Goal: Task Accomplishment & Management: Manage account settings

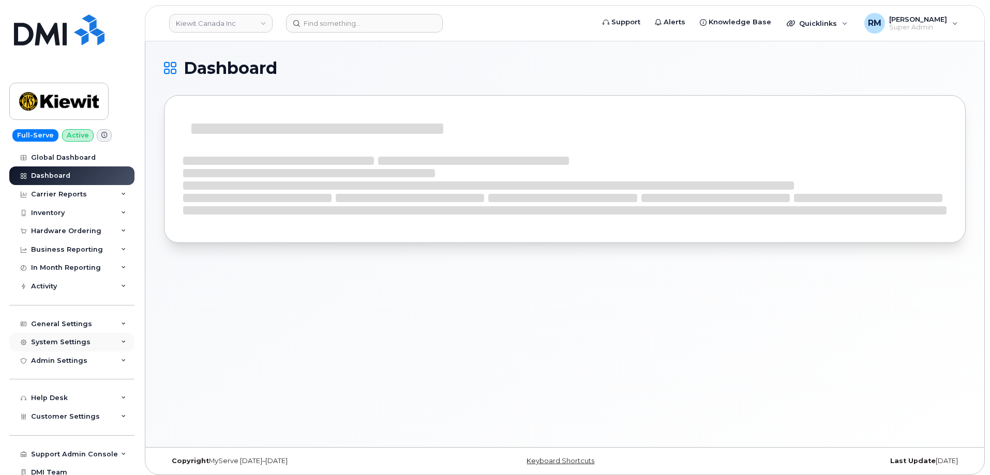
click at [78, 338] on div "System Settings" at bounding box center [71, 342] width 125 height 19
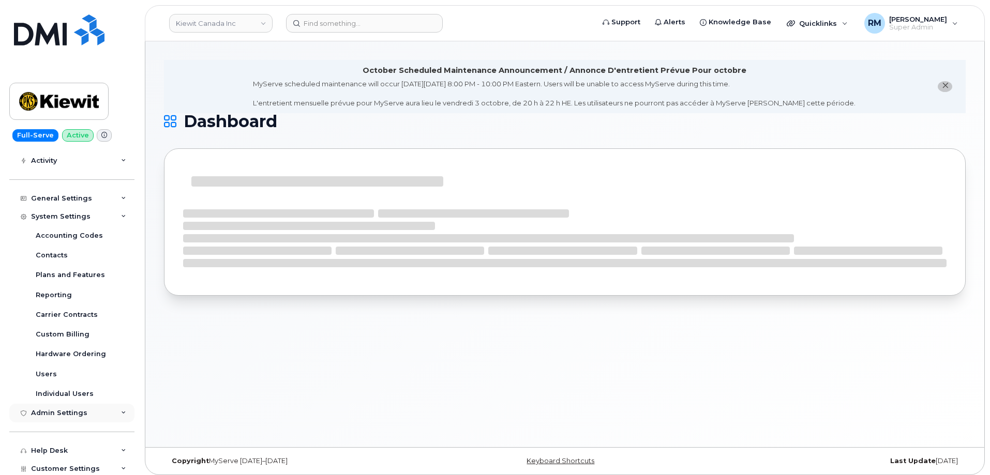
scroll to position [155, 0]
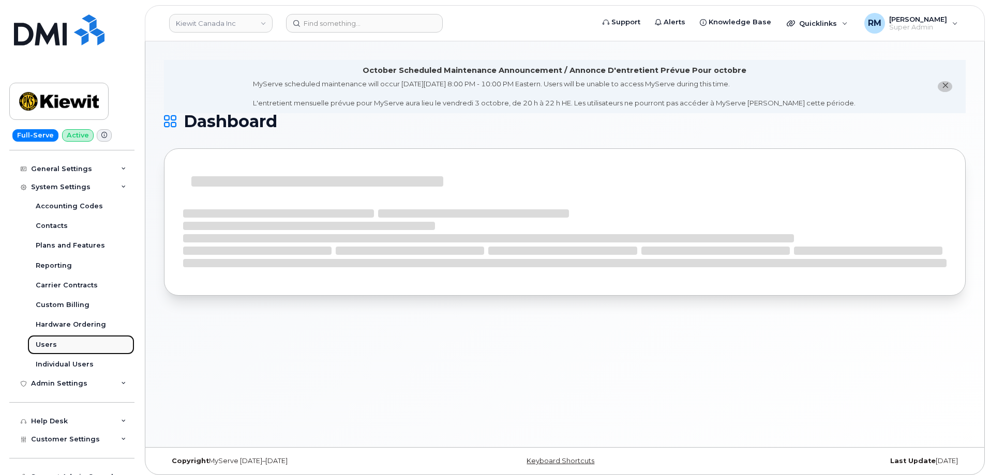
click at [48, 346] on div "Users" at bounding box center [46, 344] width 21 height 9
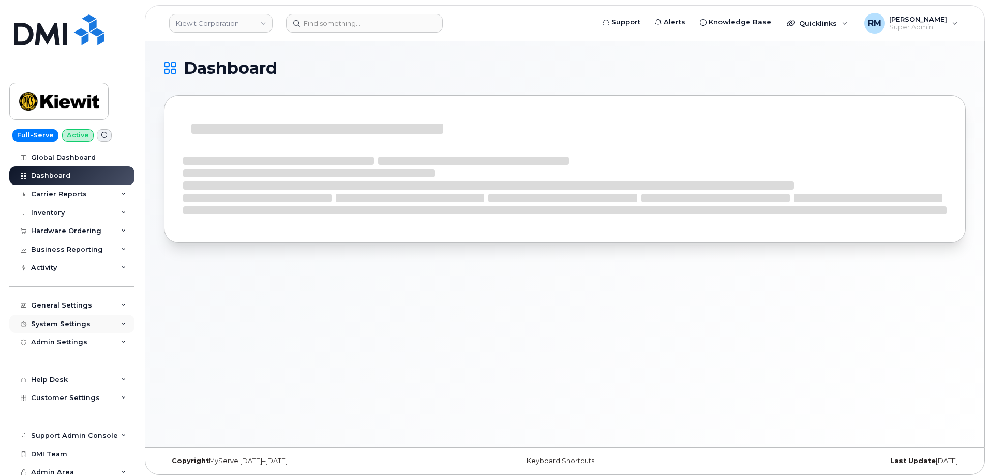
click at [68, 333] on div "System Settings" at bounding box center [71, 324] width 125 height 19
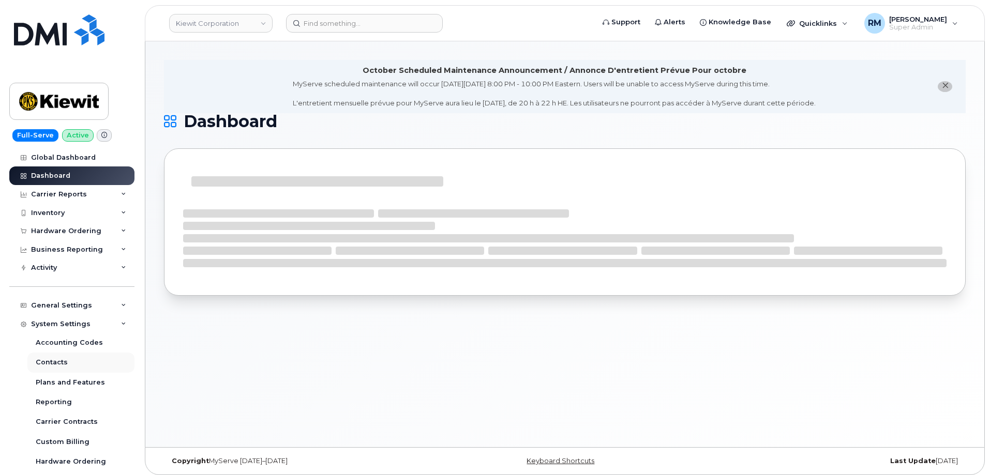
scroll to position [103, 0]
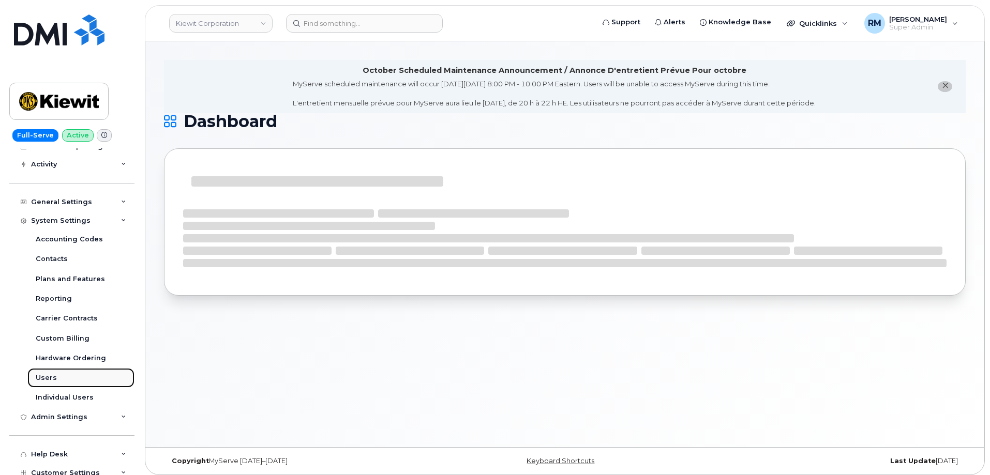
click at [52, 376] on div "Users" at bounding box center [46, 378] width 21 height 9
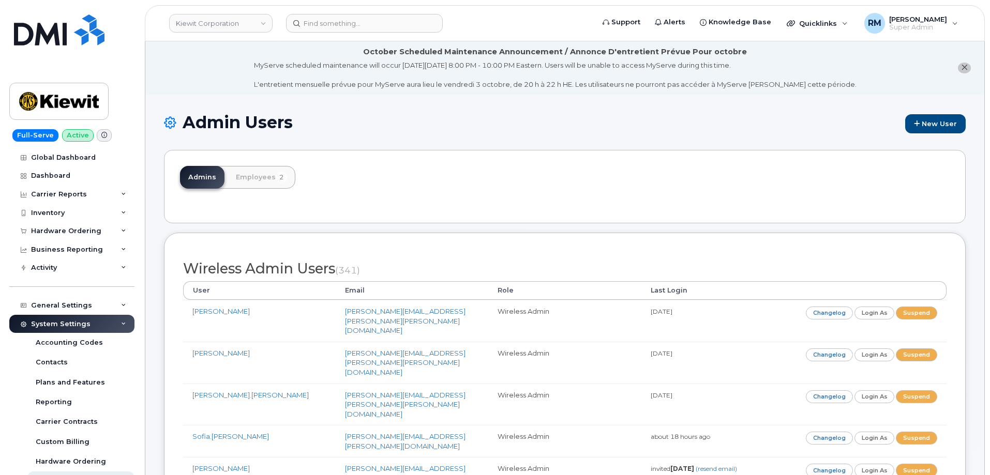
scroll to position [1813, 0]
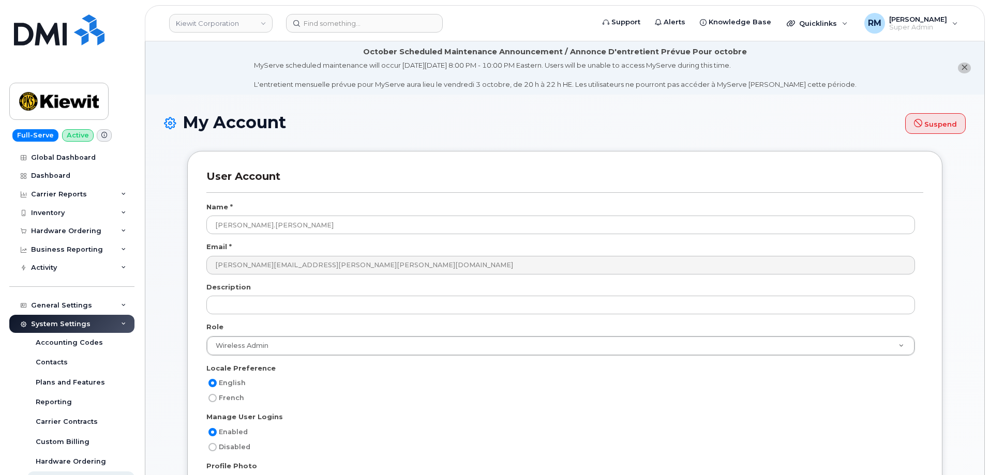
select select
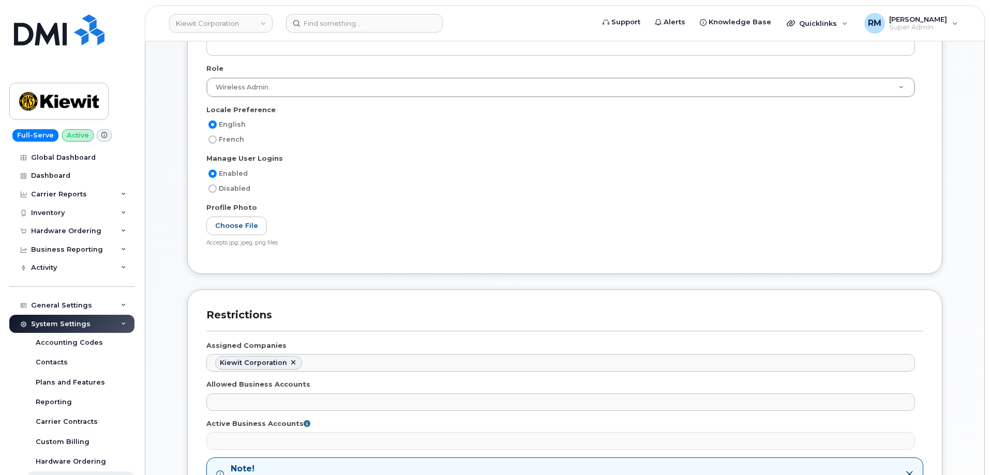
scroll to position [310, 0]
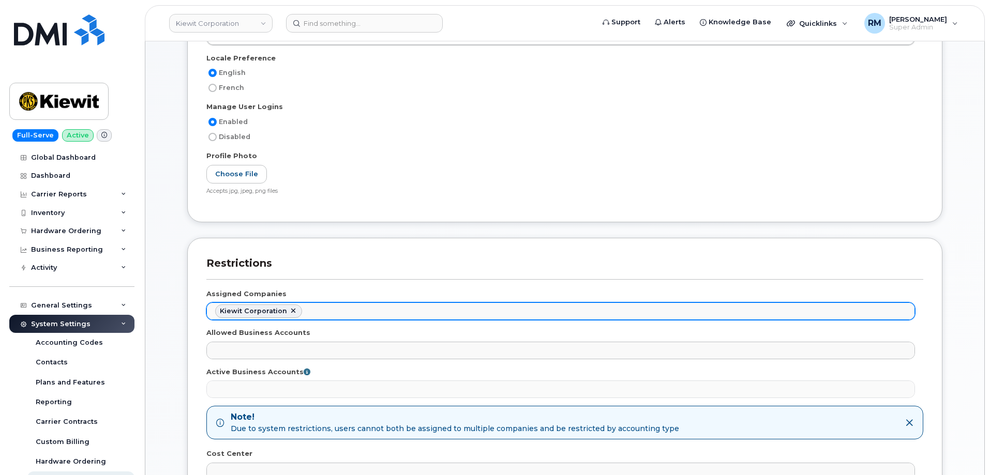
click at [338, 307] on ul "Kiewit Corporation" at bounding box center [561, 311] width 708 height 17
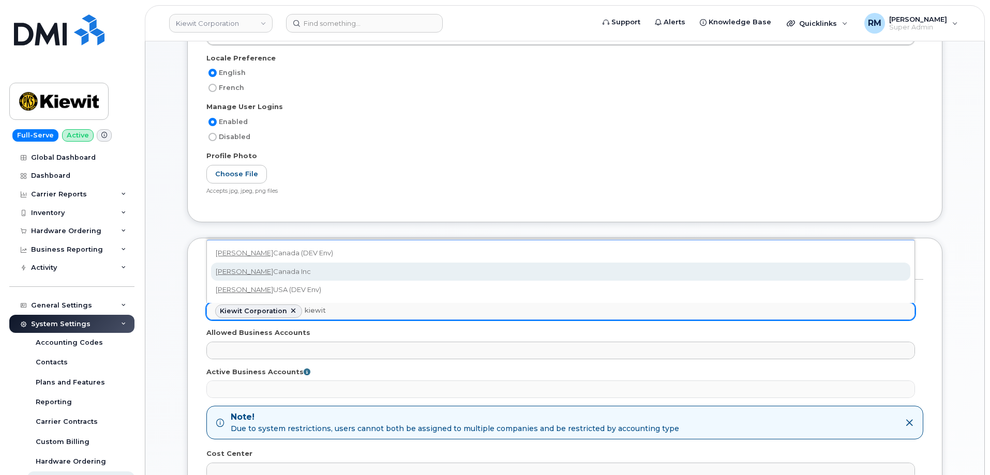
type input "kiewit"
select select "bede8970-c835-4207-9a31-7bf5df501bb7"
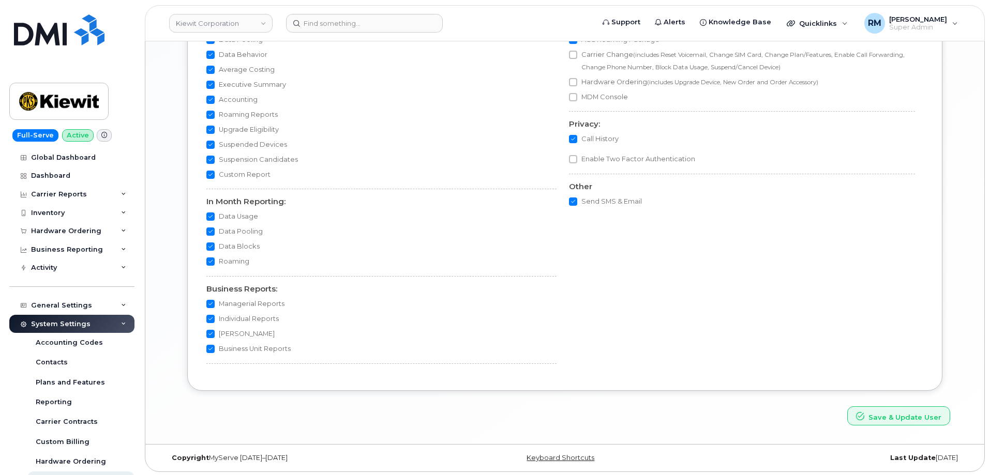
scroll to position [1004, 0]
click at [896, 413] on button "Save & Update User" at bounding box center [898, 414] width 103 height 19
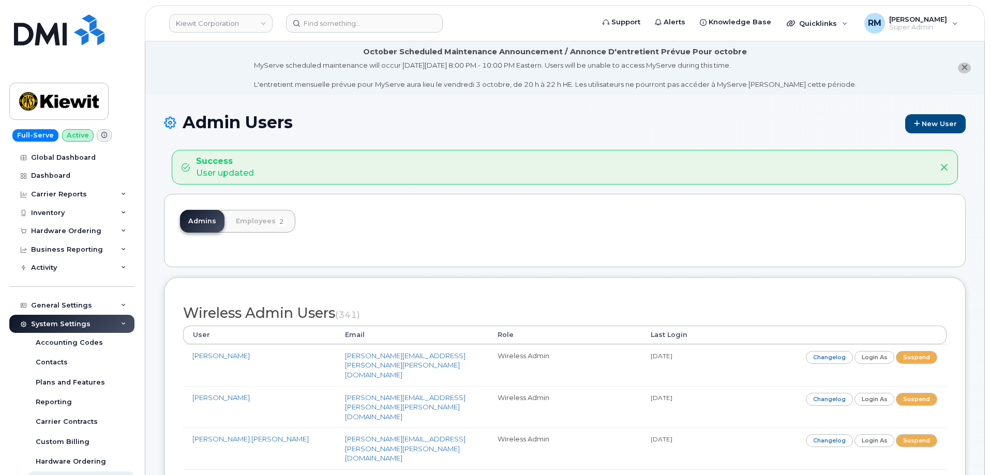
click at [905, 69] on li "October Scheduled Maintenance Announcement / Annonce D'entretient Prévue Pour o…" at bounding box center [564, 67] width 839 height 53
click at [160, 72] on li "October Scheduled Maintenance Announcement / Annonce D'entretient Prévue Pour o…" at bounding box center [564, 67] width 839 height 53
click at [605, 235] on div "Admins Employees 2" at bounding box center [565, 230] width 802 height 73
click at [245, 218] on link "Employees 2" at bounding box center [262, 221] width 68 height 23
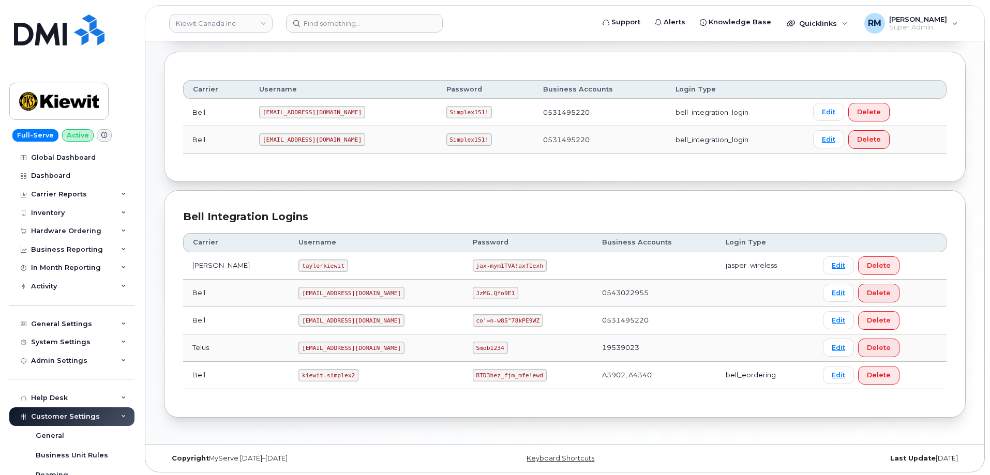
scroll to position [126, 0]
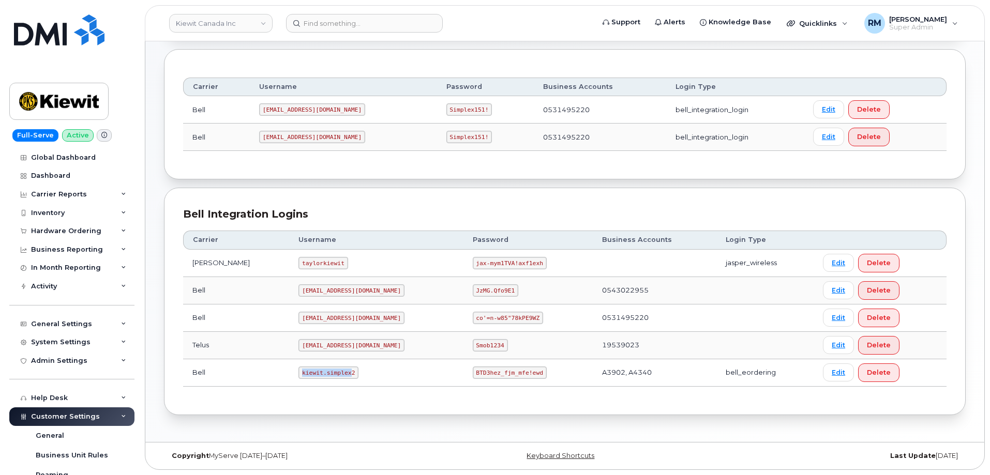
drag, startPoint x: 321, startPoint y: 375, endPoint x: 264, endPoint y: 377, distance: 57.5
click at [264, 377] on tr "Bell [PERSON_NAME].simplex2 BTD3hez_fjm_mfe!ewd A3902, A4340 bell_eordering Edi…" at bounding box center [565, 373] width 764 height 27
click at [293, 381] on td "kiewit.simplex2" at bounding box center [376, 373] width 174 height 27
drag, startPoint x: 281, startPoint y: 373, endPoint x: 347, endPoint y: 369, distance: 65.8
click at [347, 369] on td "kiewit.simplex2" at bounding box center [376, 373] width 174 height 27
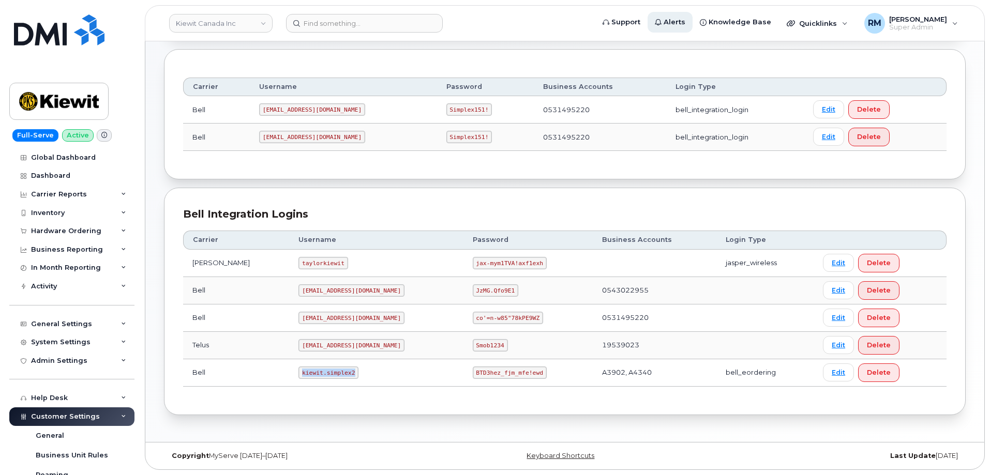
copy code "kiewit.simplex2"
drag, startPoint x: 438, startPoint y: 374, endPoint x: 514, endPoint y: 370, distance: 75.7
click at [514, 370] on td "BTD3hez_fjm_mfe!ewd" at bounding box center [528, 373] width 129 height 27
copy code "BTD3hez_fjm_mfe!ewd"
click at [78, 326] on div "General Settings" at bounding box center [61, 324] width 61 height 8
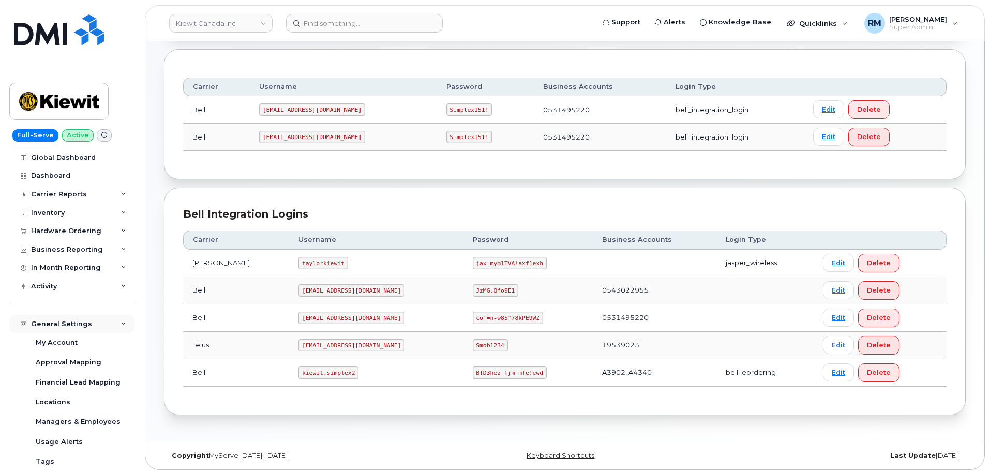
scroll to position [52, 0]
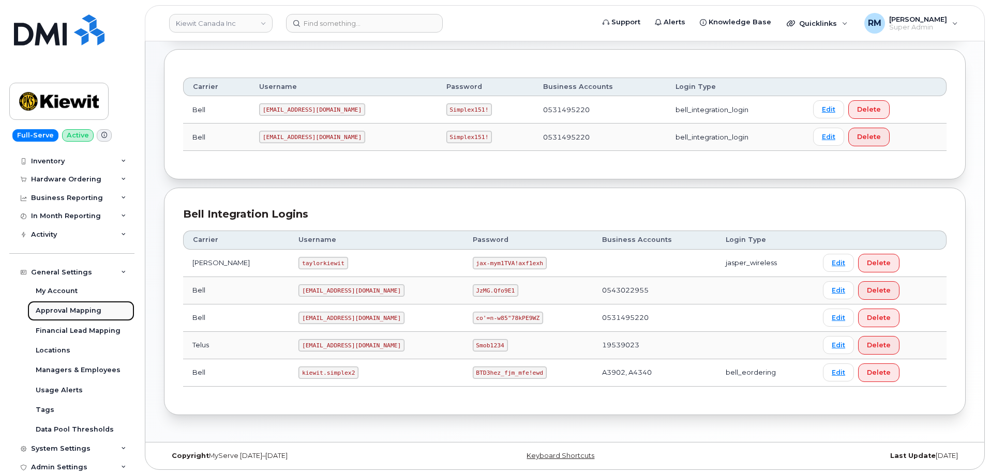
click at [64, 313] on div "Approval Mapping" at bounding box center [69, 310] width 66 height 9
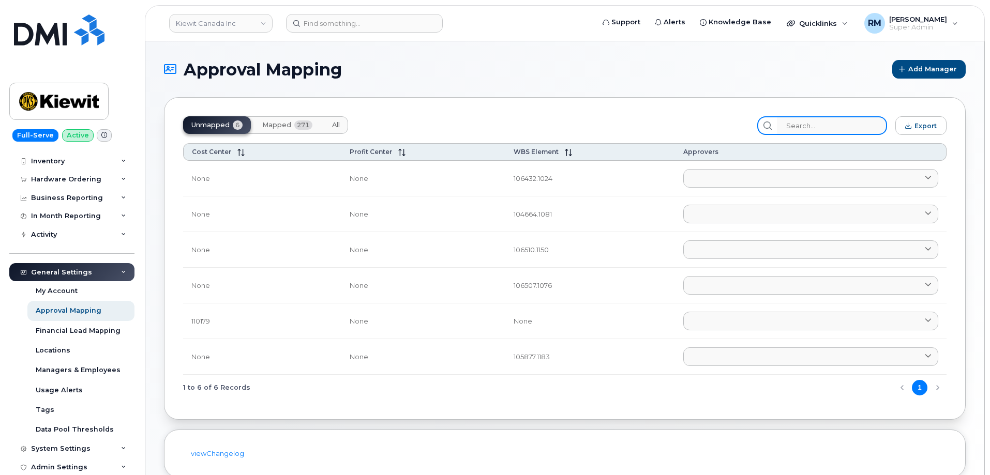
click at [805, 128] on input "search" at bounding box center [832, 125] width 110 height 19
paste input "106510.1150"
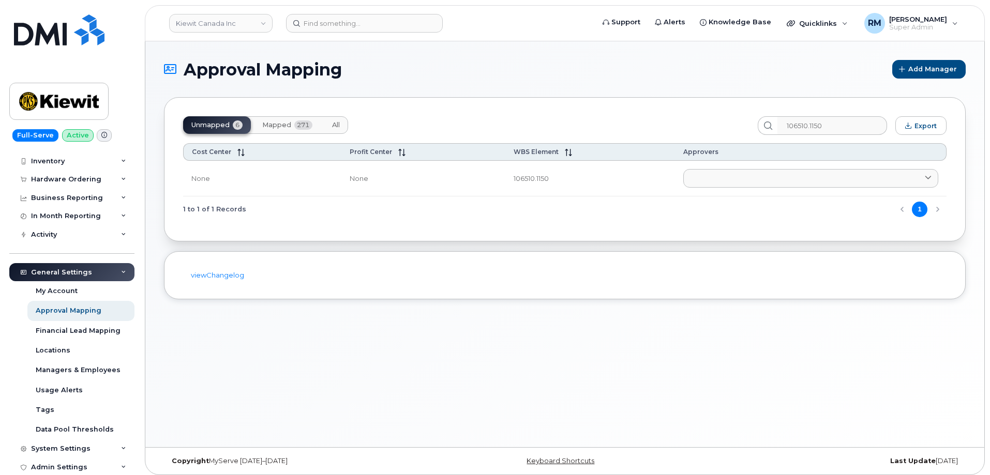
drag, startPoint x: 356, startPoint y: 384, endPoint x: 355, endPoint y: 377, distance: 7.8
click at [356, 384] on div "Approval Mapping Add Manager Unmapped 6 Mapped 271 All 106510.1150 Export Cost …" at bounding box center [564, 244] width 839 height 406
click at [808, 127] on input "106510.1150" at bounding box center [832, 125] width 110 height 19
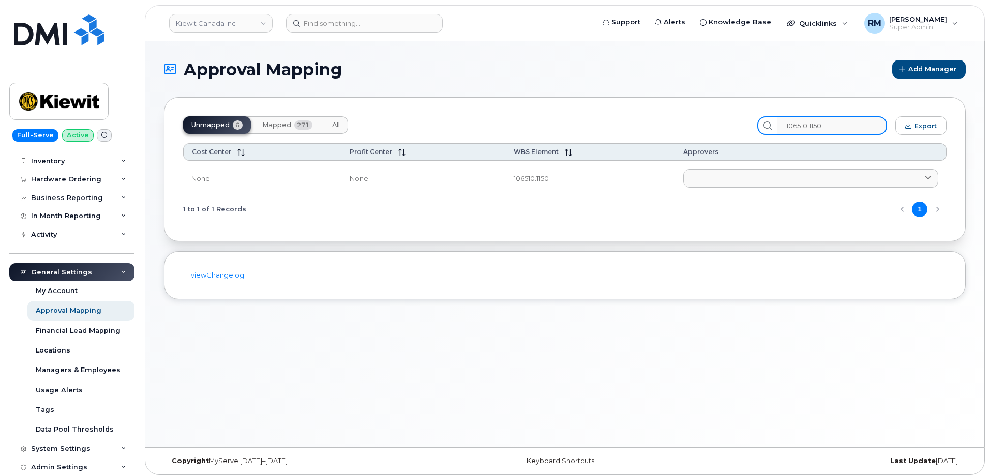
paste input "5876"
type input "105876"
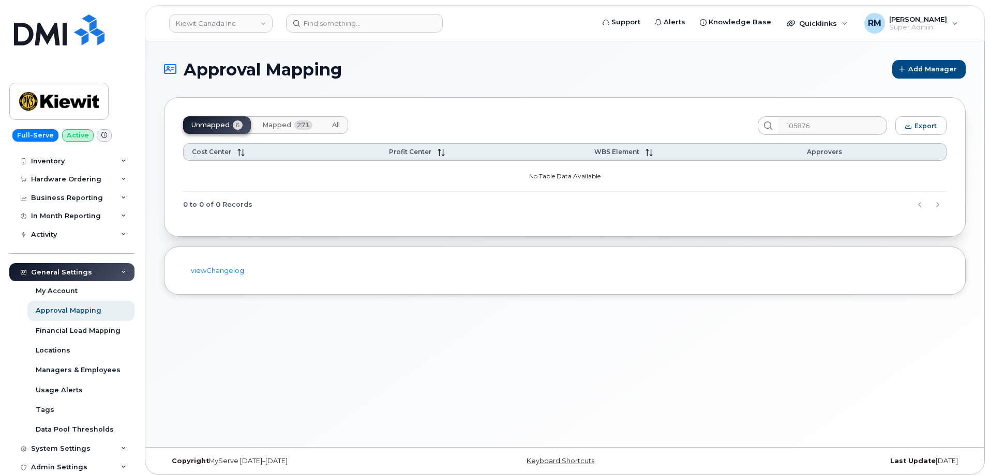
click at [269, 127] on span "Mapped" at bounding box center [276, 125] width 29 height 8
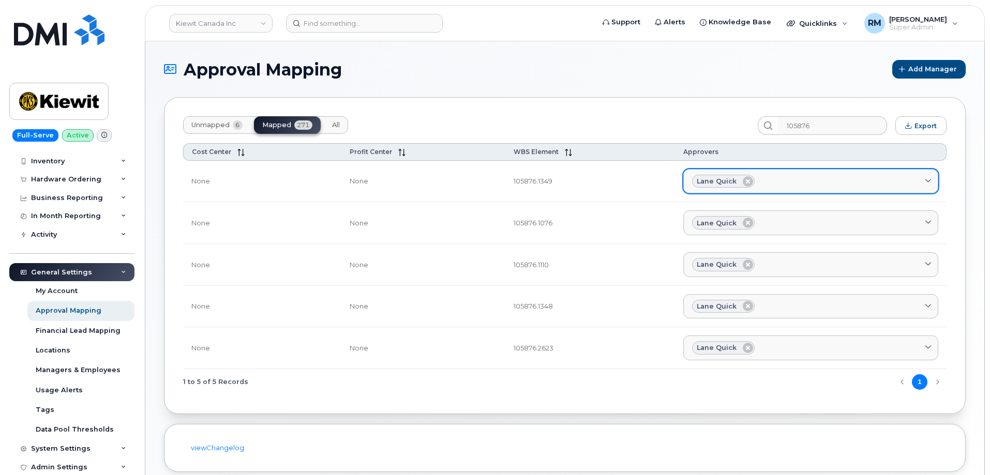
click at [788, 179] on div "Lane Quick" at bounding box center [810, 181] width 237 height 13
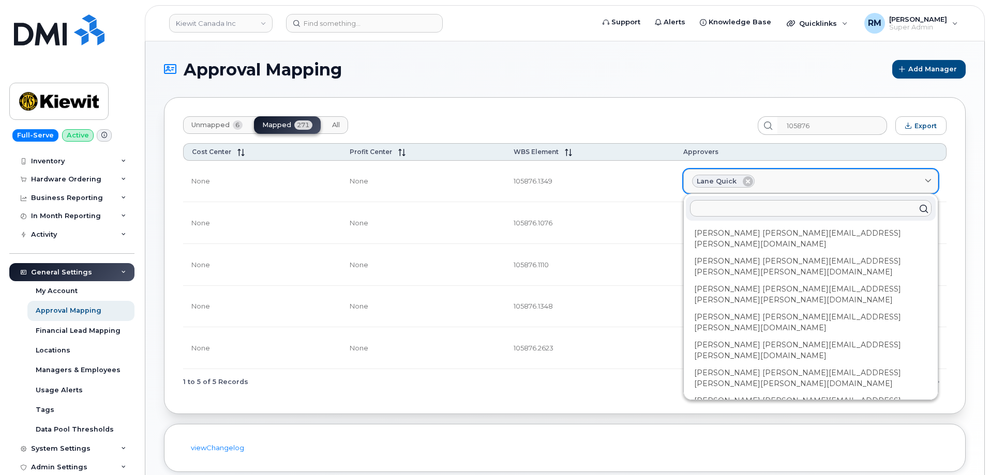
paste input "Justin.Giacomin@kiewit.com"
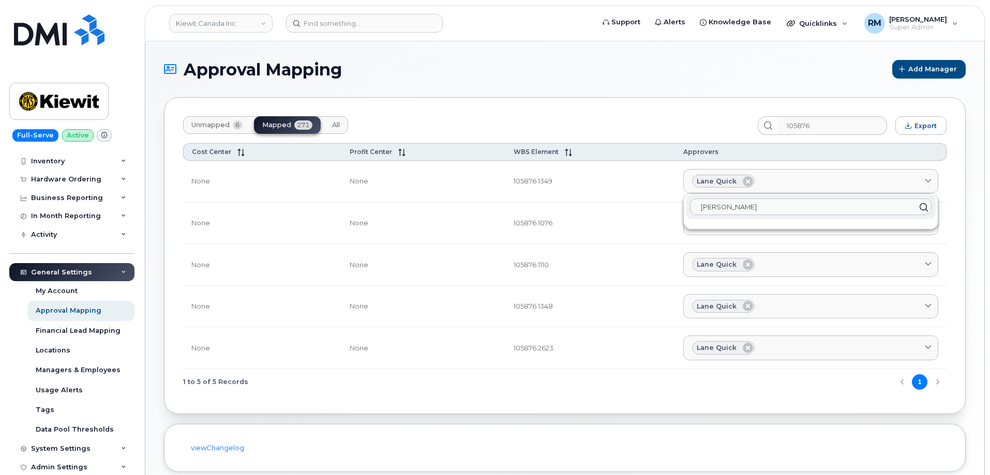
type input "Justin gi"
click at [720, 418] on section "Approval Mapping Add Manager Unmapped 6 Mapped 271 All 105876 Export Cost Cente…" at bounding box center [565, 266] width 802 height 412
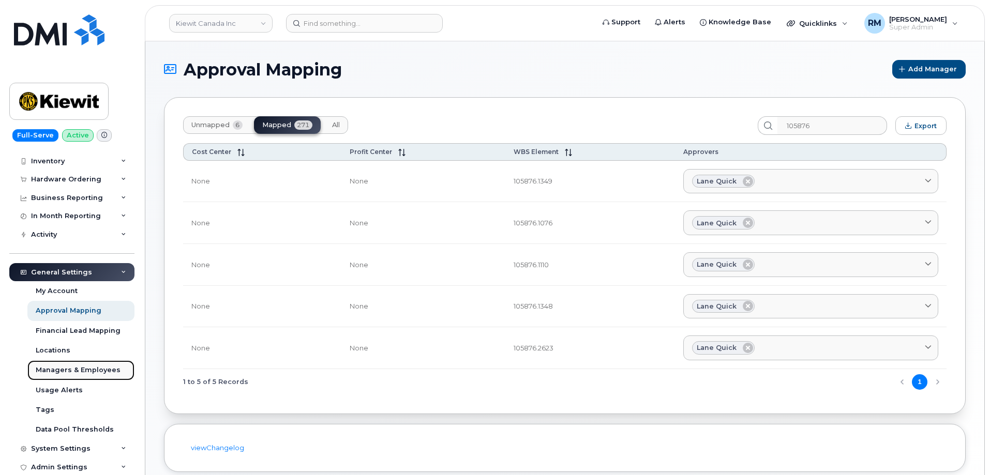
click at [67, 373] on div "Managers & Employees" at bounding box center [78, 370] width 85 height 9
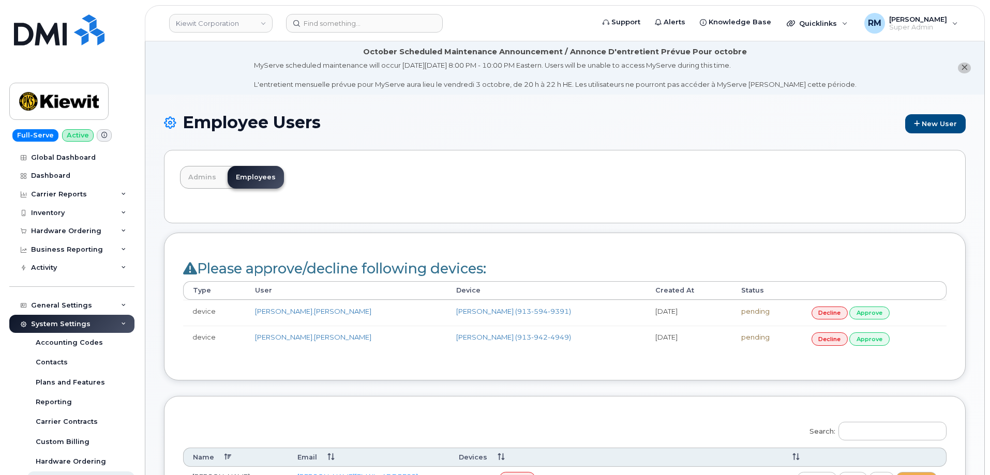
click at [171, 86] on li "October Scheduled Maintenance Announcement / Annonce D'entretient Prévue Pour o…" at bounding box center [564, 67] width 839 height 53
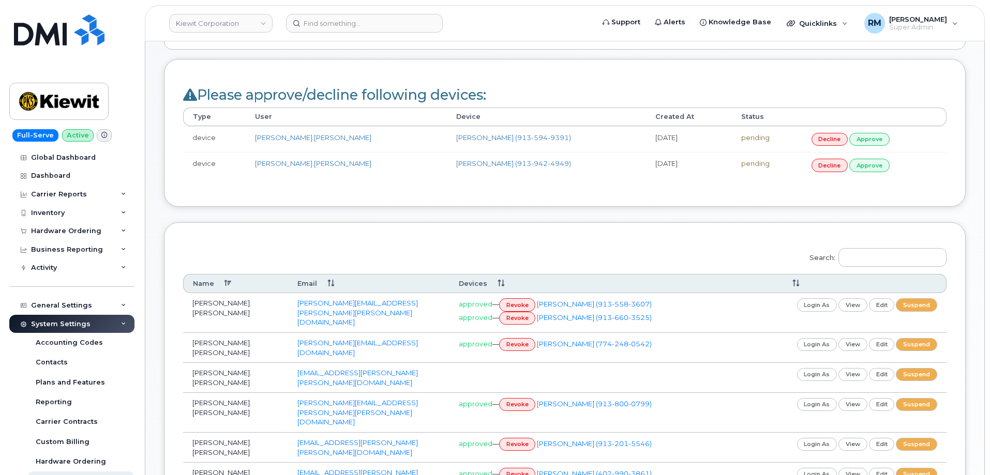
scroll to position [207, 0]
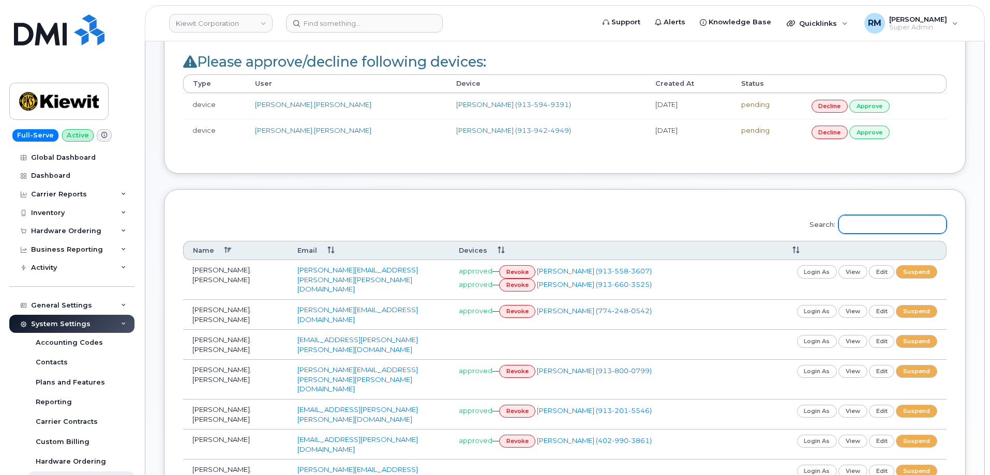
click at [870, 225] on input "Search:" at bounding box center [893, 224] width 108 height 19
paste input "[PERSON_NAME]"
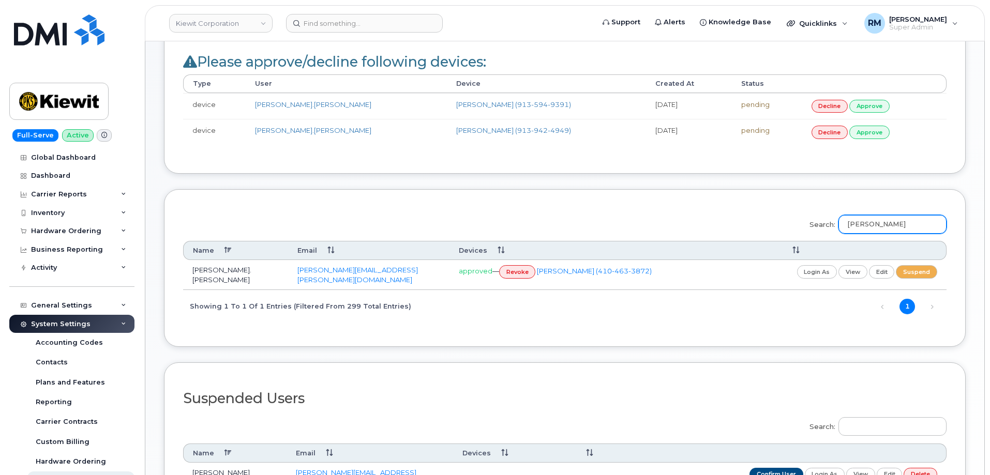
type input "[PERSON_NAME]"
click at [535, 332] on div "Search: [PERSON_NAME] Name Email Devices [PERSON_NAME].Mckernan [EMAIL_ADDRESS]…" at bounding box center [565, 268] width 802 height 158
click at [852, 277] on link "view" at bounding box center [853, 271] width 29 height 13
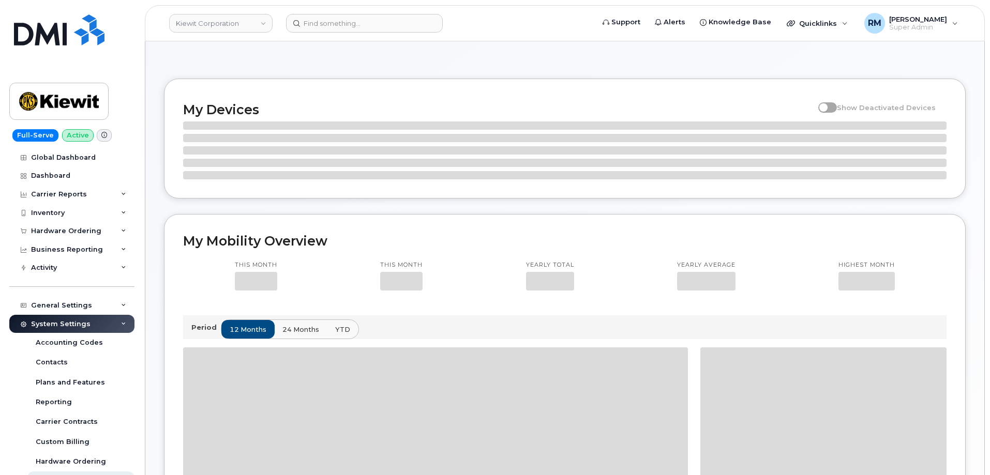
click at [54, 324] on div "System Settings" at bounding box center [61, 324] width 60 height 8
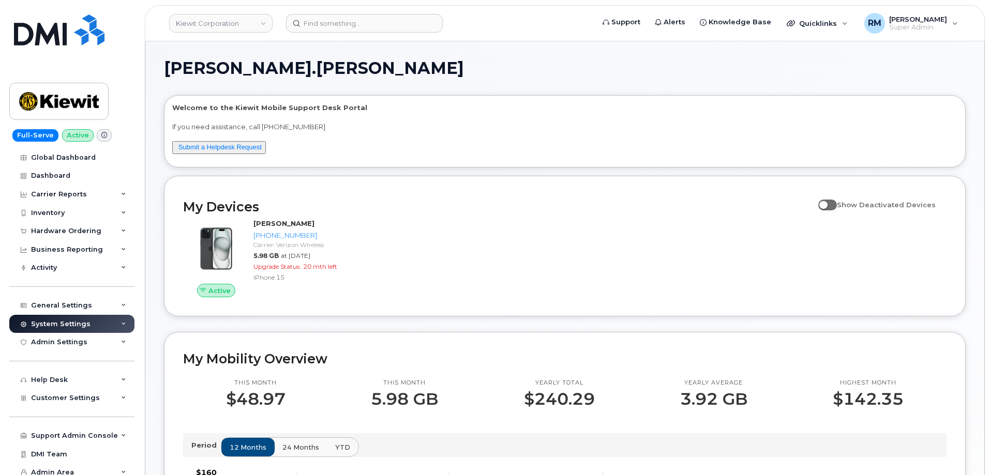
click at [64, 323] on div "System Settings" at bounding box center [61, 324] width 60 height 8
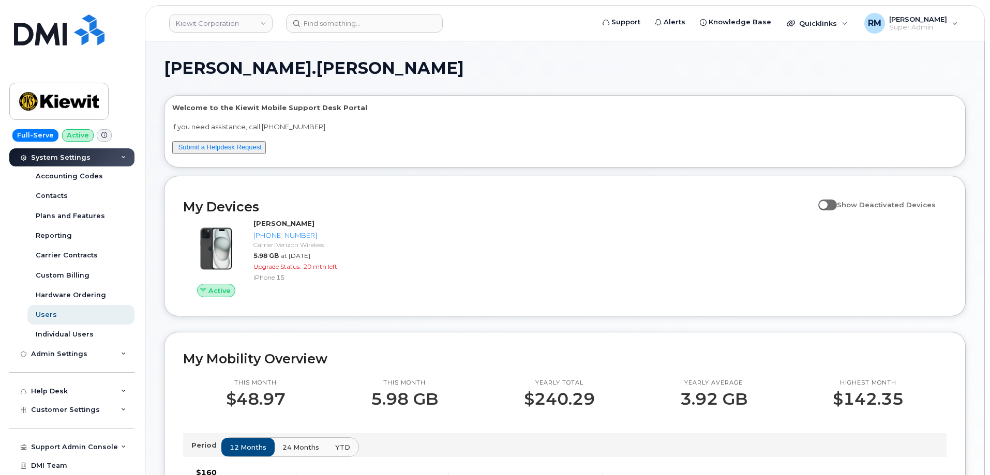
scroll to position [184, 0]
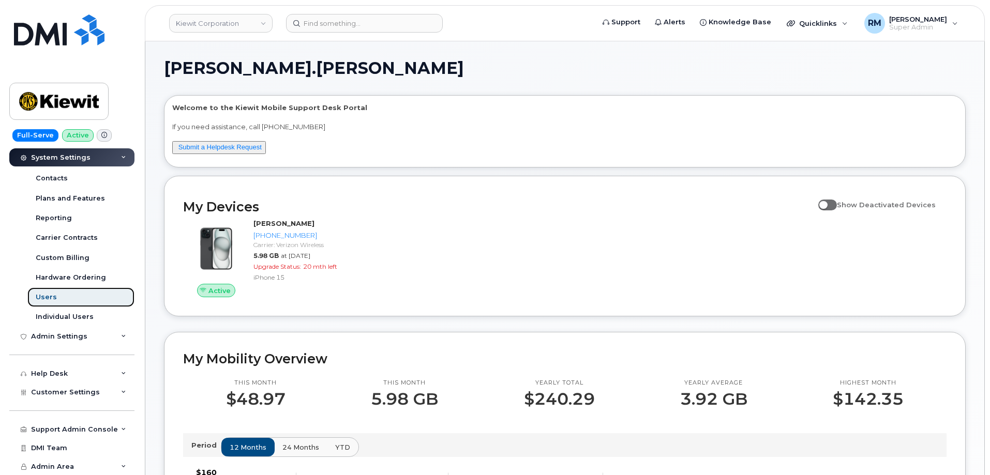
click at [52, 293] on div "Users" at bounding box center [46, 297] width 21 height 9
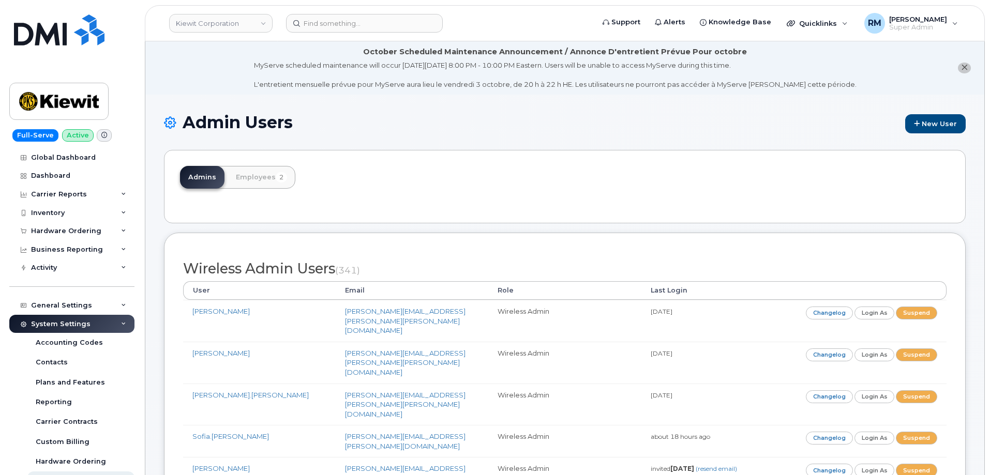
click at [164, 70] on li "October Scheduled Maintenance Announcement / Annonce D'entretient Prévue Pour o…" at bounding box center [564, 67] width 839 height 53
click at [400, 184] on div "Admins Employees 2" at bounding box center [565, 186] width 802 height 73
click at [249, 177] on link "Employees 2" at bounding box center [262, 177] width 68 height 23
click at [257, 176] on link "Employees 2" at bounding box center [262, 177] width 68 height 23
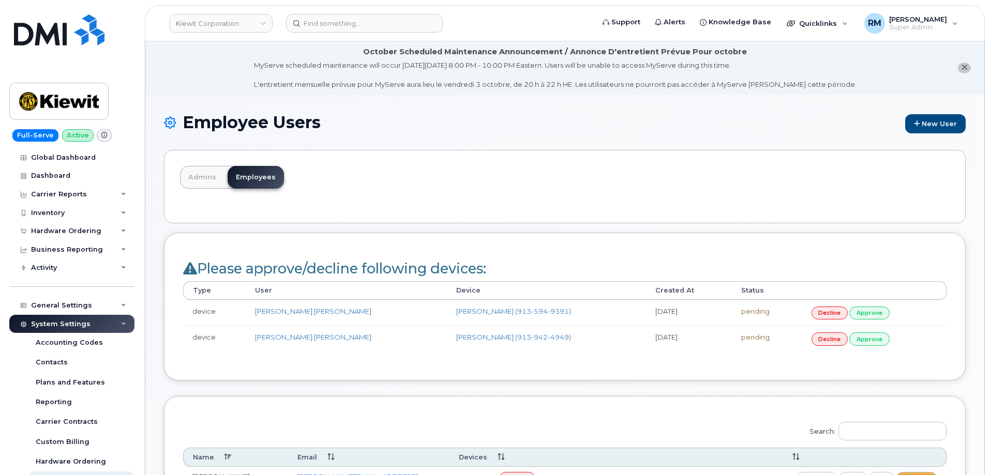
click at [231, 211] on div "Admins Employees" at bounding box center [565, 186] width 802 height 73
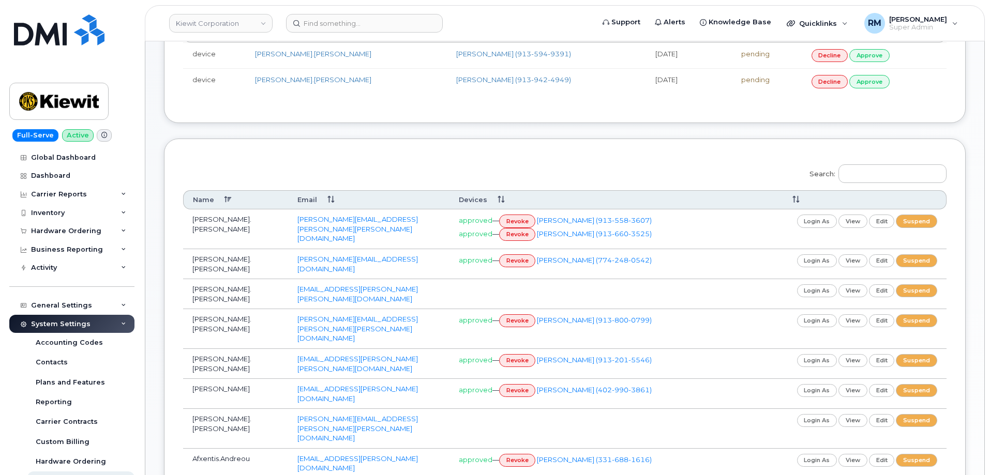
scroll to position [259, 0]
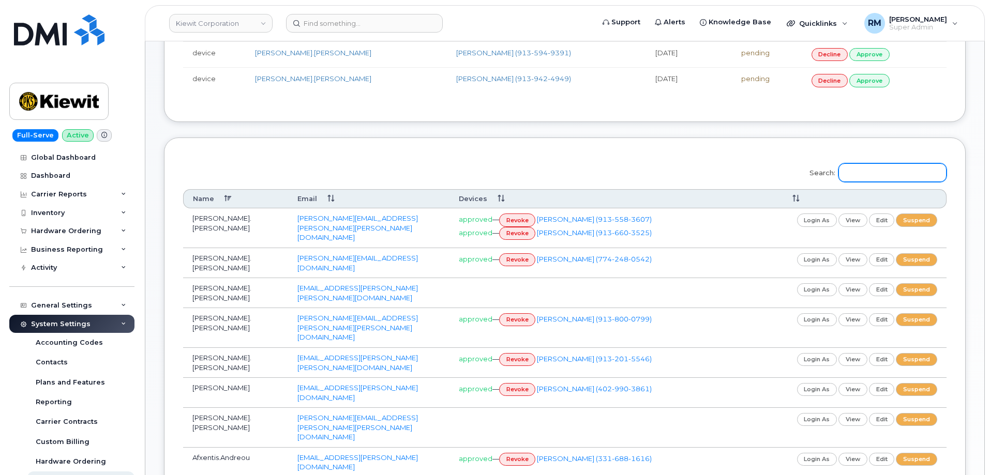
click at [871, 174] on input "Search:" at bounding box center [893, 172] width 108 height 19
paste input "[PERSON_NAME]"
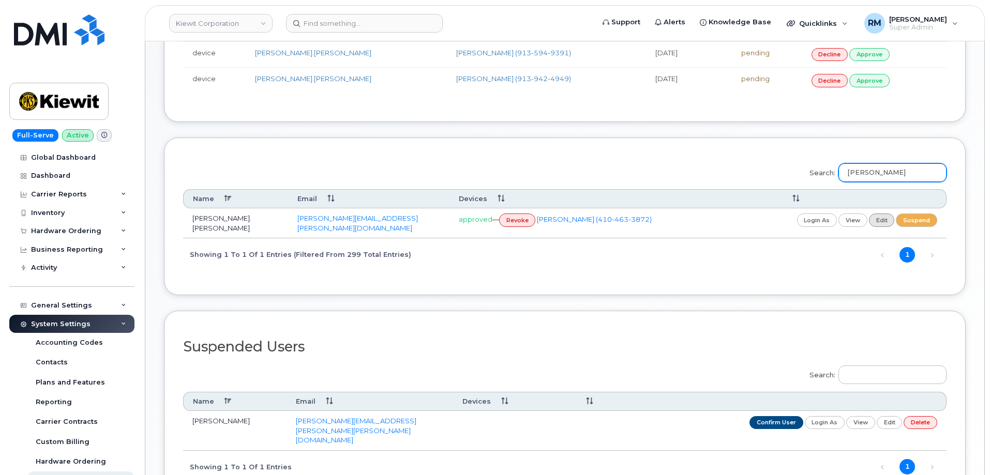
type input "[PERSON_NAME]"
click at [878, 221] on link "edit" at bounding box center [882, 220] width 26 height 13
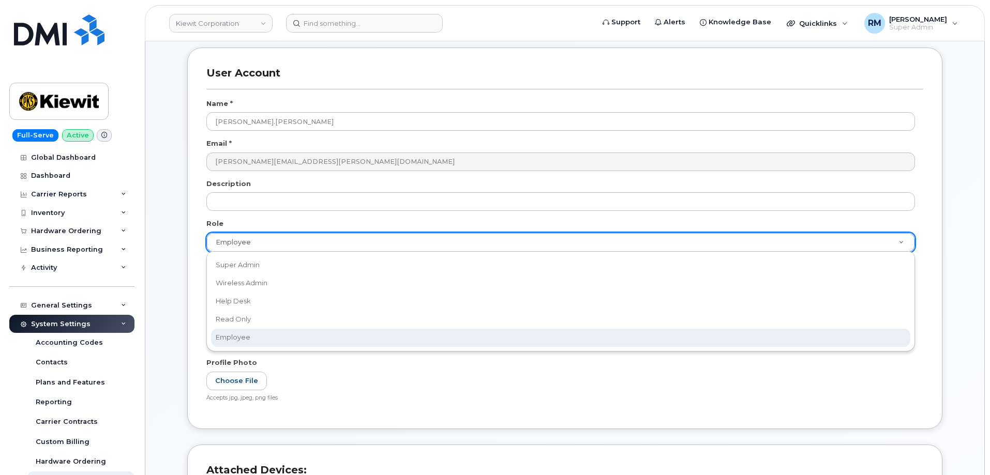
scroll to position [0, 3]
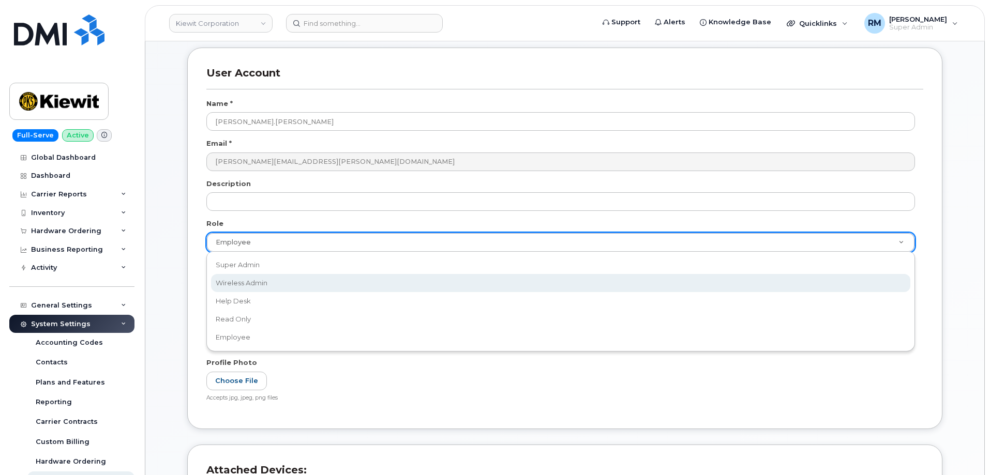
type input "w"
select select "wireless_admin"
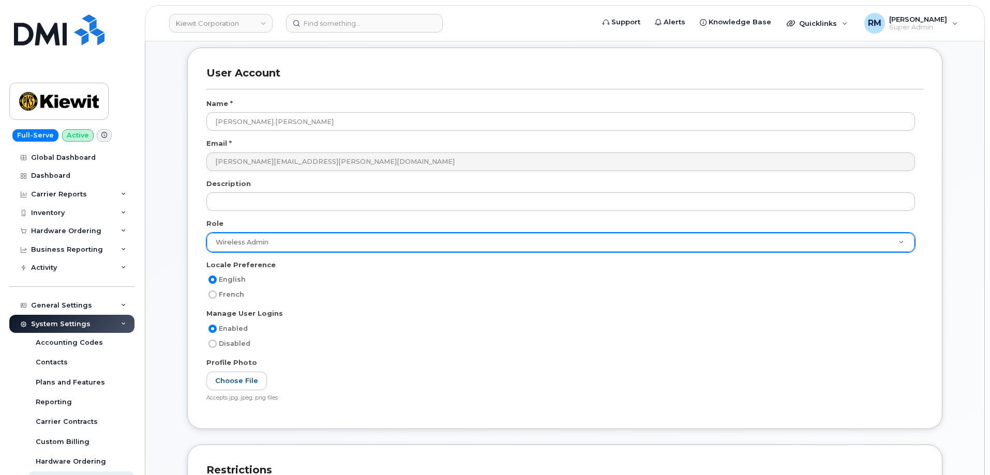
click at [510, 330] on div "Enabled" at bounding box center [560, 329] width 709 height 12
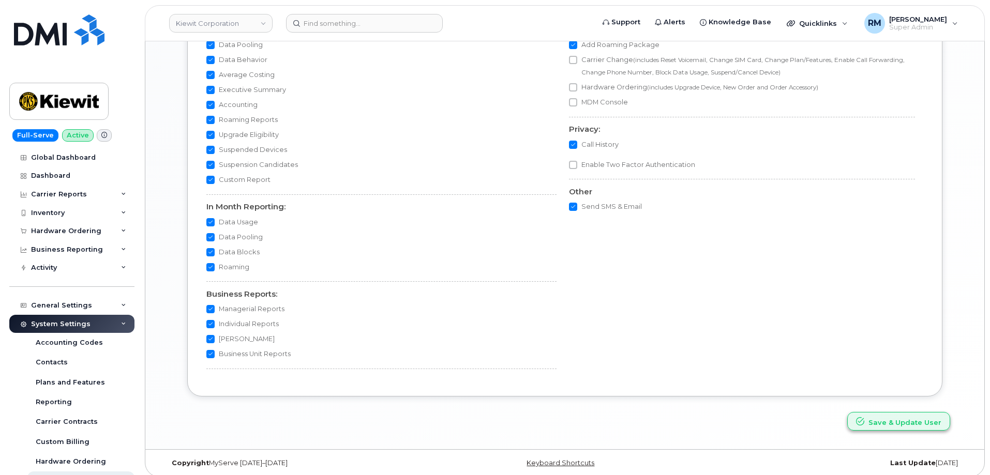
scroll to position [952, 0]
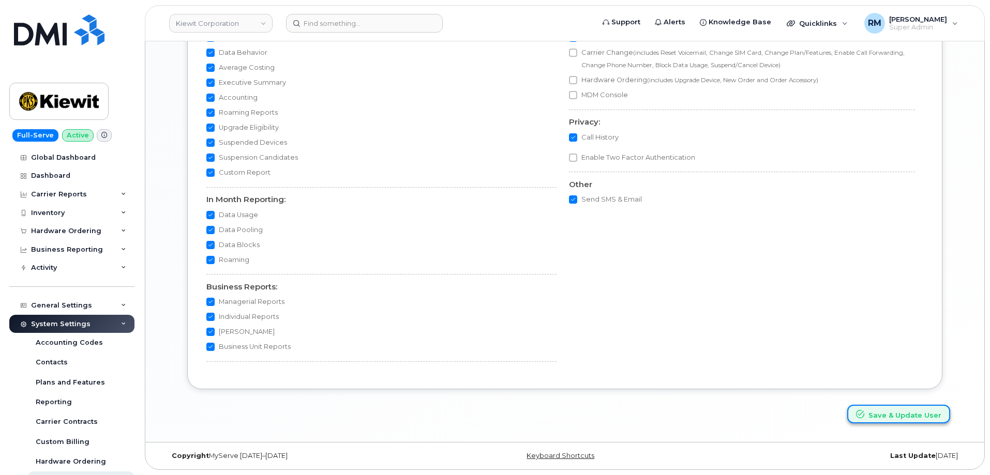
click at [904, 417] on button "Save & Update User" at bounding box center [898, 414] width 103 height 19
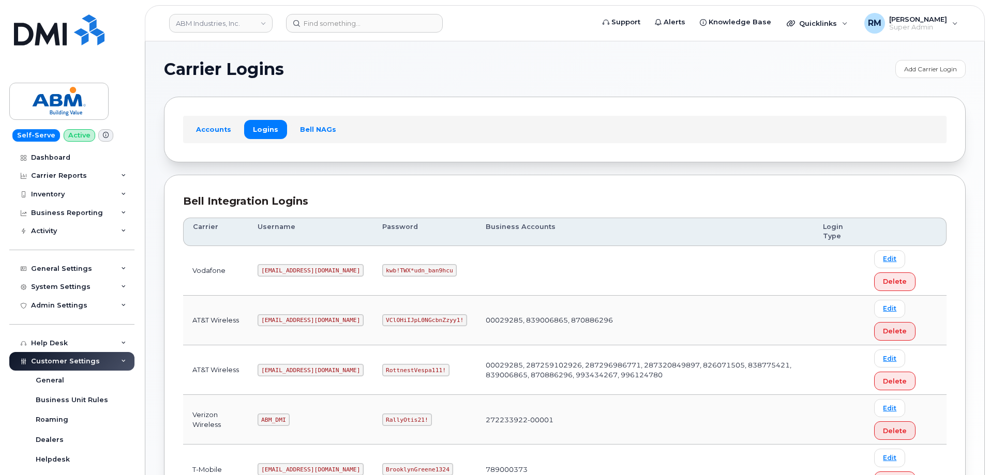
scroll to position [158, 0]
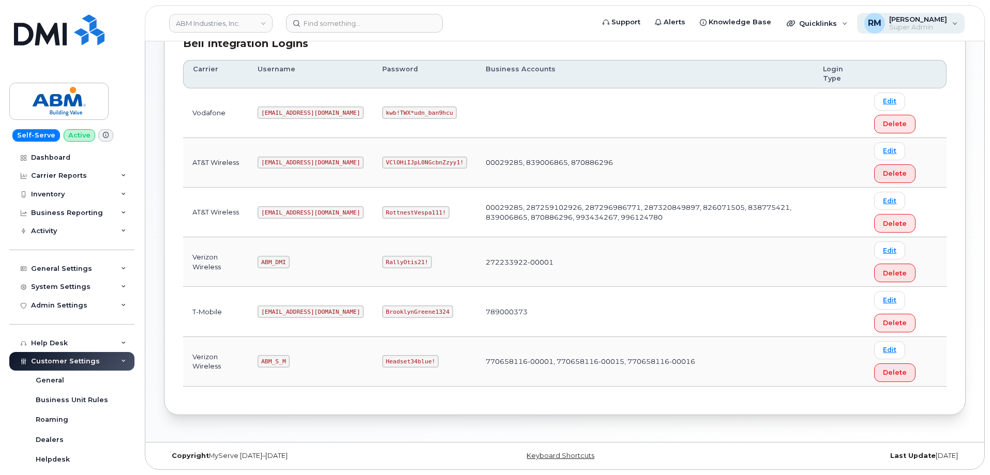
click at [934, 25] on span "Super Admin" at bounding box center [918, 27] width 58 height 8
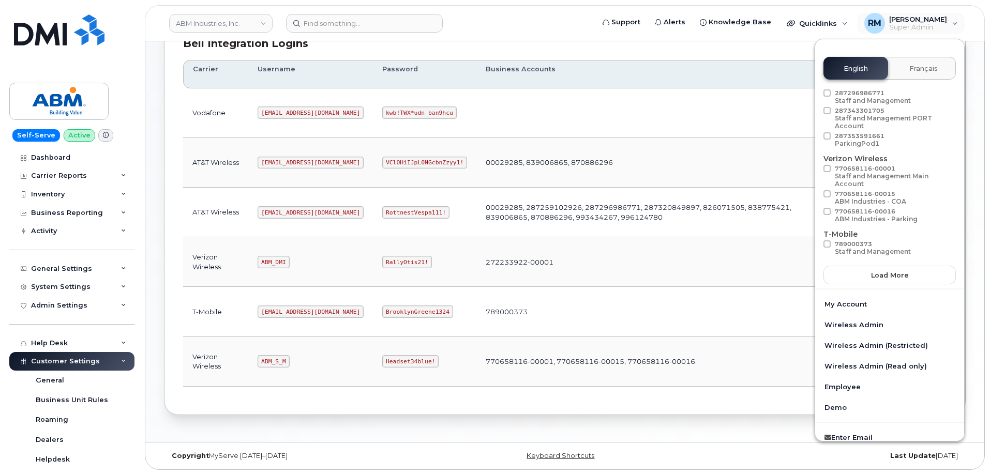
scroll to position [44, 0]
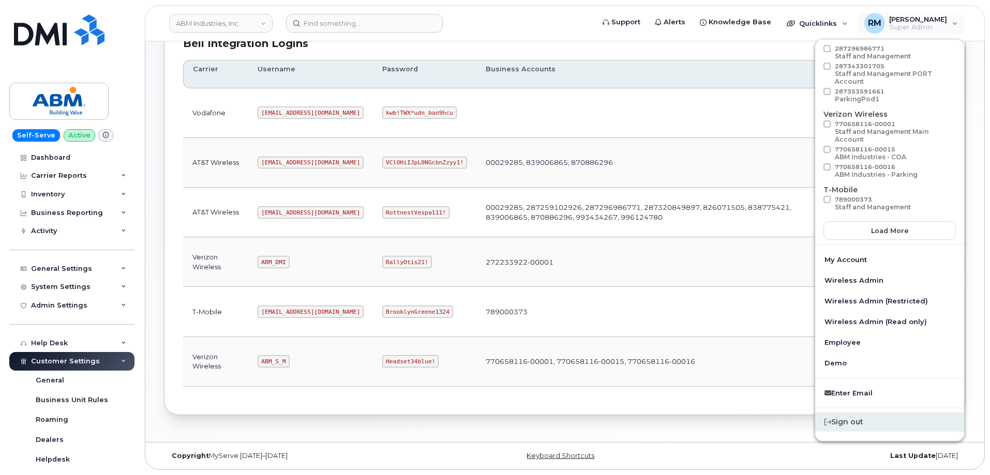
click at [847, 425] on div "Sign out" at bounding box center [889, 422] width 149 height 19
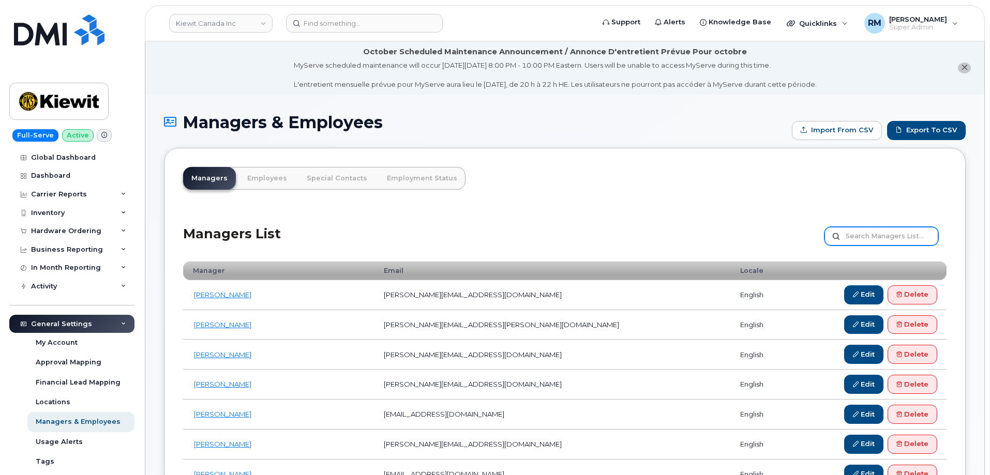
click at [890, 236] on input "text" at bounding box center [882, 236] width 114 height 19
type input "lane"
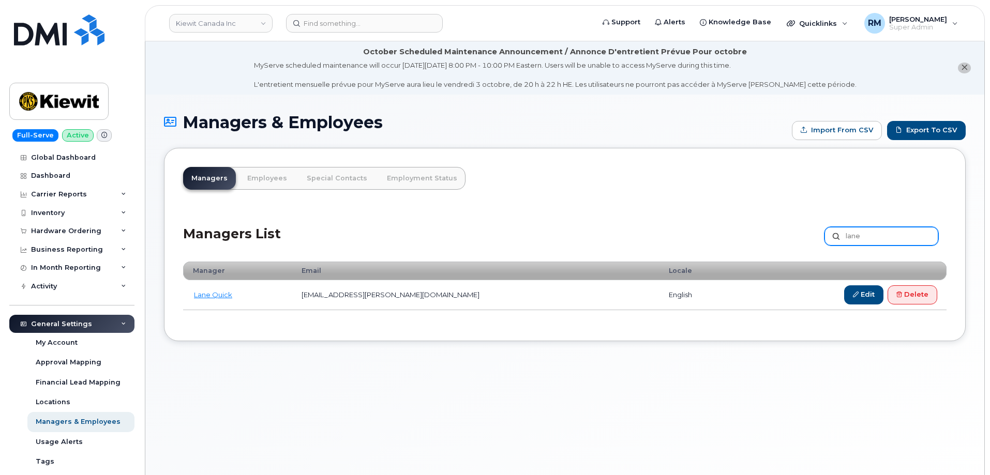
drag, startPoint x: 888, startPoint y: 239, endPoint x: 816, endPoint y: 241, distance: 71.9
click at [816, 241] on div "Managers List lane Customize Filter Refresh Export" at bounding box center [565, 233] width 764 height 49
click at [426, 219] on div "Managers List Customize Filter Refresh Export" at bounding box center [565, 233] width 764 height 49
click at [845, 237] on input "lane" at bounding box center [882, 236] width 114 height 19
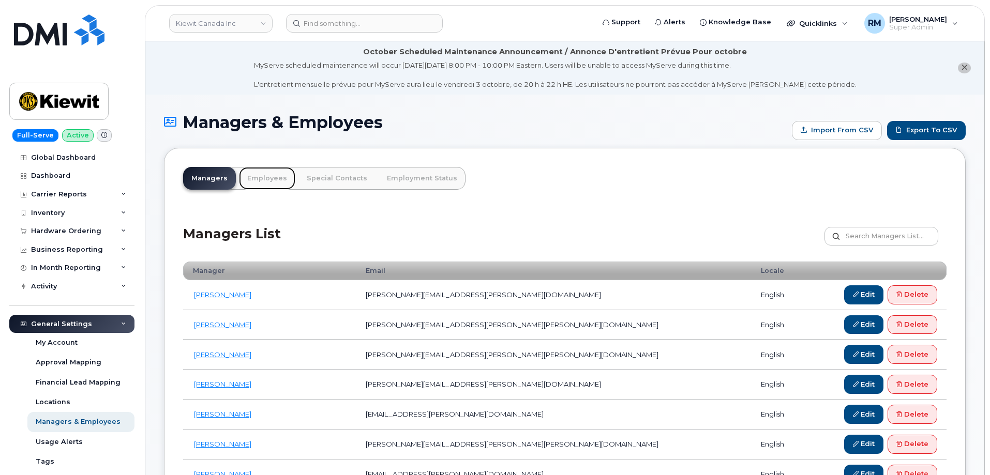
click at [264, 176] on link "Employees" at bounding box center [267, 178] width 56 height 23
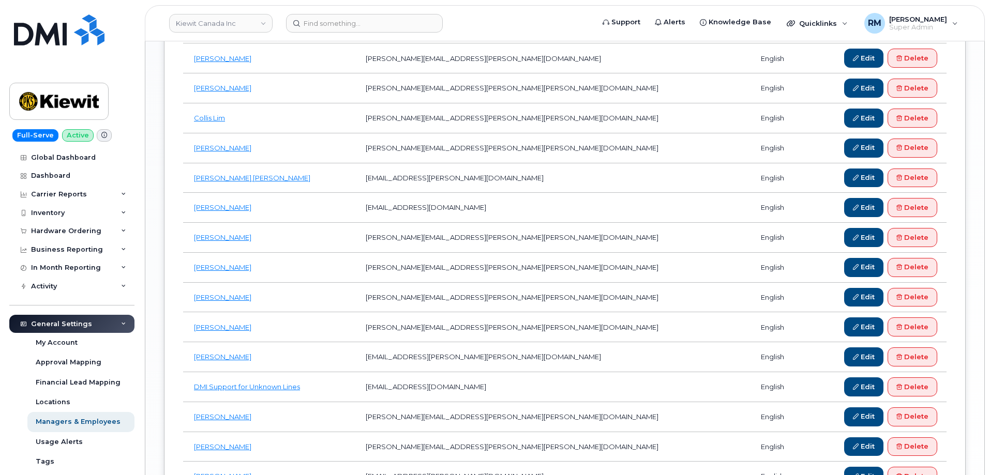
scroll to position [1433, 0]
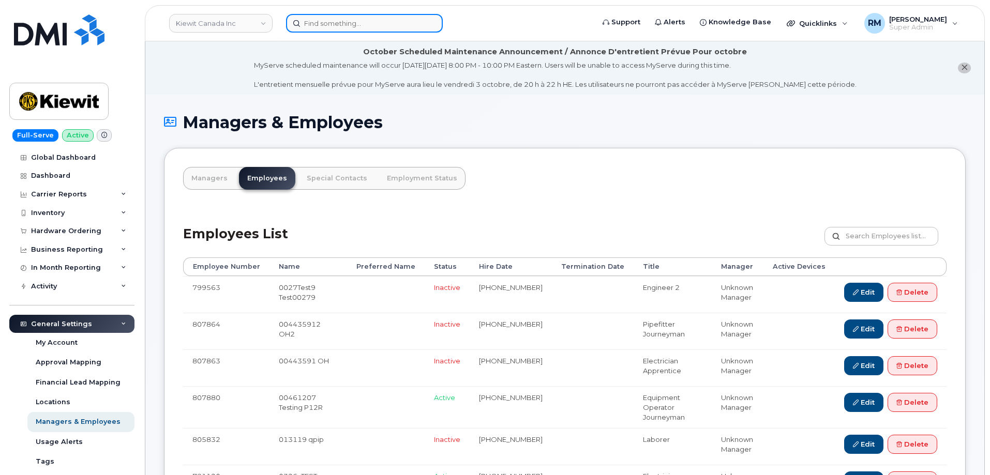
click at [367, 21] on input at bounding box center [364, 23] width 157 height 19
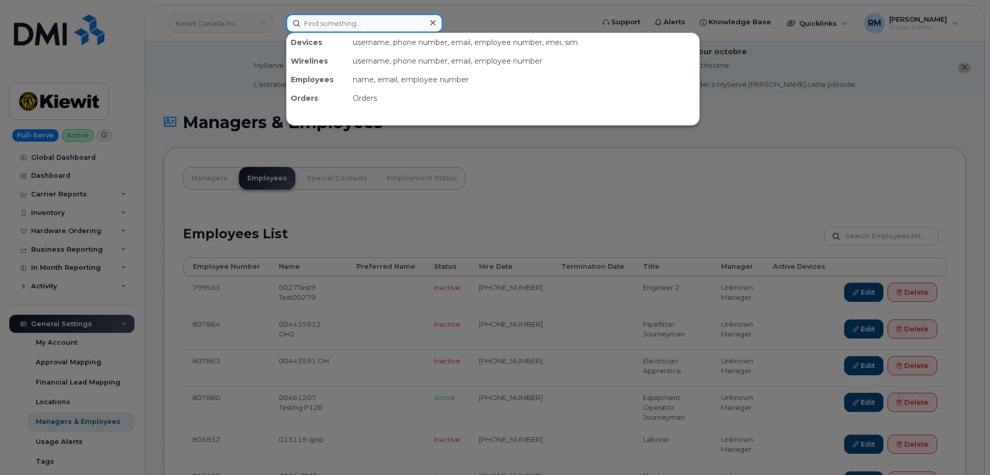
paste input "9173876985"
type input "9173876985"
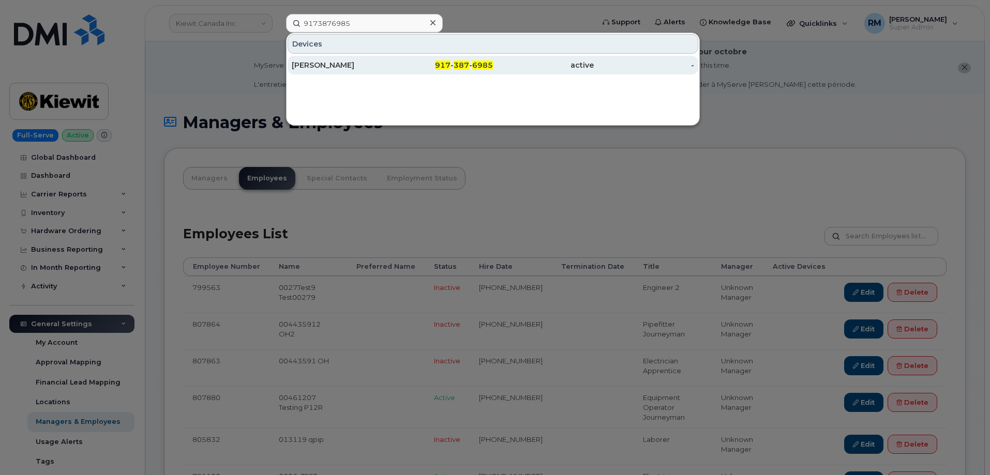
click at [351, 65] on div "[PERSON_NAME]" at bounding box center [342, 65] width 101 height 10
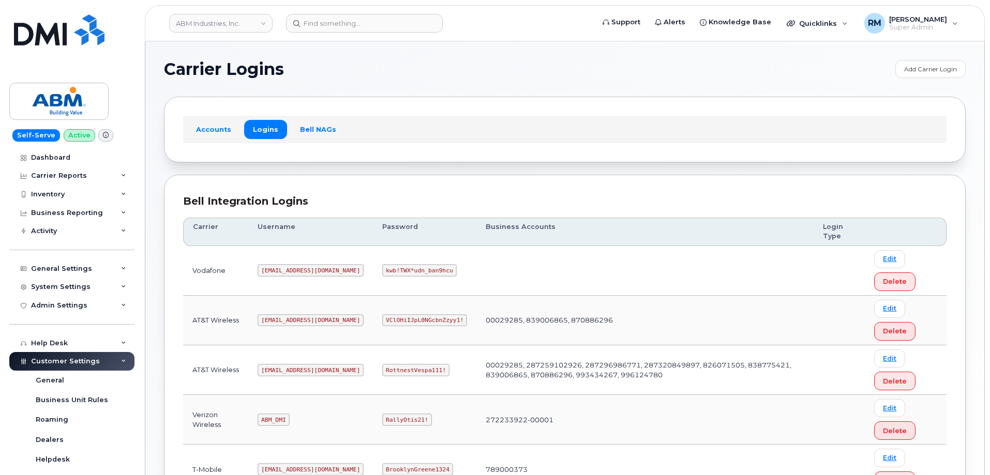
click at [382, 369] on code "RottnestVespa111!" at bounding box center [415, 370] width 67 height 12
copy code "RottnestVespa111"
click at [358, 25] on input at bounding box center [364, 23] width 157 height 19
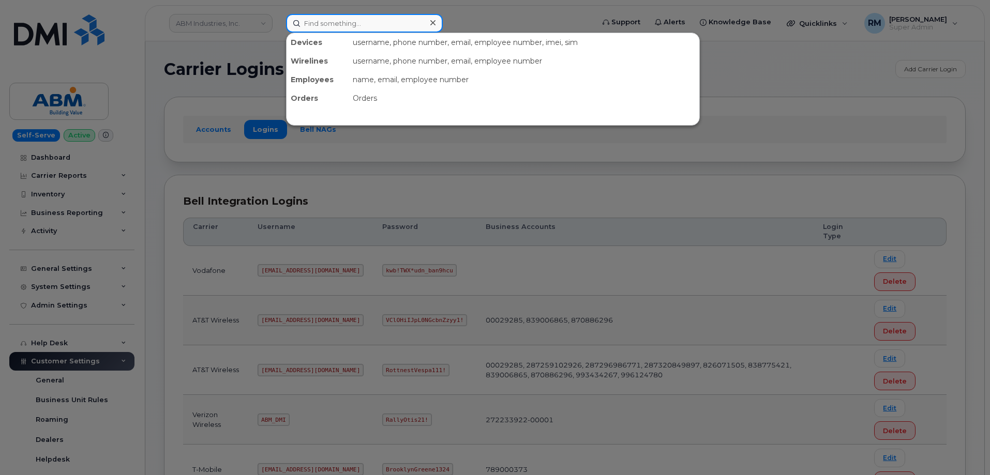
paste input "9173876985"
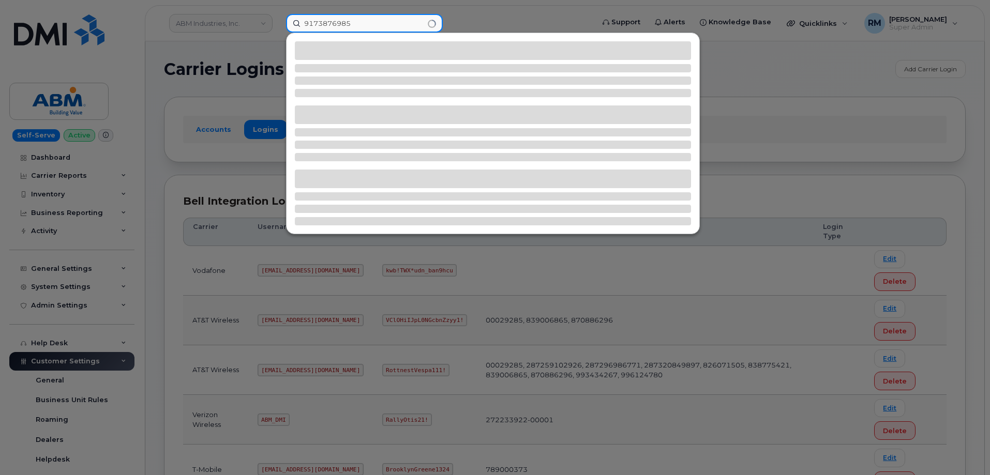
type input "9173876985"
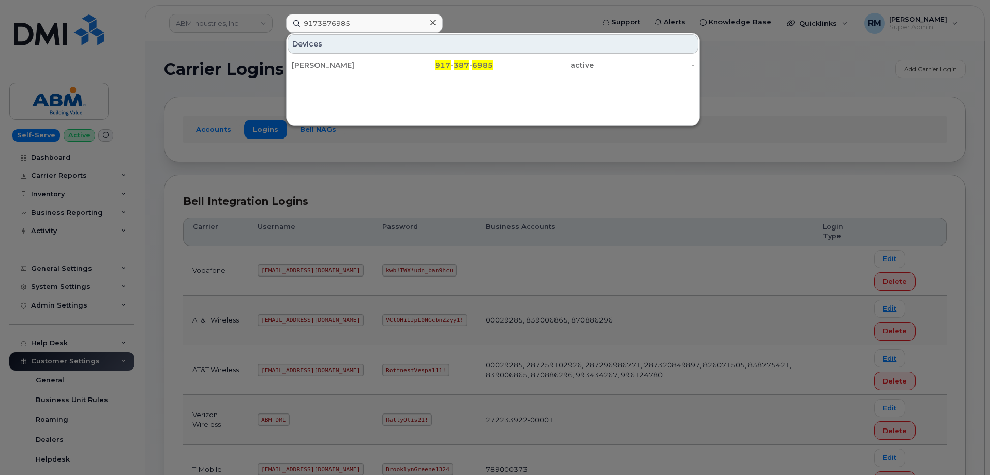
click at [730, 139] on div at bounding box center [495, 237] width 990 height 475
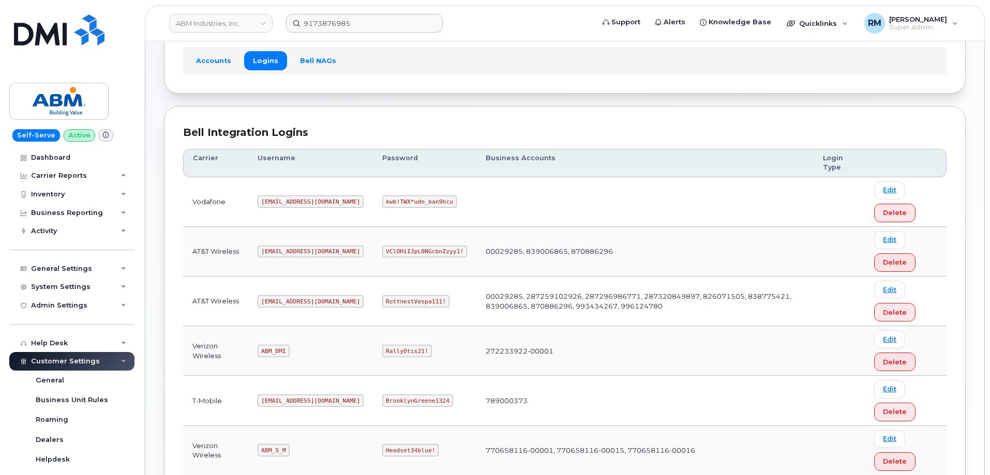
scroll to position [158, 0]
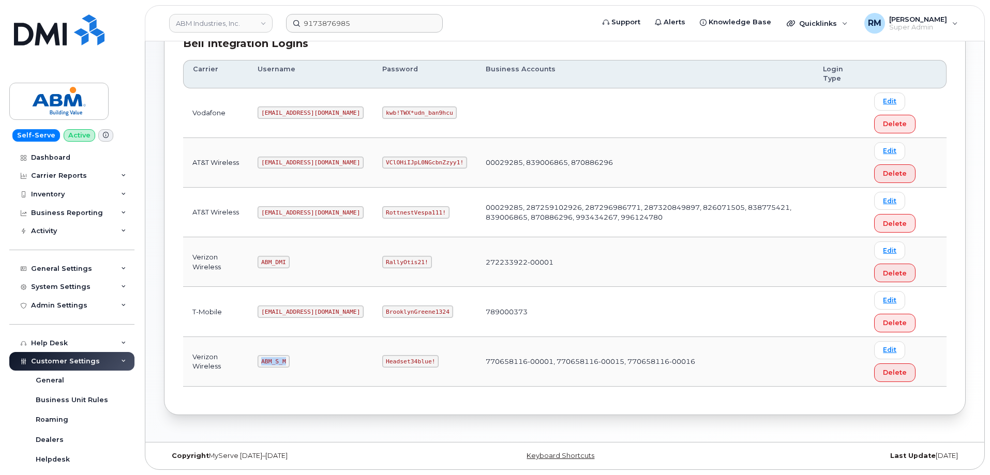
drag, startPoint x: 260, startPoint y: 363, endPoint x: 294, endPoint y: 361, distance: 33.7
click at [294, 361] on td "ABM_S_M" at bounding box center [310, 362] width 125 height 50
copy code "ABM_S_M"
click at [382, 362] on code "Headset34blue!" at bounding box center [410, 361] width 56 height 12
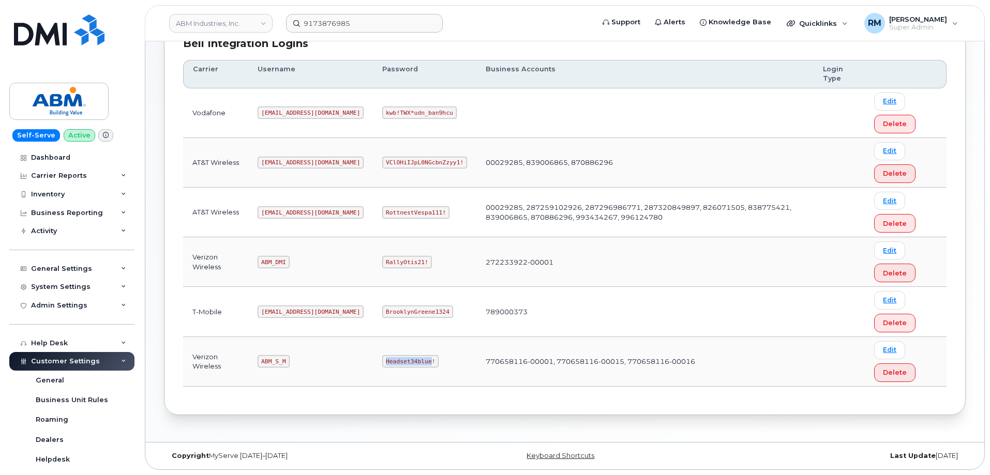
copy code "Headset34blue"
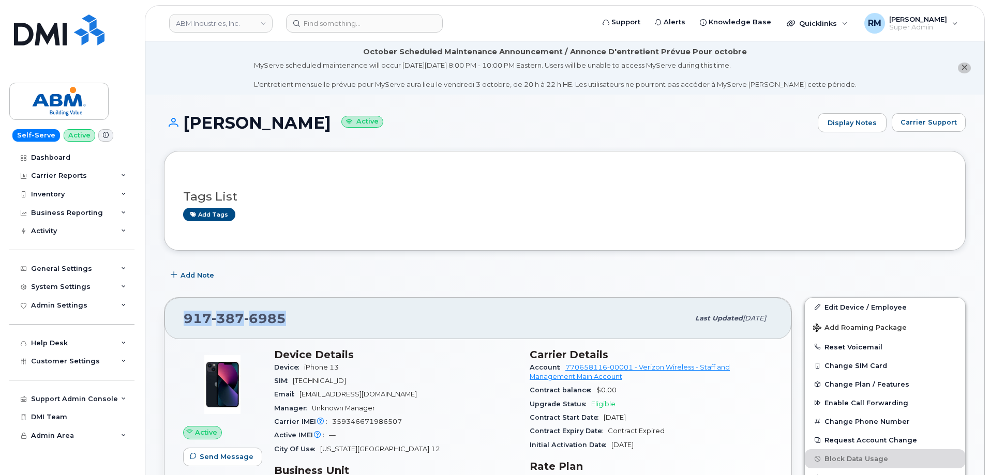
drag, startPoint x: 294, startPoint y: 313, endPoint x: 179, endPoint y: 324, distance: 115.4
click at [180, 323] on div "917 387 6985 Last updated Jul 31, 2025" at bounding box center [478, 318] width 627 height 41
copy span "917 387 6985"
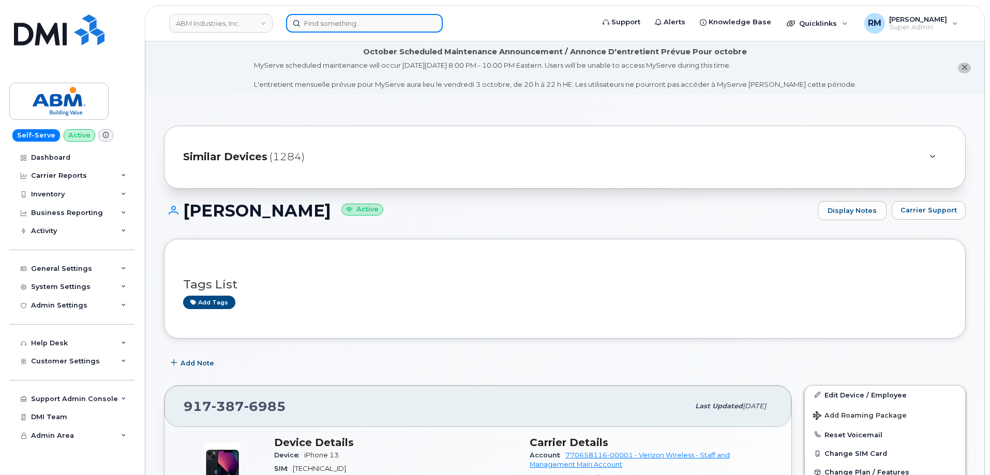
click at [370, 25] on input at bounding box center [364, 23] width 157 height 19
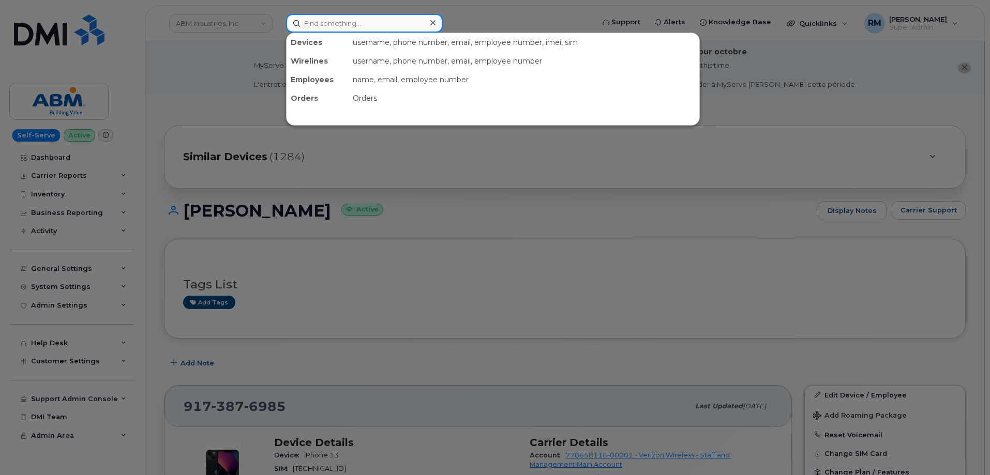
paste input "561-383-1260"
type input "561-383-1260"
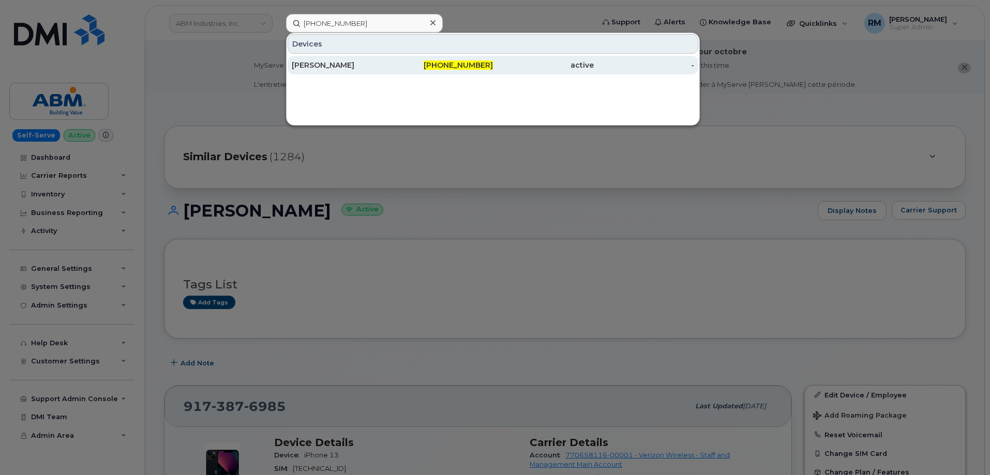
click at [338, 67] on div "DAVID ECIJA" at bounding box center [342, 65] width 101 height 10
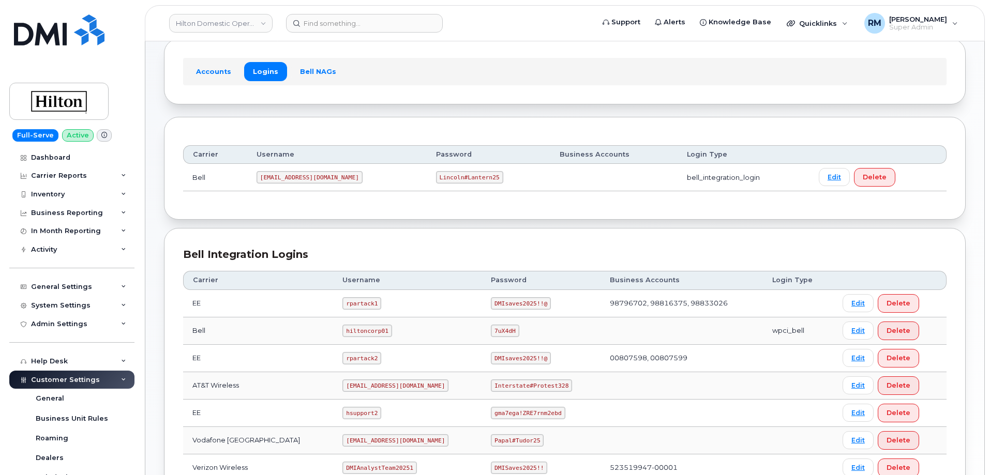
scroll to position [155, 0]
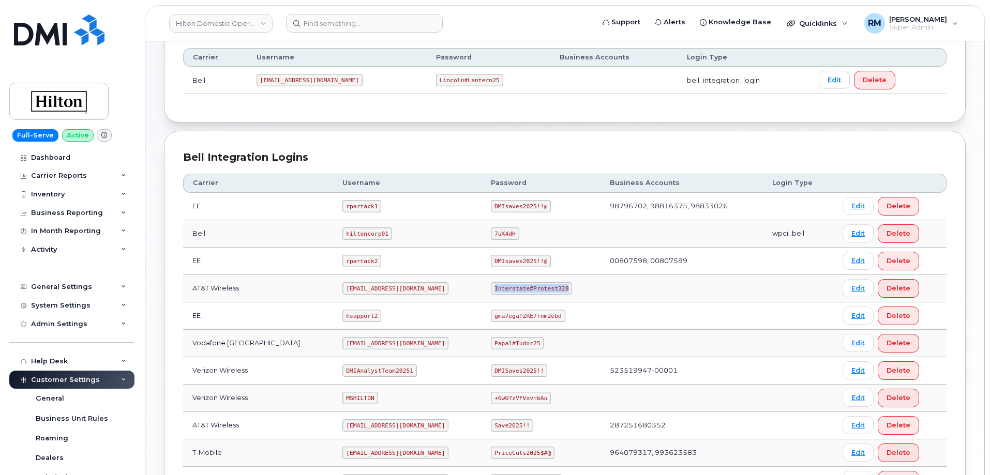
drag, startPoint x: 485, startPoint y: 289, endPoint x: 560, endPoint y: 290, distance: 75.0
click at [560, 290] on td "Interstate#Protest328" at bounding box center [541, 288] width 119 height 27
copy code "Interstate#Protest328"
click at [66, 191] on div "Inventory" at bounding box center [71, 194] width 125 height 19
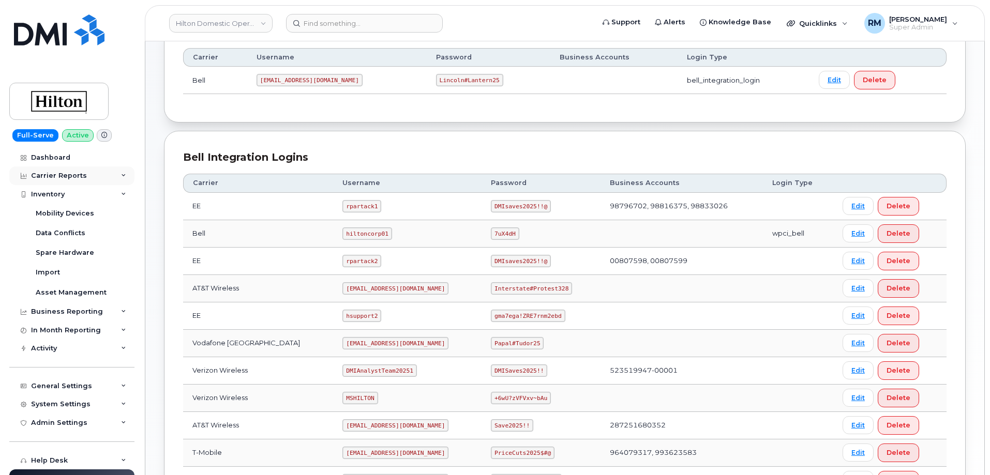
click at [64, 172] on div "Carrier Reports" at bounding box center [59, 176] width 56 height 8
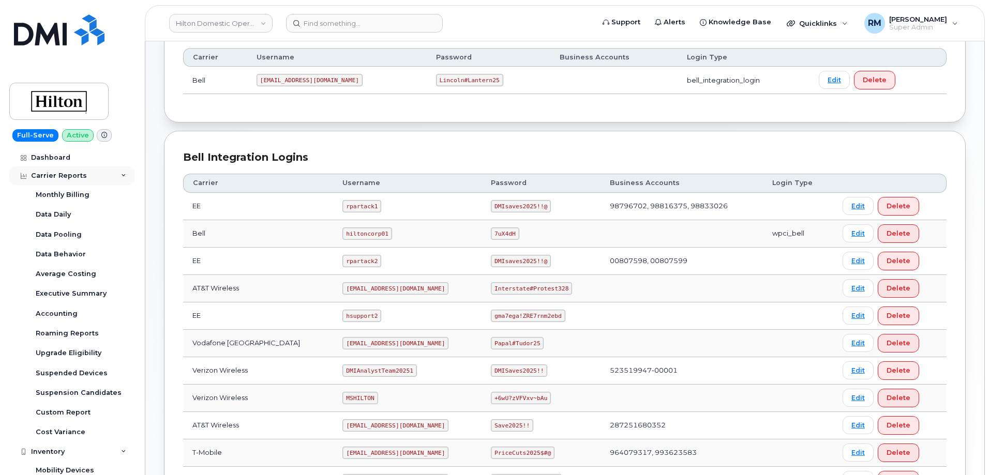
click at [64, 179] on div "Carrier Reports" at bounding box center [59, 176] width 56 height 8
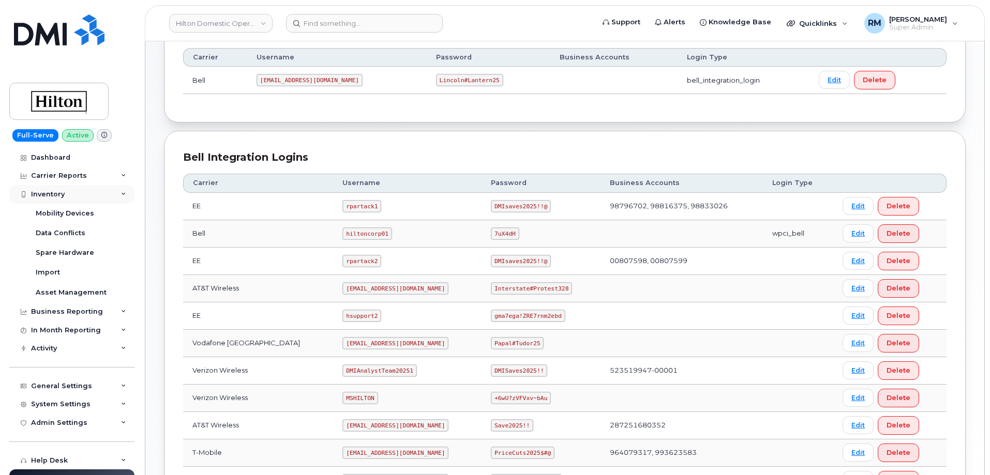
click at [71, 192] on div "Inventory" at bounding box center [71, 194] width 125 height 19
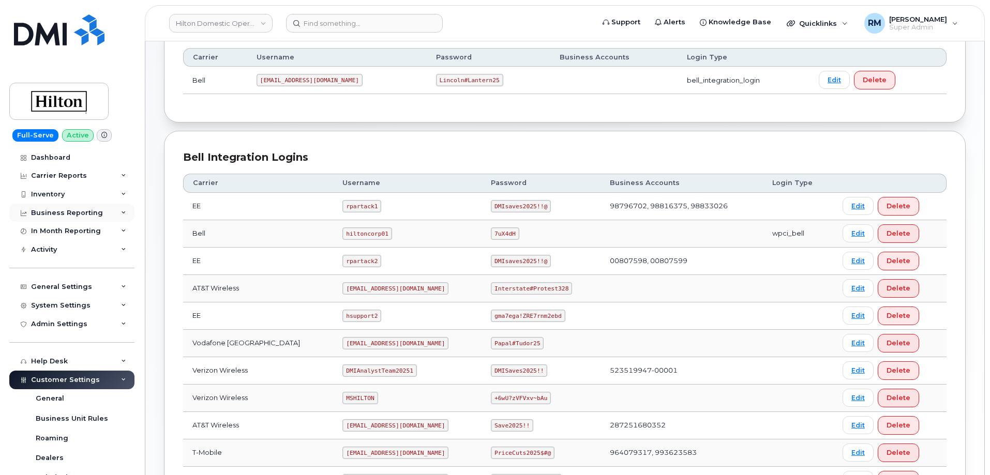
click at [70, 213] on div "Business Reporting" at bounding box center [67, 213] width 72 height 8
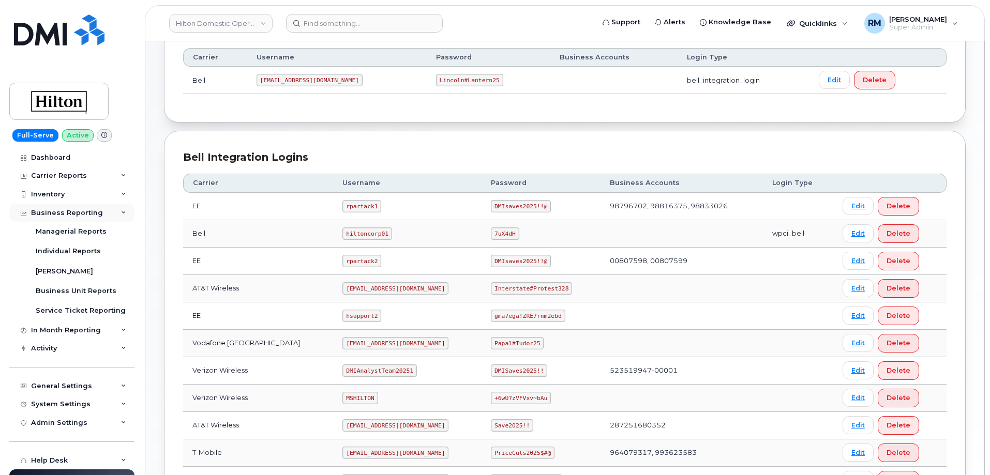
click at [70, 213] on div "Business Reporting" at bounding box center [67, 213] width 72 height 8
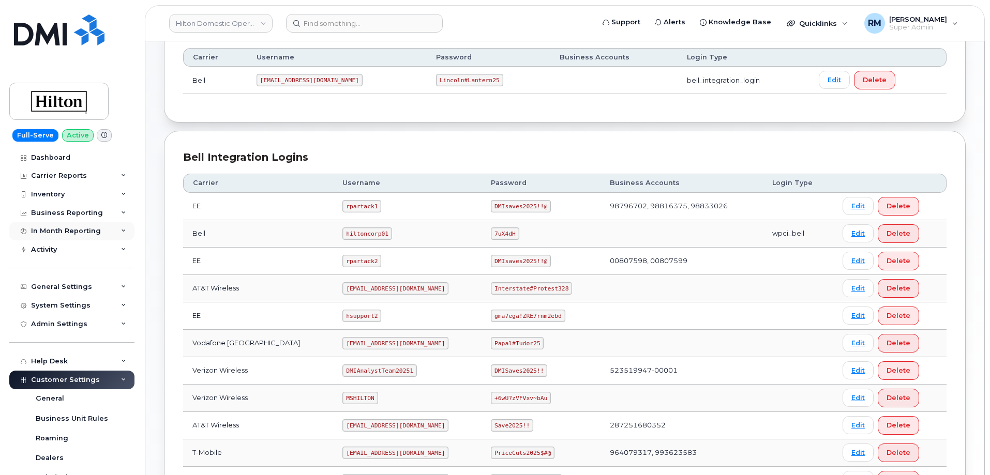
click at [66, 228] on div "In Month Reporting" at bounding box center [66, 231] width 70 height 8
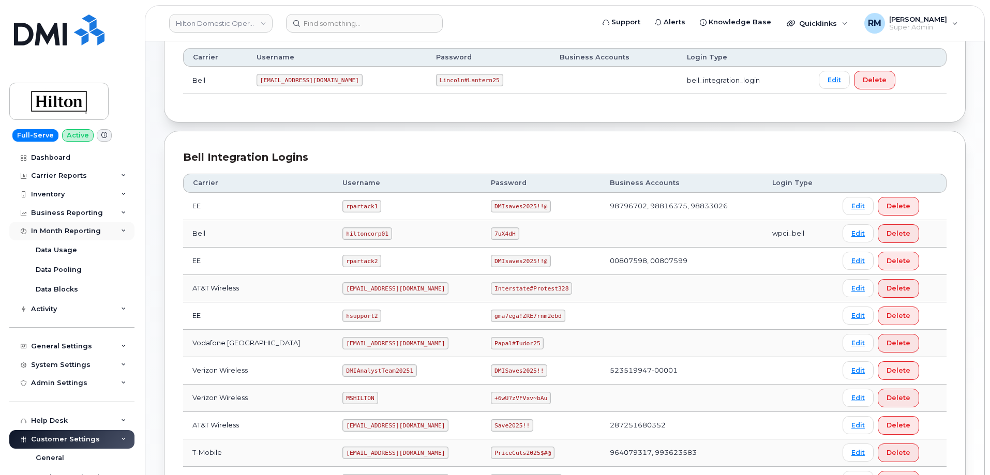
click at [66, 228] on div "In Month Reporting" at bounding box center [66, 231] width 70 height 8
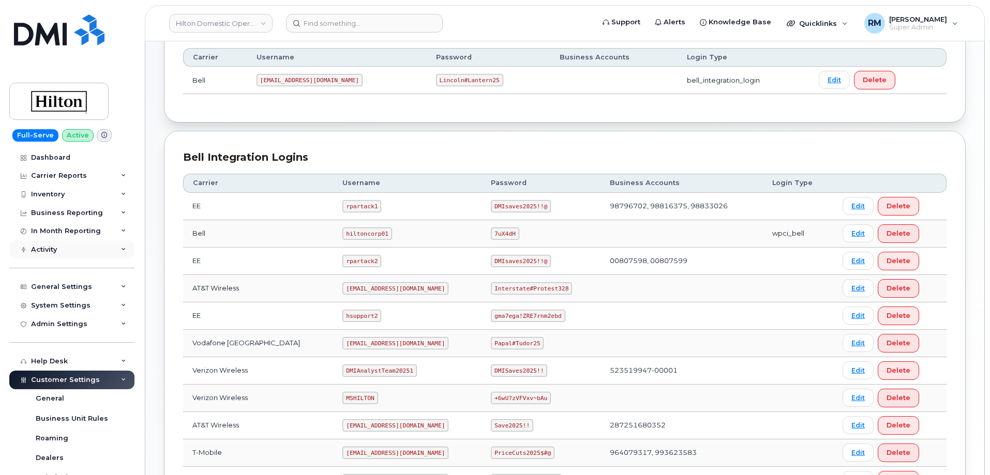
click at [54, 246] on div "Activity" at bounding box center [44, 250] width 26 height 8
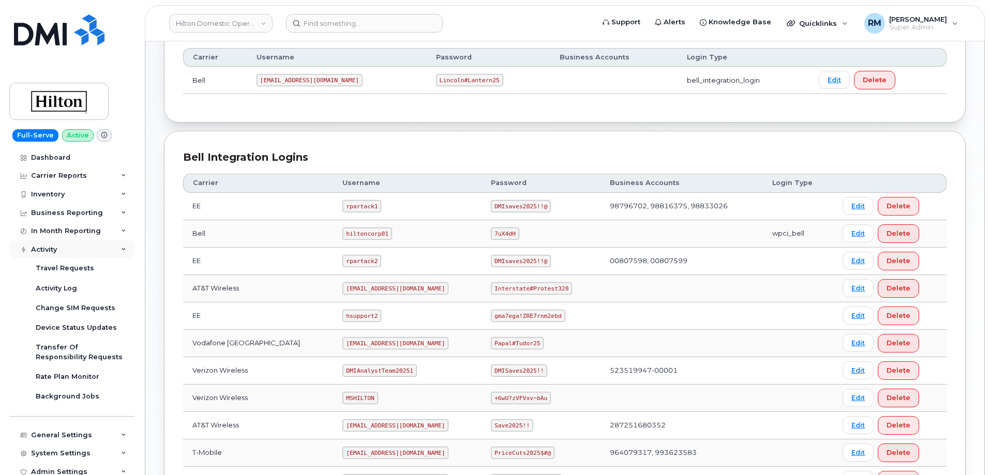
click at [54, 246] on div "Activity" at bounding box center [44, 250] width 26 height 8
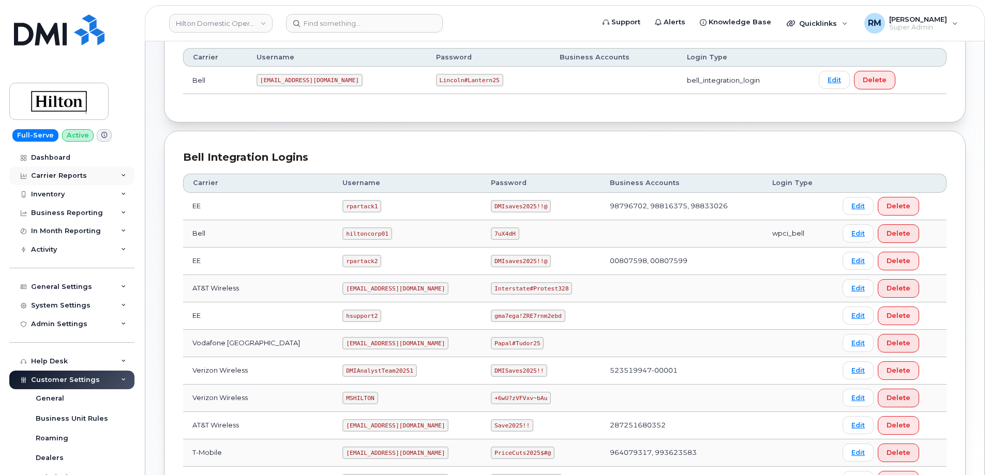
click at [56, 179] on div "Carrier Reports" at bounding box center [59, 176] width 56 height 8
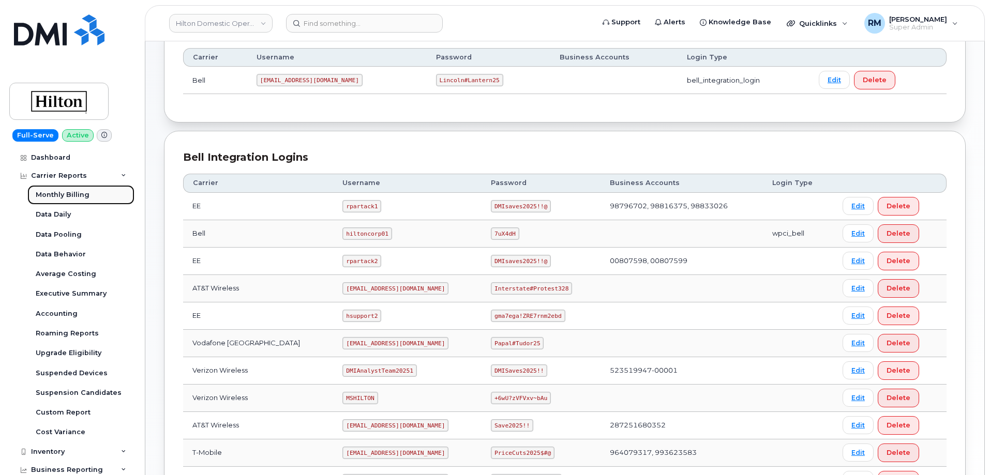
click at [58, 197] on div "Monthly Billing" at bounding box center [63, 194] width 54 height 9
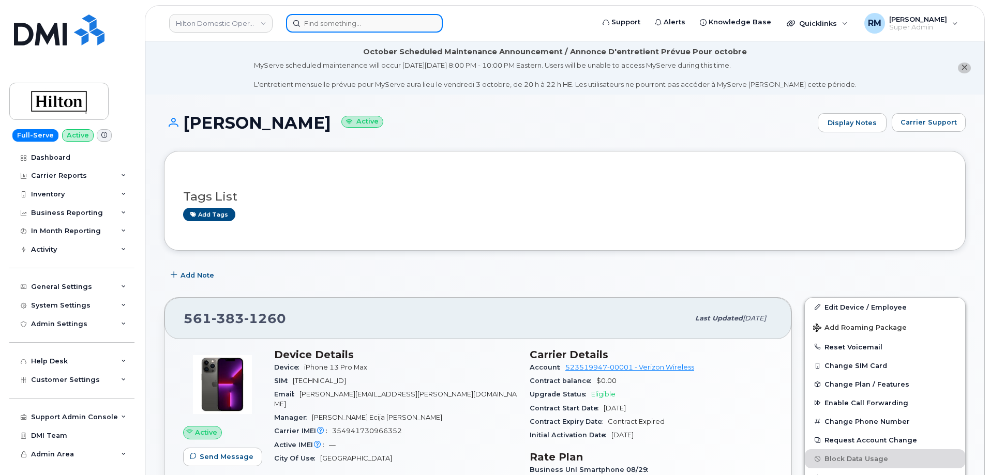
click at [337, 24] on input at bounding box center [364, 23] width 157 height 19
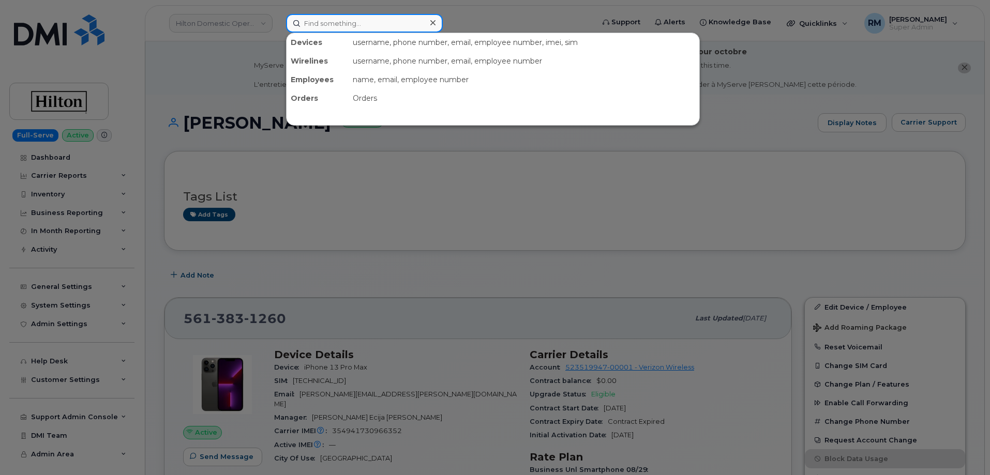
paste input "[PHONE_NUMBER]"
type input "[PHONE_NUMBER]"
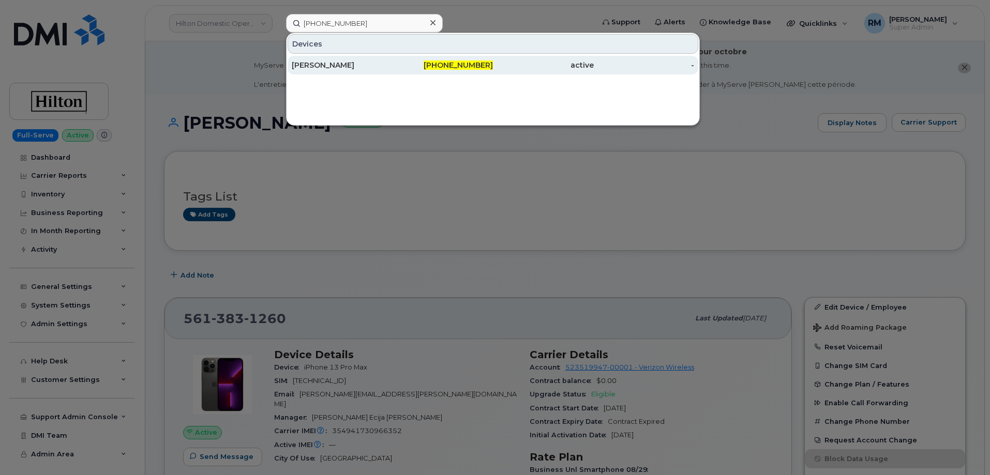
click at [448, 66] on span "[PHONE_NUMBER]" at bounding box center [458, 65] width 69 height 9
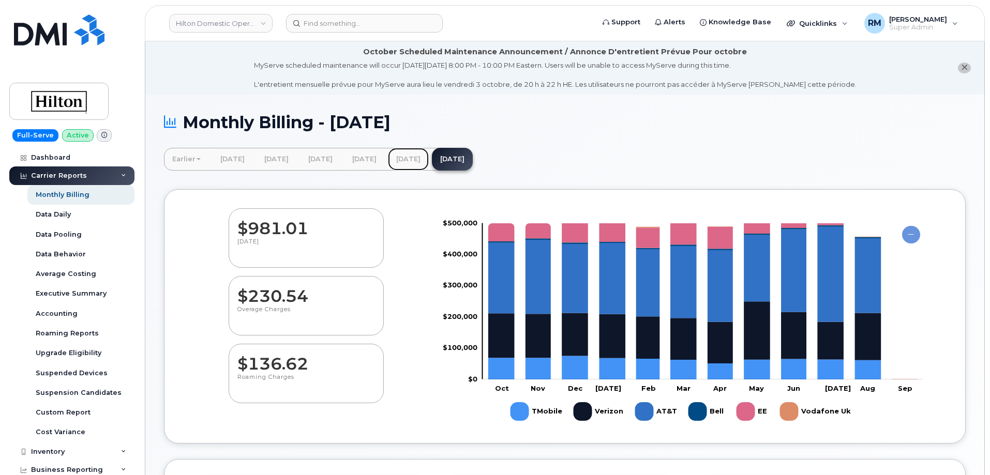
click at [429, 157] on link "[DATE]" at bounding box center [408, 159] width 41 height 23
click at [57, 313] on div "Accounting" at bounding box center [57, 313] width 42 height 9
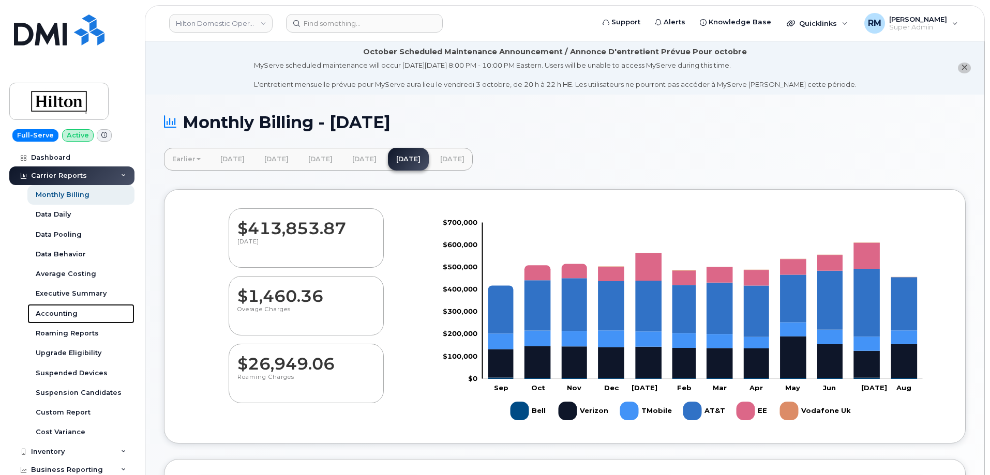
click at [57, 313] on div "Accounting" at bounding box center [57, 313] width 42 height 9
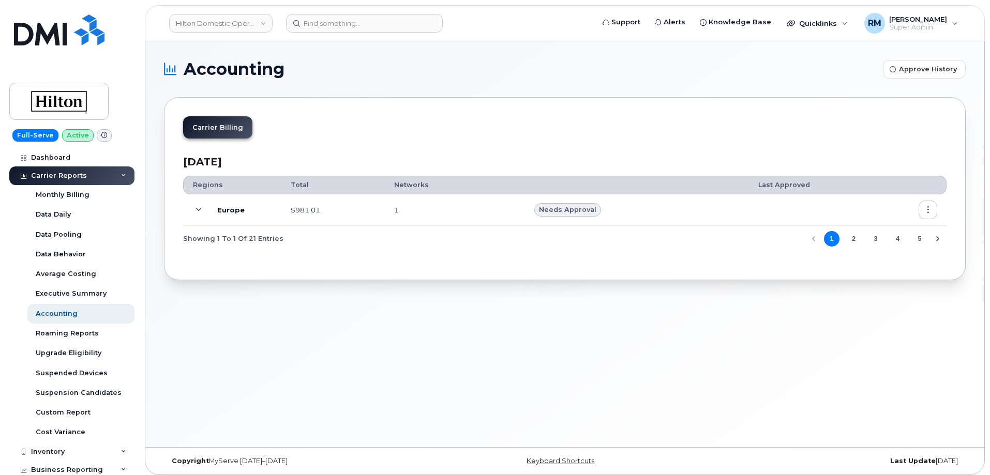
click at [850, 236] on button "2" at bounding box center [854, 239] width 16 height 16
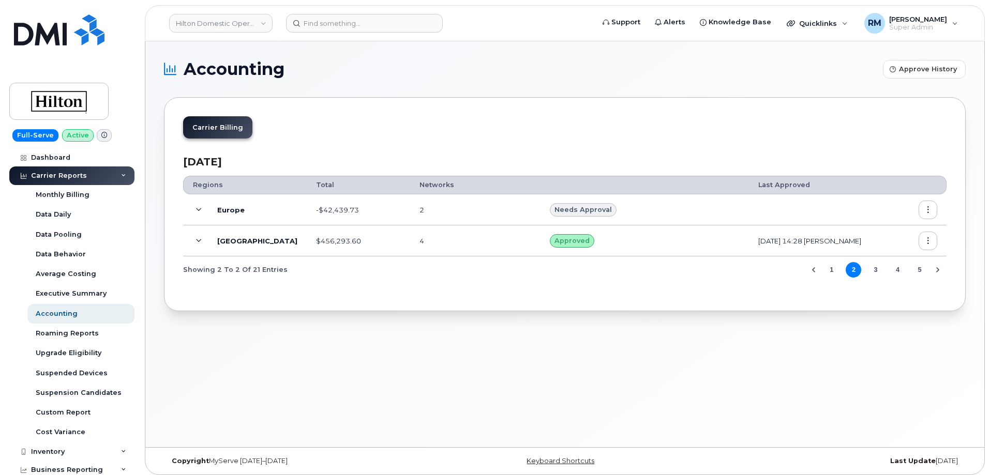
click at [199, 239] on icon at bounding box center [199, 242] width 6 height 6
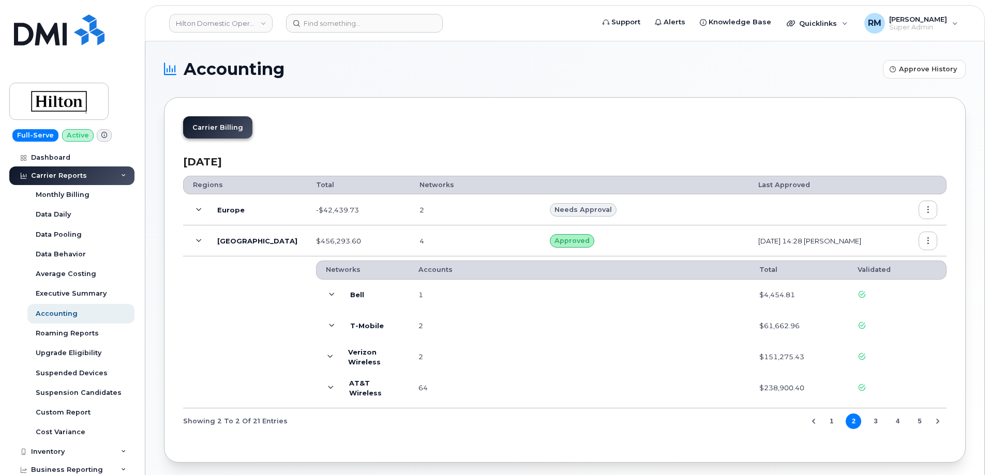
click at [328, 360] on icon at bounding box center [331, 357] width 6 height 6
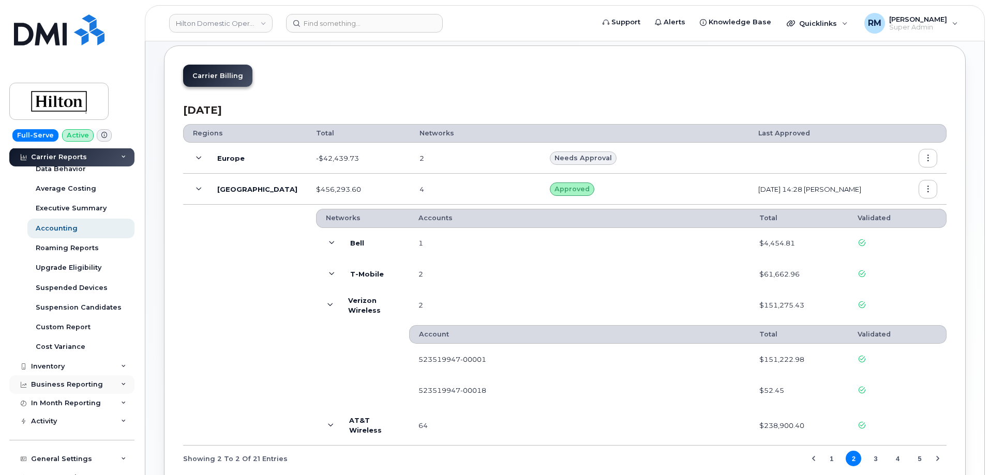
scroll to position [103, 0]
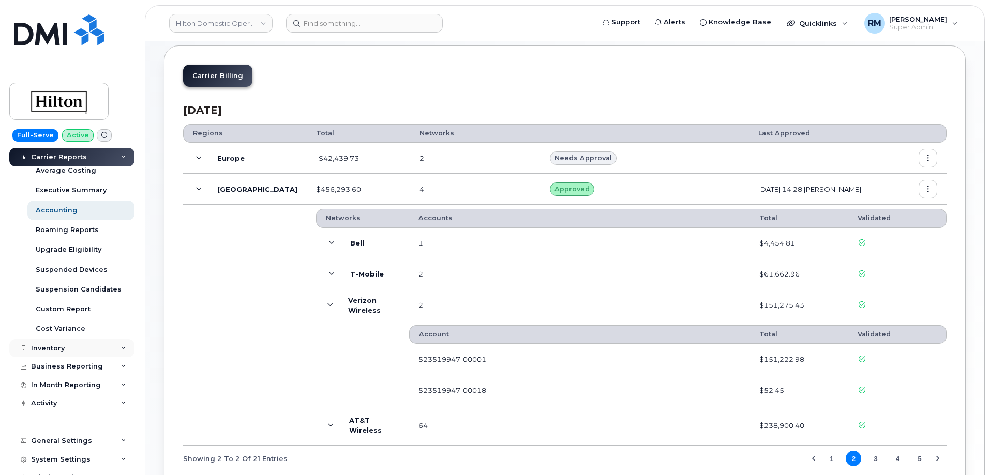
click at [51, 350] on div "Inventory" at bounding box center [48, 349] width 34 height 8
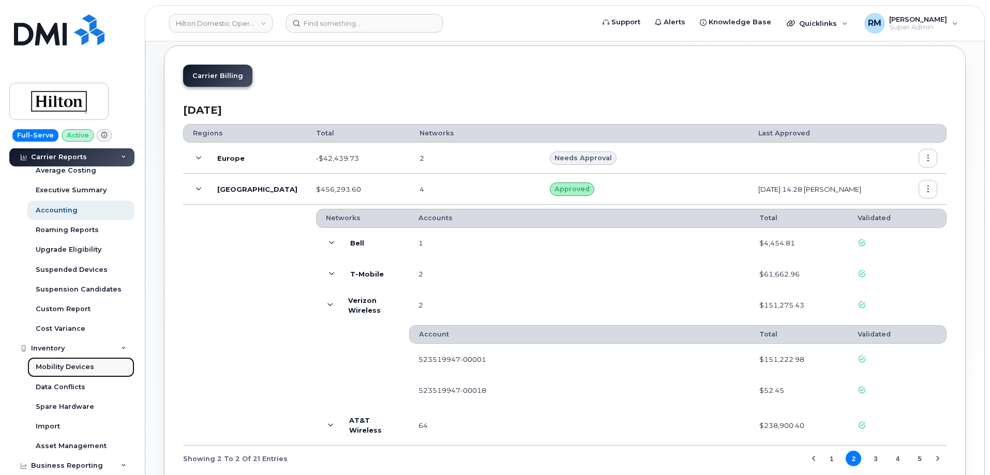
click at [55, 367] on div "Mobility Devices" at bounding box center [65, 367] width 58 height 9
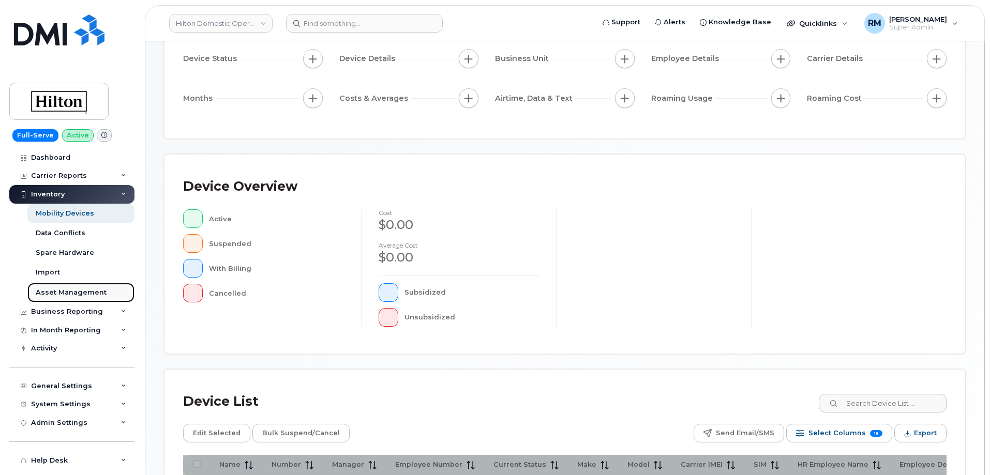
click at [60, 293] on div "Asset Management" at bounding box center [71, 292] width 71 height 9
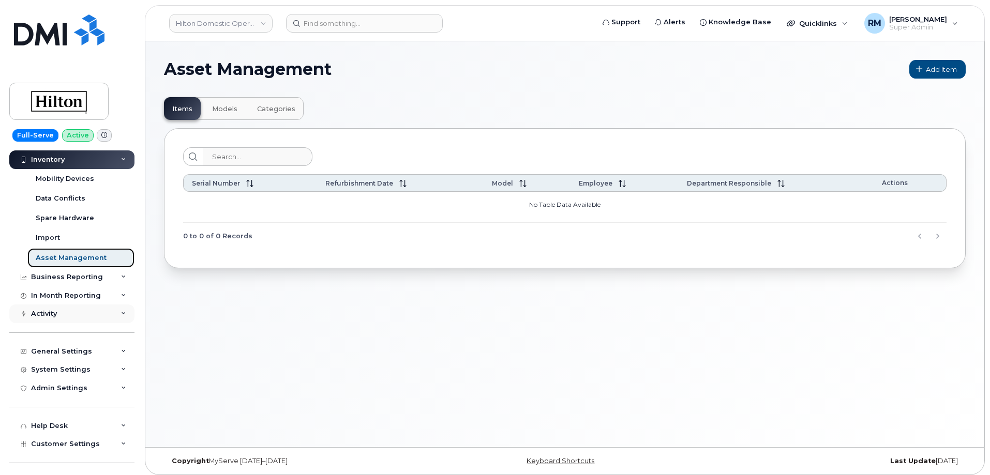
scroll to position [52, 0]
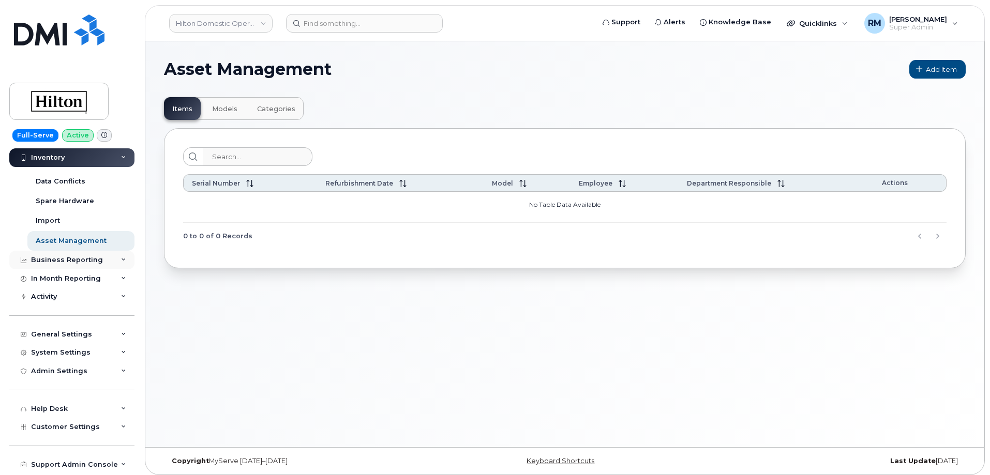
click at [55, 261] on div "Business Reporting" at bounding box center [67, 260] width 72 height 8
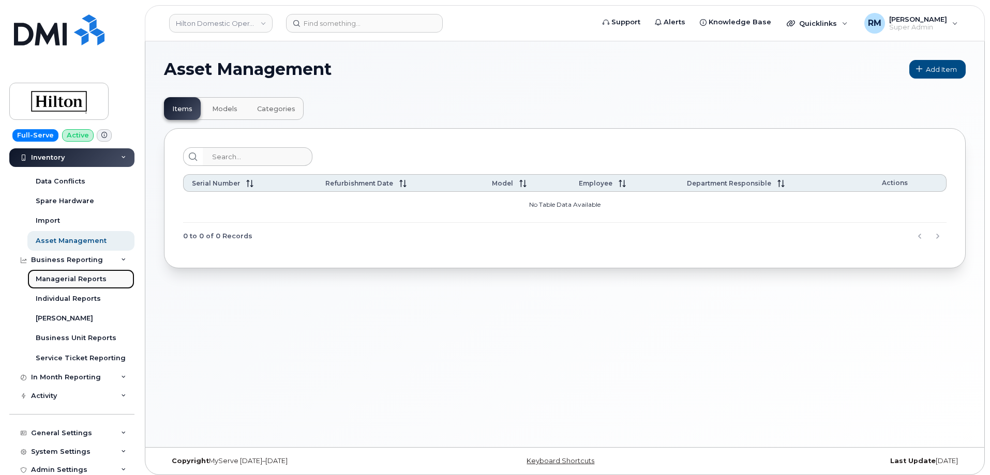
click at [55, 275] on div "Managerial Reports" at bounding box center [71, 279] width 71 height 9
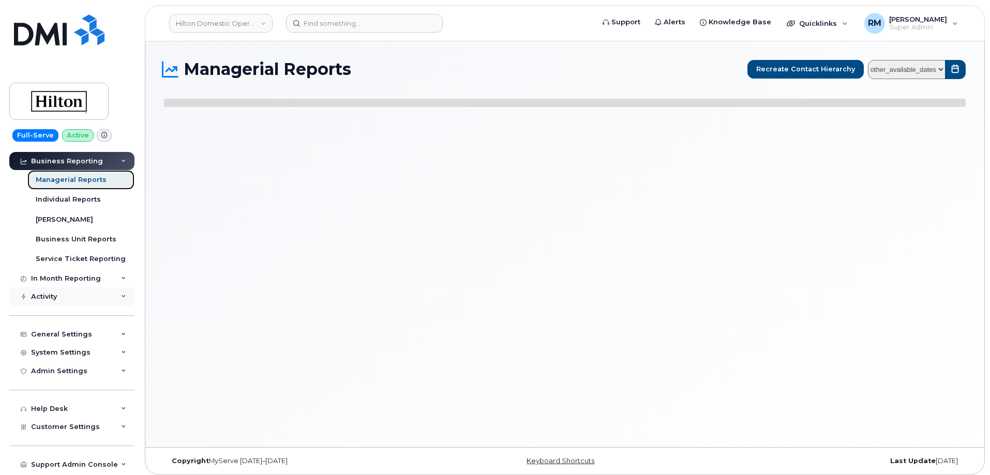
select select
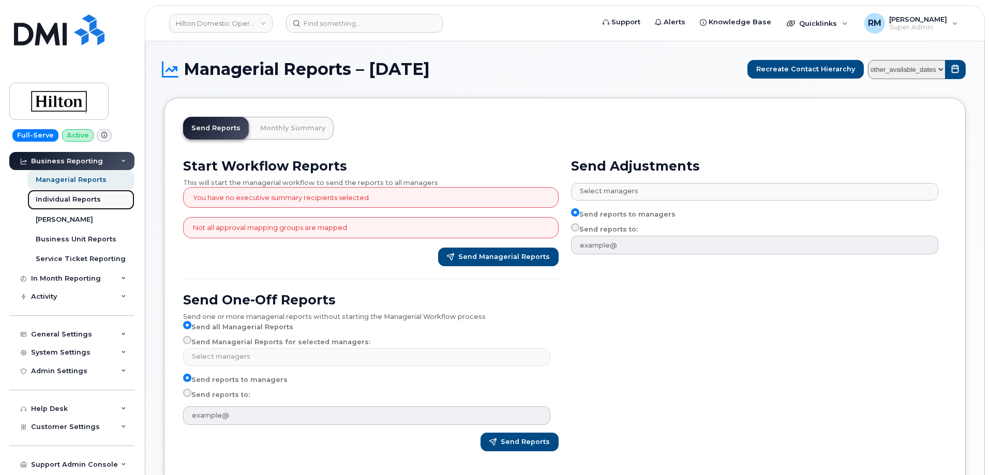
click at [58, 199] on div "Individual Reports" at bounding box center [68, 199] width 65 height 9
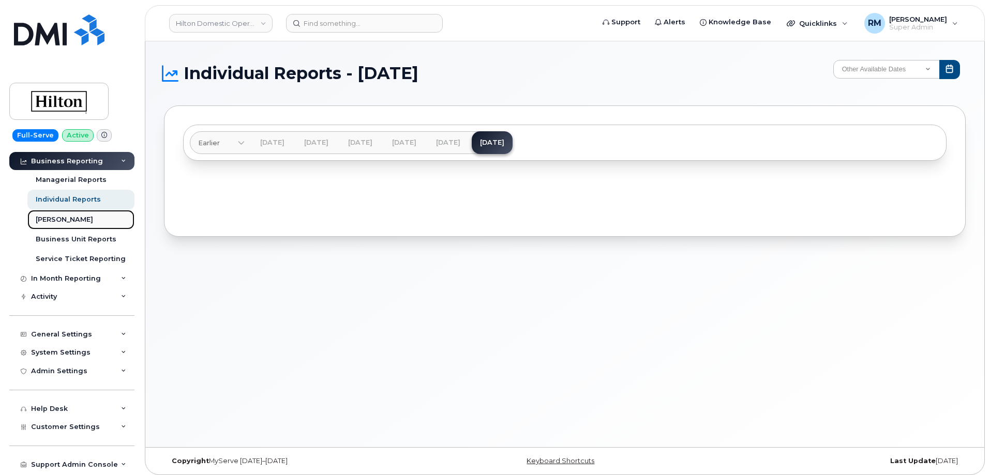
click at [58, 220] on div "[PERSON_NAME]" at bounding box center [64, 219] width 57 height 9
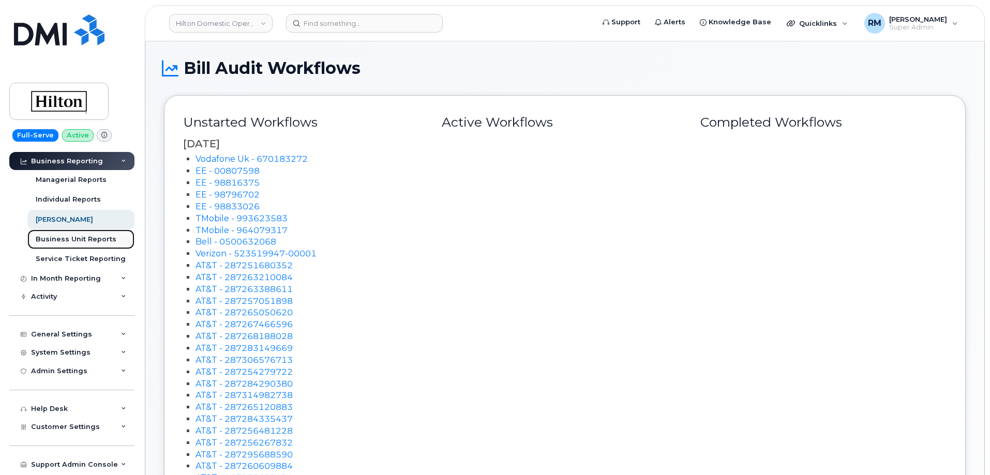
click at [60, 240] on div "Business Unit Reports" at bounding box center [76, 239] width 81 height 9
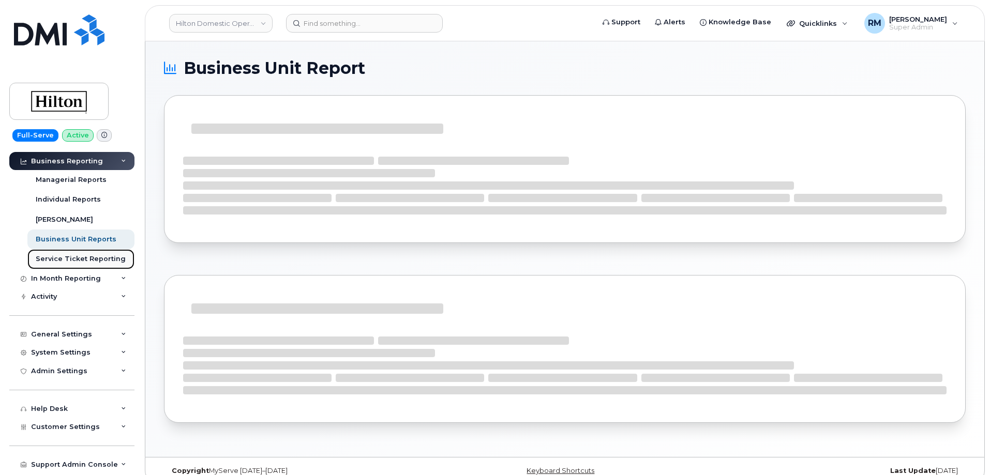
click at [63, 258] on div "Service Ticket Reporting" at bounding box center [81, 259] width 90 height 9
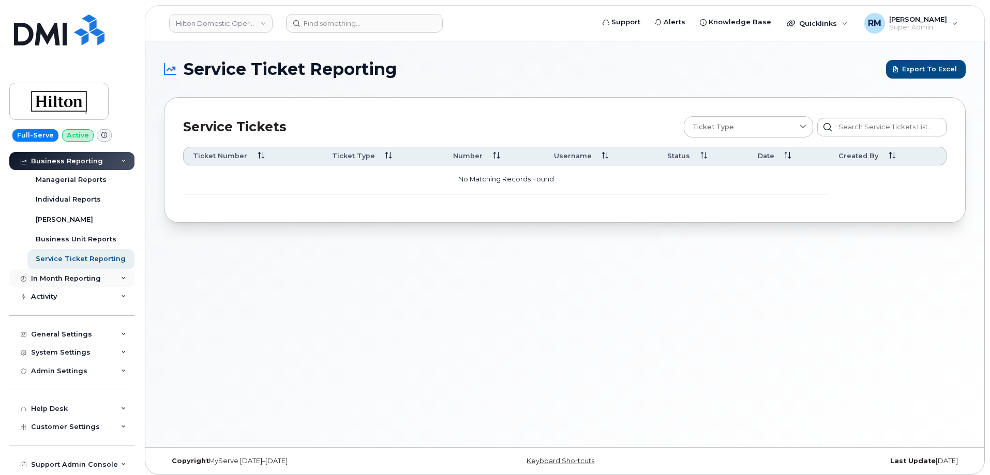
click at [68, 278] on div "In Month Reporting" at bounding box center [66, 279] width 70 height 8
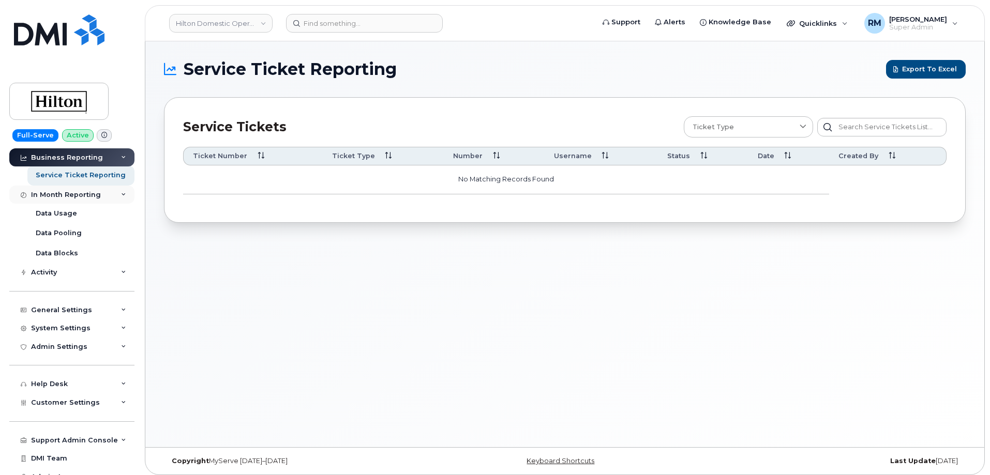
scroll to position [146, 0]
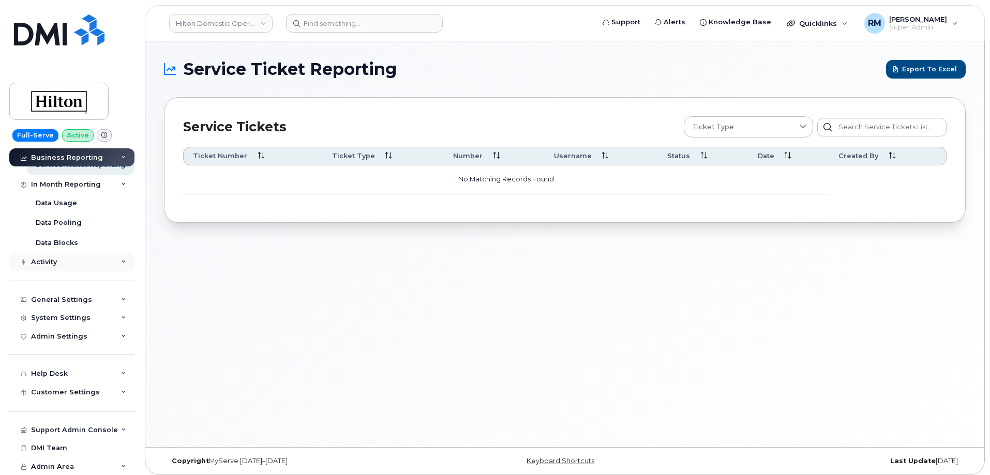
click at [56, 261] on div "Activity" at bounding box center [44, 262] width 26 height 8
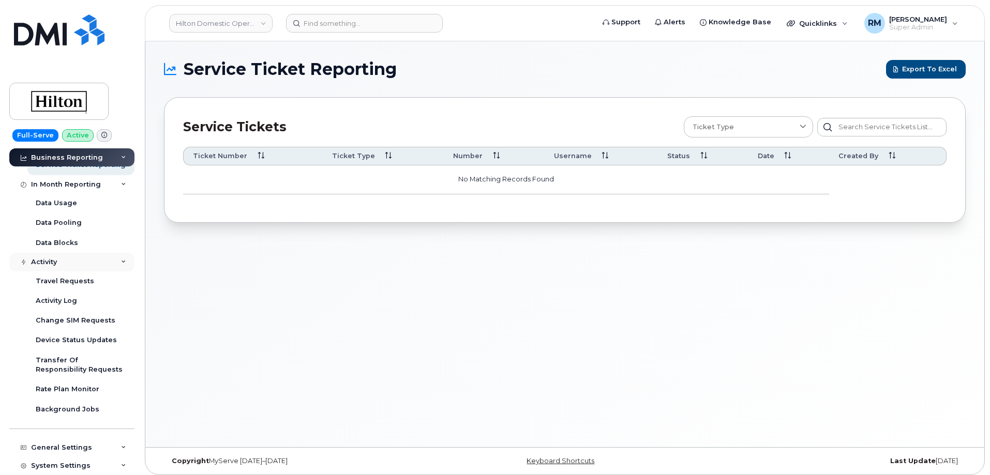
click at [56, 261] on div "Activity" at bounding box center [44, 262] width 26 height 8
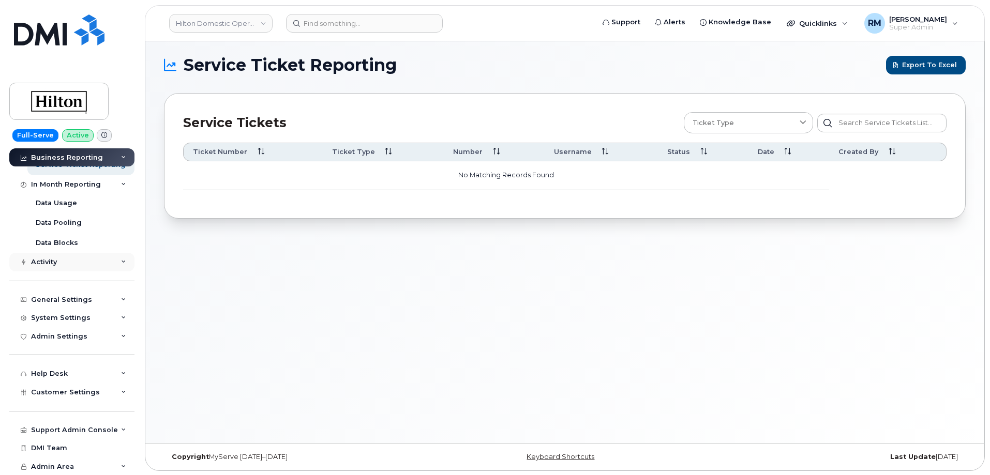
scroll to position [5, 0]
click at [62, 292] on div "General Settings" at bounding box center [71, 300] width 125 height 19
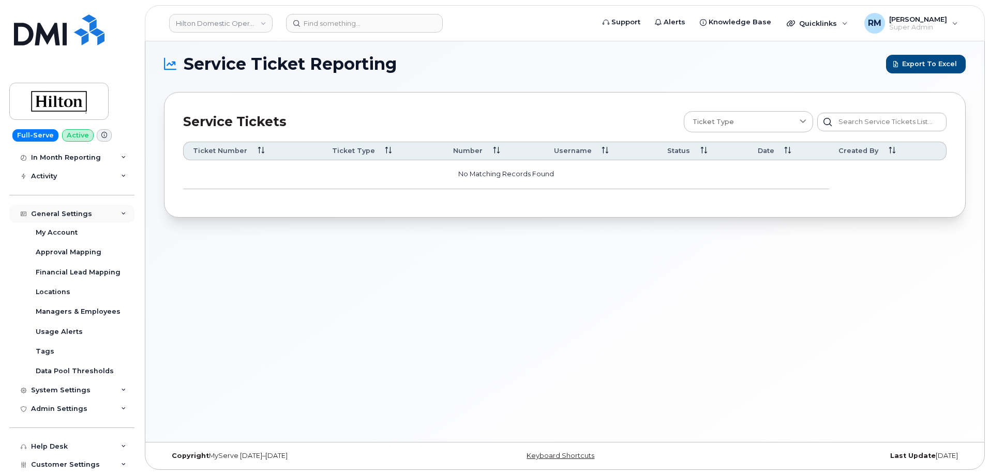
scroll to position [249, 0]
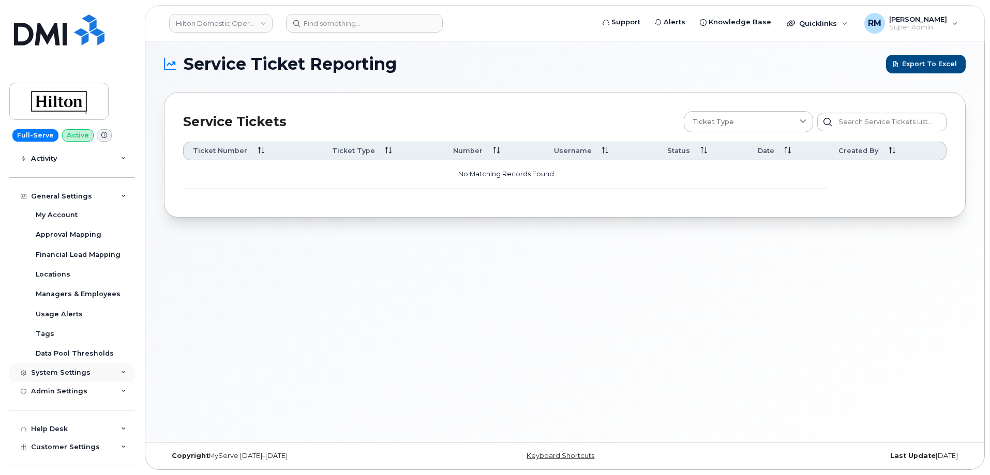
click at [80, 373] on div "System Settings" at bounding box center [61, 373] width 60 height 8
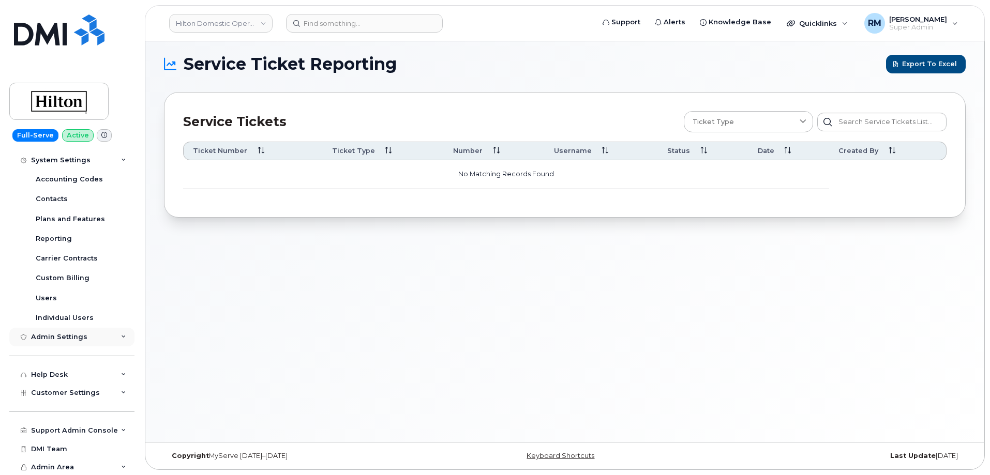
scroll to position [463, 0]
click at [67, 336] on div "Admin Settings" at bounding box center [59, 336] width 56 height 8
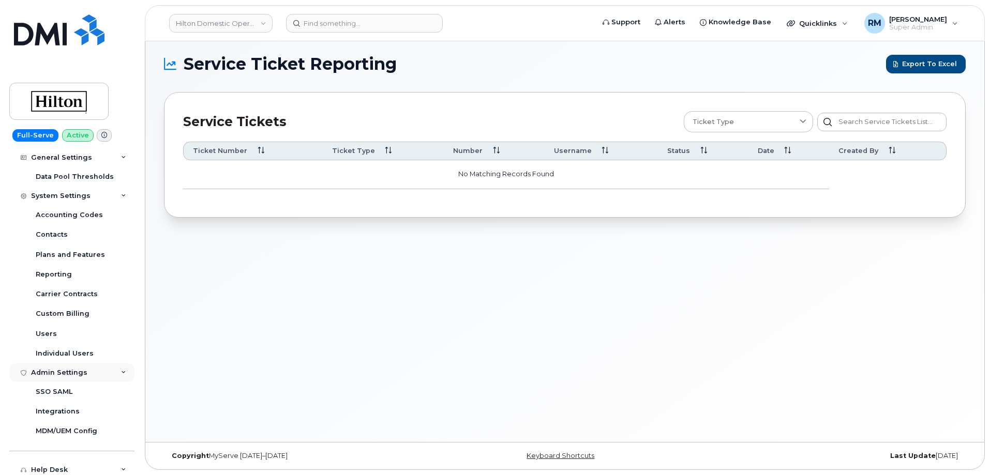
scroll to position [411, 0]
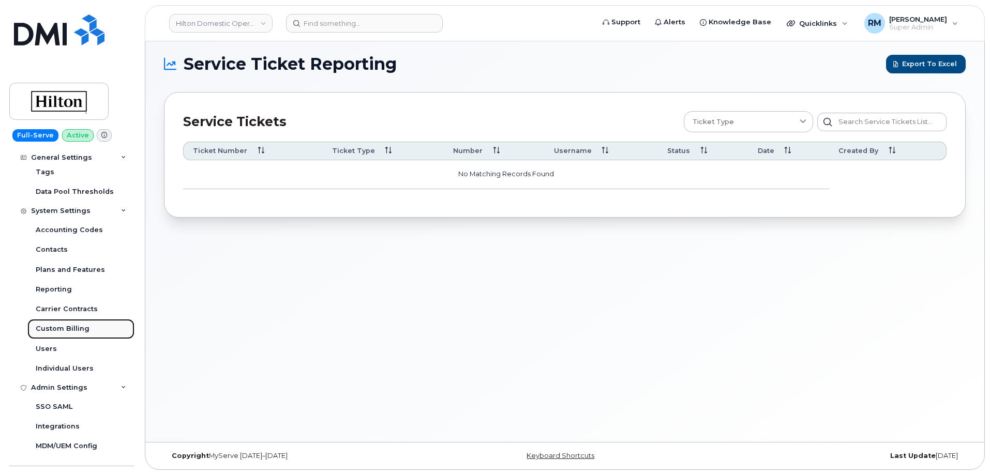
click at [69, 330] on div "Custom Billing" at bounding box center [63, 328] width 54 height 9
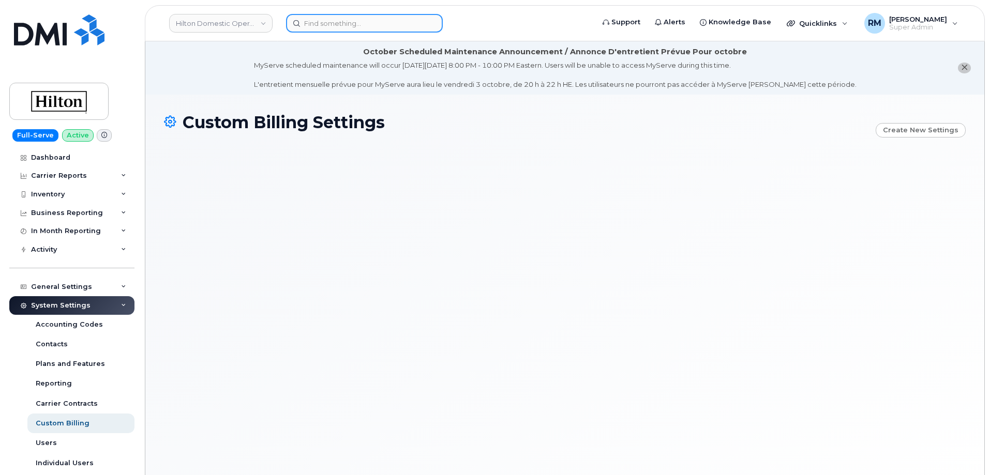
click at [319, 26] on input at bounding box center [364, 23] width 157 height 19
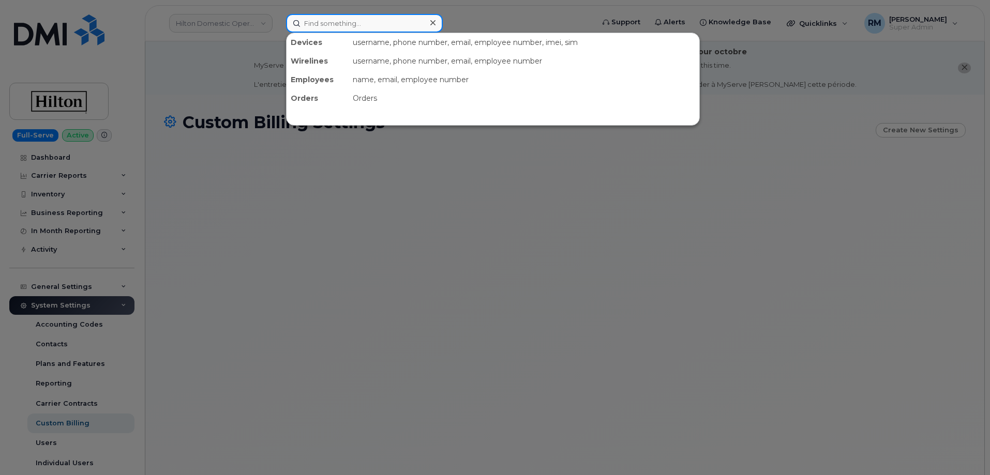
paste input "[PHONE_NUMBER]"
type input "[PHONE_NUMBER]"
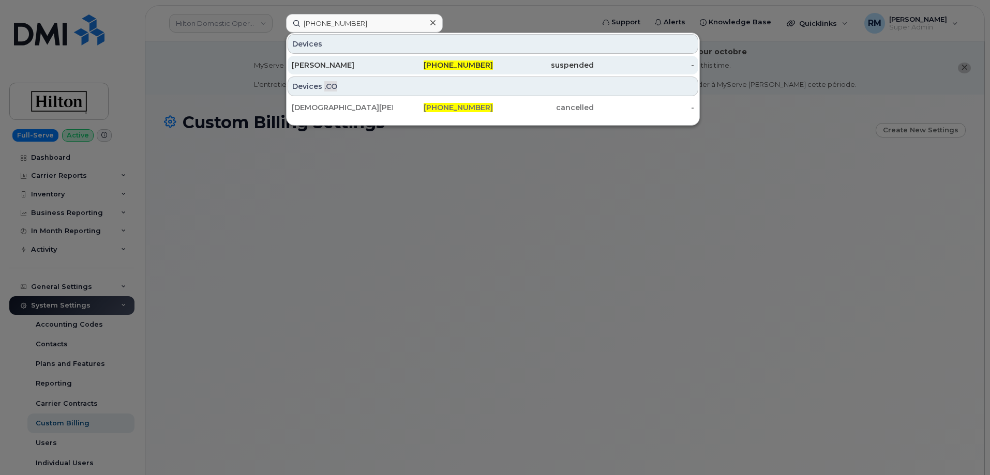
click at [329, 67] on div "[PERSON_NAME]" at bounding box center [342, 65] width 101 height 10
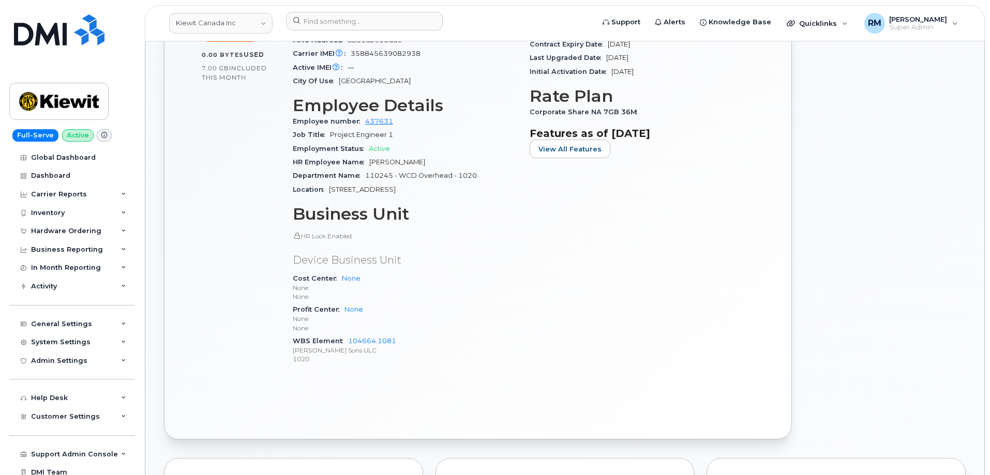
scroll to position [466, 0]
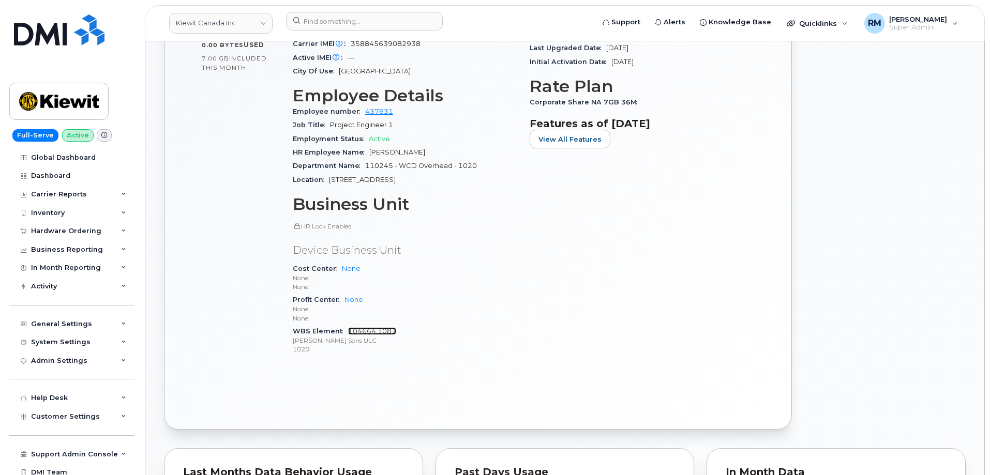
click at [372, 328] on link "104664.1081" at bounding box center [372, 332] width 48 height 8
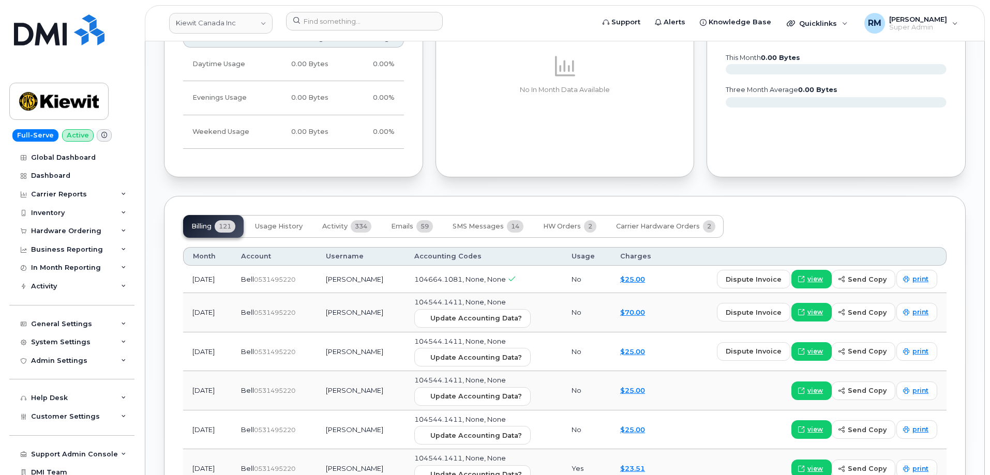
scroll to position [931, 0]
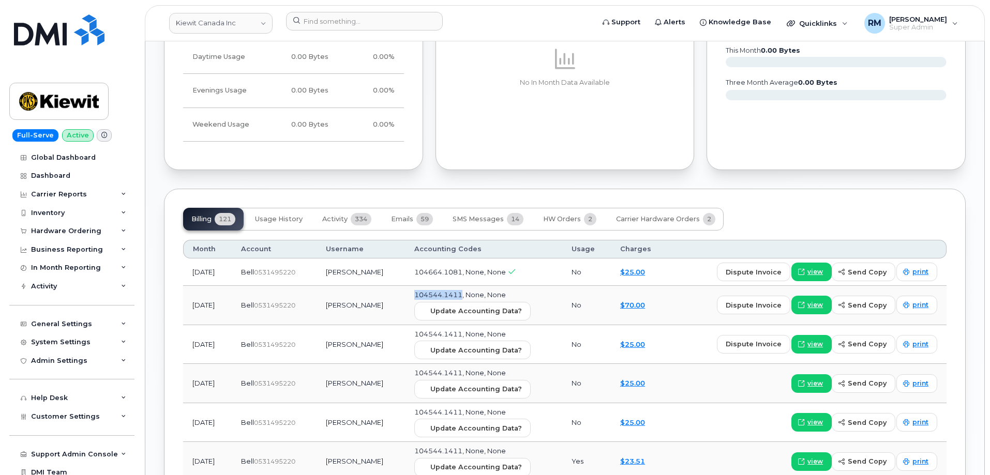
drag, startPoint x: 468, startPoint y: 288, endPoint x: 422, endPoint y: 287, distance: 46.6
click at [422, 291] on span "104544.1411, None, None" at bounding box center [460, 295] width 92 height 8
copy span "104544.1411"
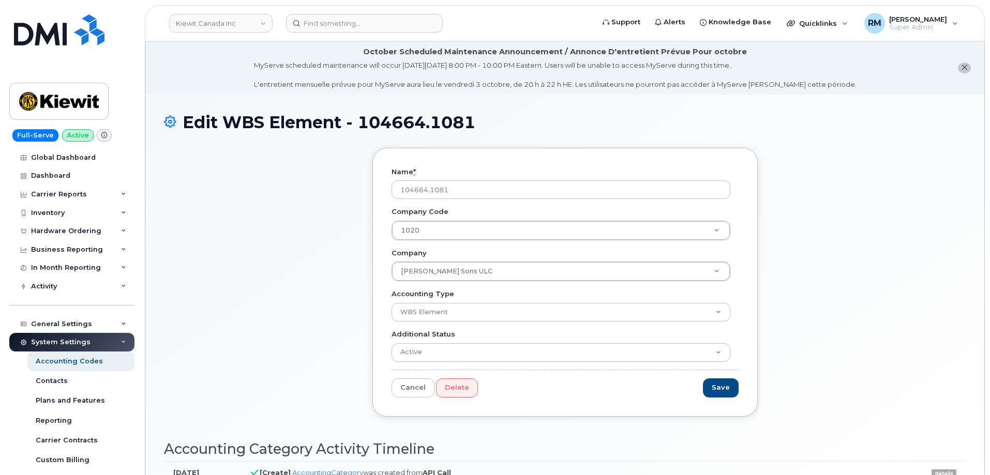
drag, startPoint x: 468, startPoint y: 196, endPoint x: 366, endPoint y: 195, distance: 101.9
click at [366, 195] on div "Name * 104664.1081 Company Code 1020 Company Code Company Code Peter Kiewit Son…" at bounding box center [565, 290] width 401 height 285
click at [68, 322] on div "General Settings" at bounding box center [61, 324] width 61 height 8
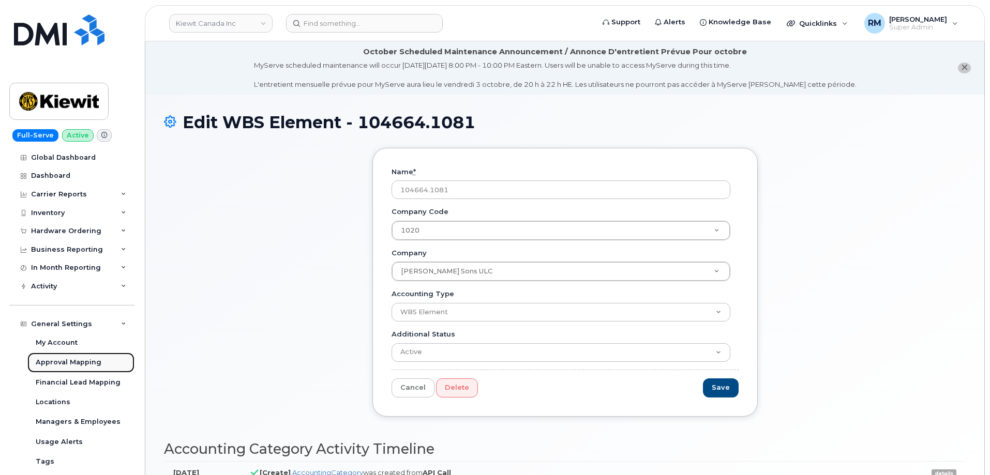
click at [70, 363] on div "Approval Mapping" at bounding box center [69, 362] width 66 height 9
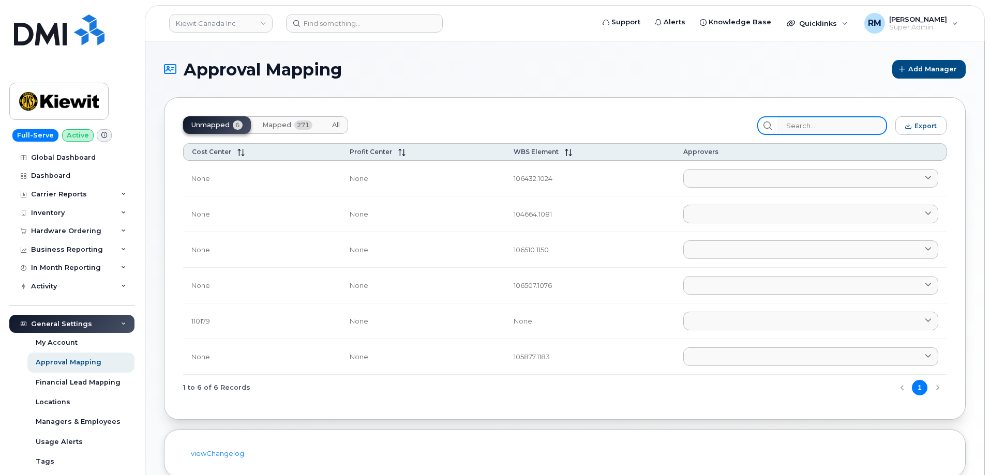
click at [814, 125] on input "search" at bounding box center [832, 125] width 110 height 19
paste input "104664.1081"
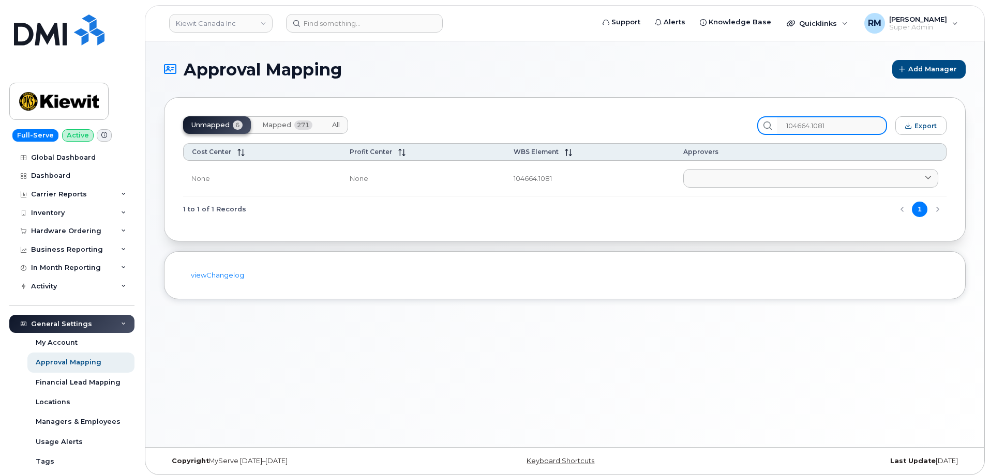
click at [844, 129] on input "104664.1081" at bounding box center [832, 125] width 110 height 19
click at [810, 126] on input "104664" at bounding box center [832, 125] width 110 height 19
click at [275, 126] on span "Mapped" at bounding box center [276, 125] width 29 height 8
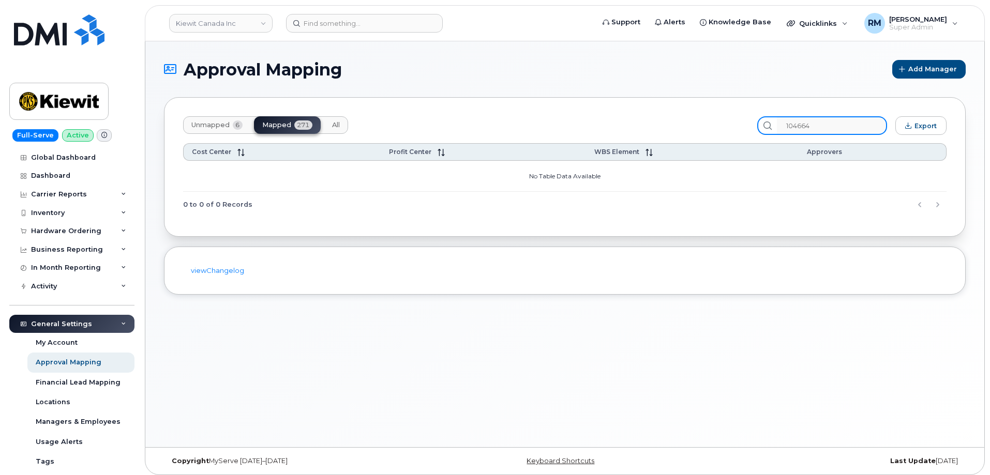
click at [812, 126] on input "104664" at bounding box center [832, 125] width 110 height 19
click at [218, 121] on button "Unmapped 6" at bounding box center [217, 125] width 68 height 18
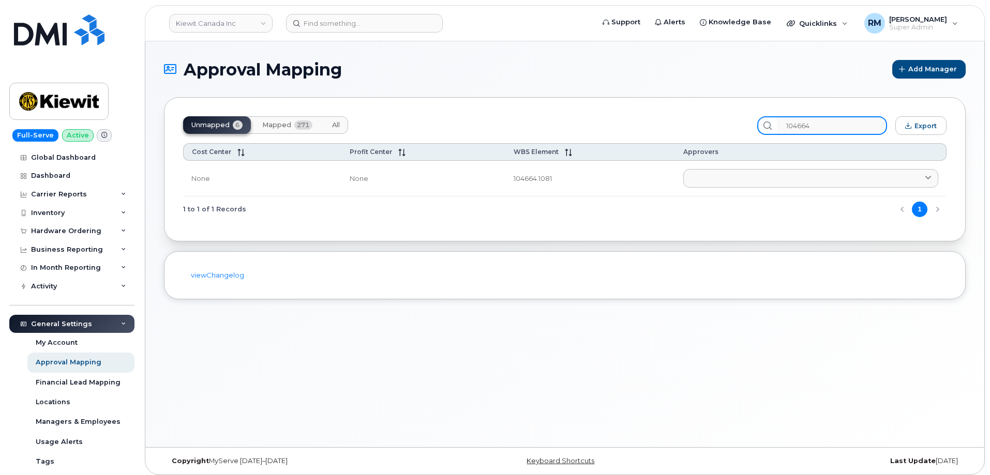
click at [831, 124] on input "104664" at bounding box center [832, 125] width 110 height 19
click at [801, 124] on input "104664" at bounding box center [832, 125] width 110 height 19
paste input "544.1411"
type input "104544.1411"
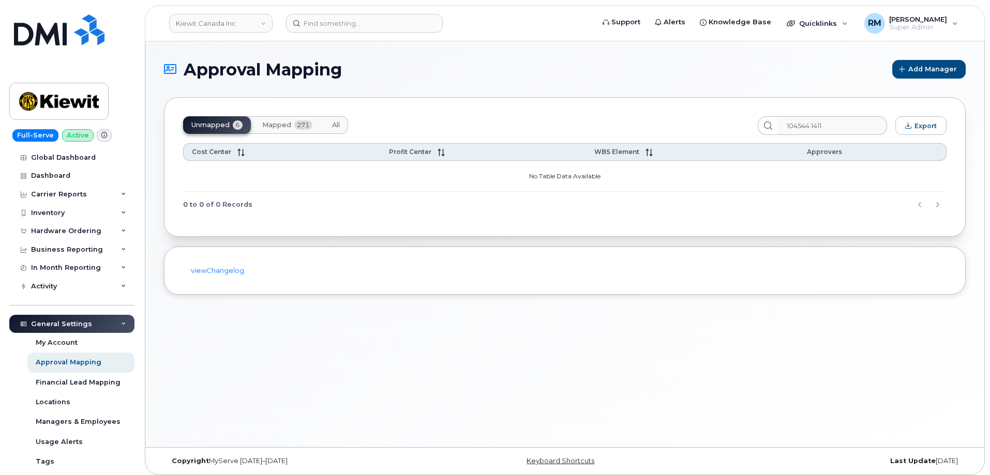
click at [284, 118] on button "Mapped 271" at bounding box center [287, 125] width 67 height 18
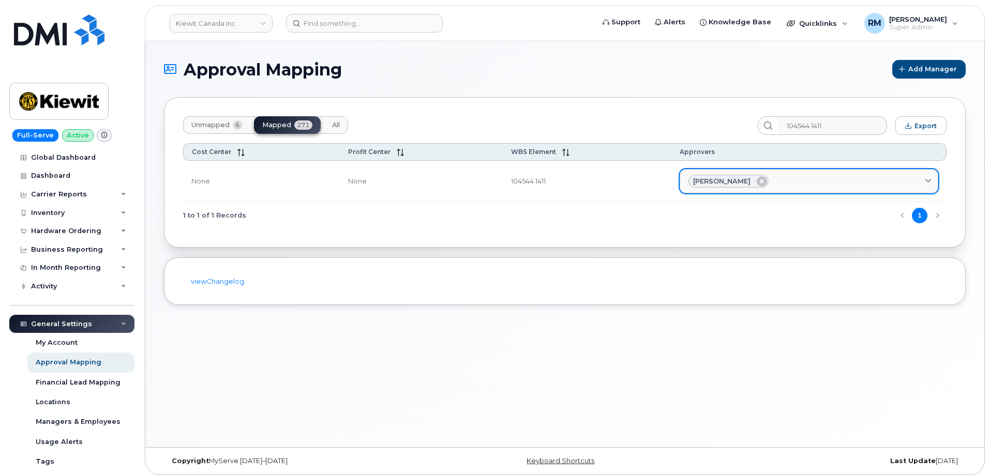
click at [726, 180] on span "Chantel Freedy" at bounding box center [721, 181] width 57 height 10
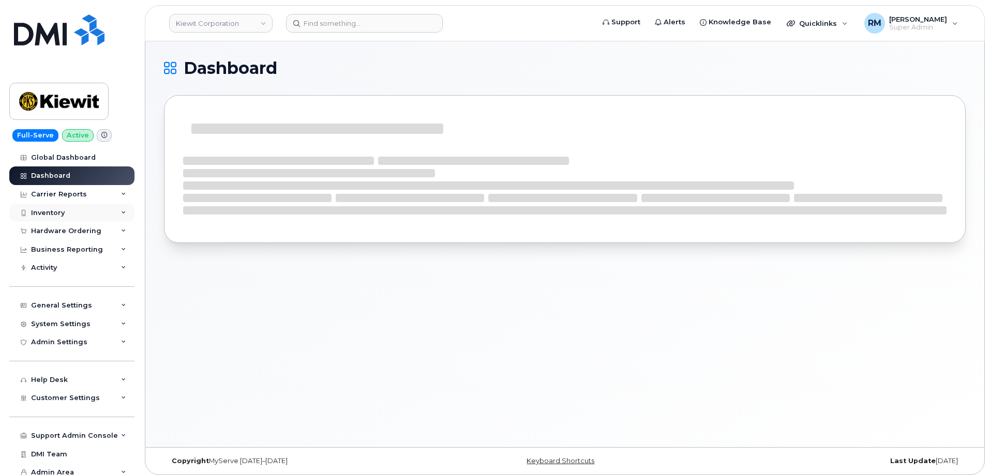
click at [63, 214] on div "Inventory" at bounding box center [48, 213] width 34 height 8
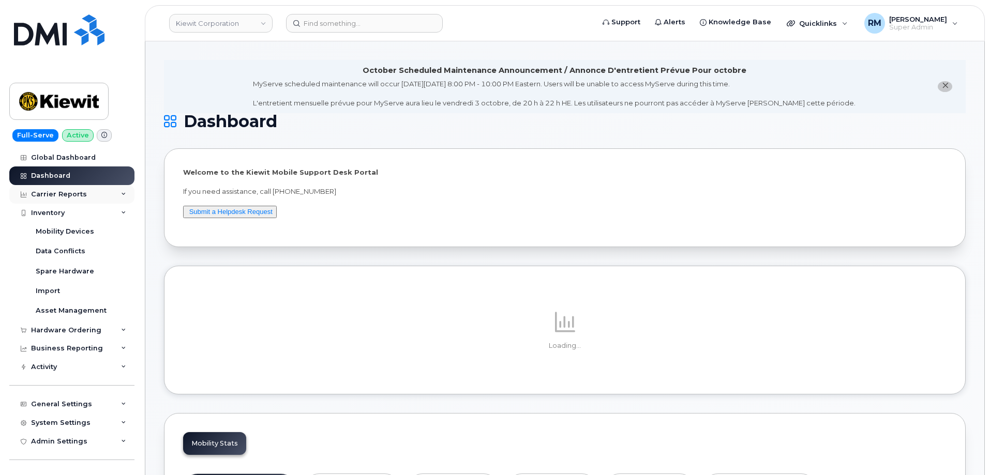
click at [51, 197] on div "Carrier Reports" at bounding box center [59, 194] width 56 height 8
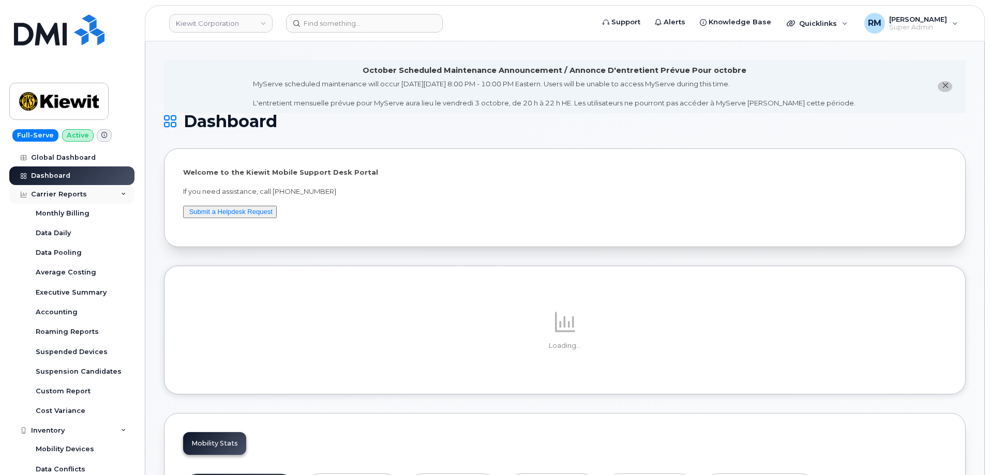
click at [51, 192] on div "Carrier Reports" at bounding box center [59, 194] width 56 height 8
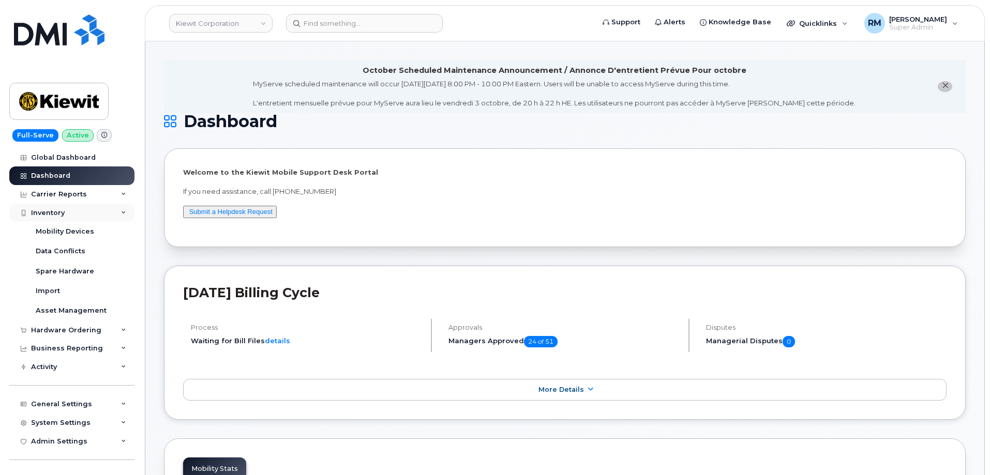
click at [58, 214] on div "Inventory" at bounding box center [48, 213] width 34 height 8
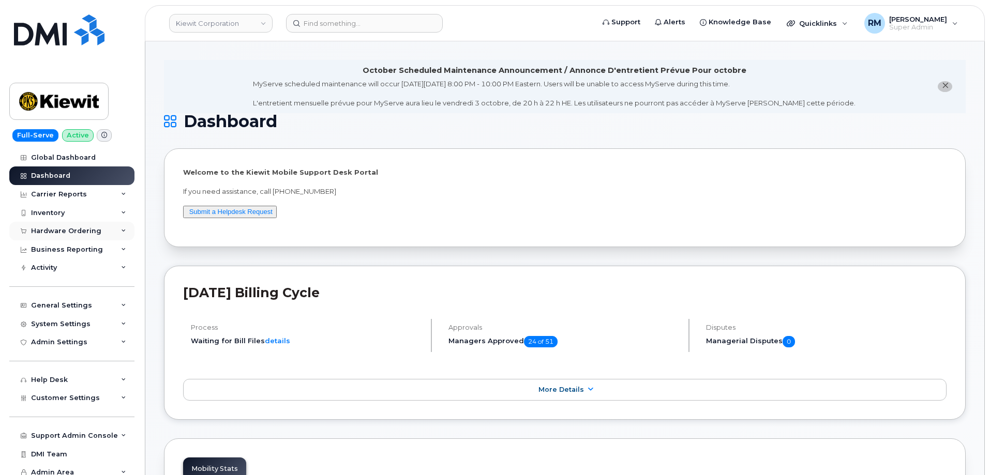
click at [56, 234] on div "Hardware Ordering" at bounding box center [66, 231] width 70 height 8
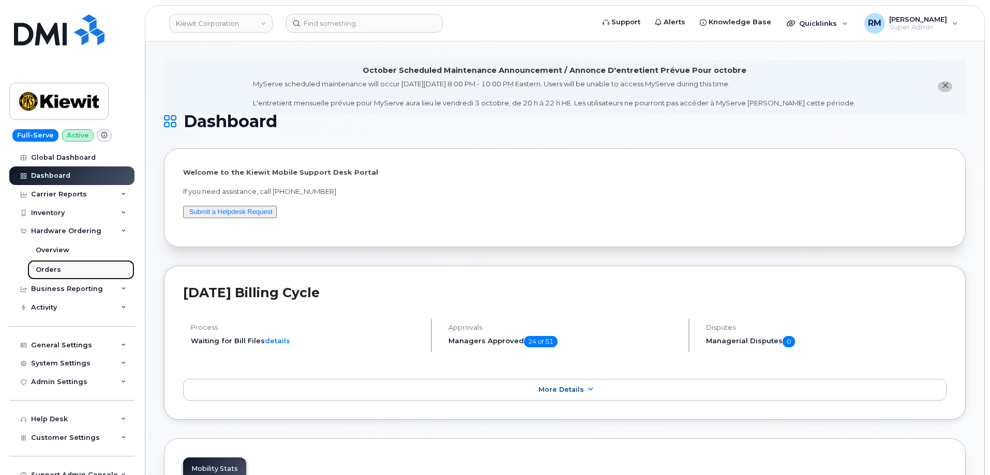
click at [57, 269] on div "Orders" at bounding box center [48, 269] width 25 height 9
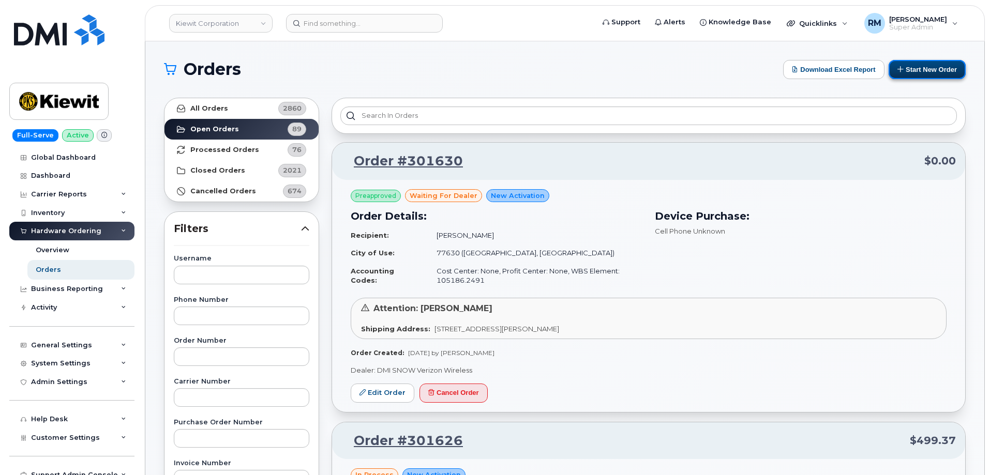
click at [926, 69] on button "Start New Order" at bounding box center [927, 69] width 77 height 19
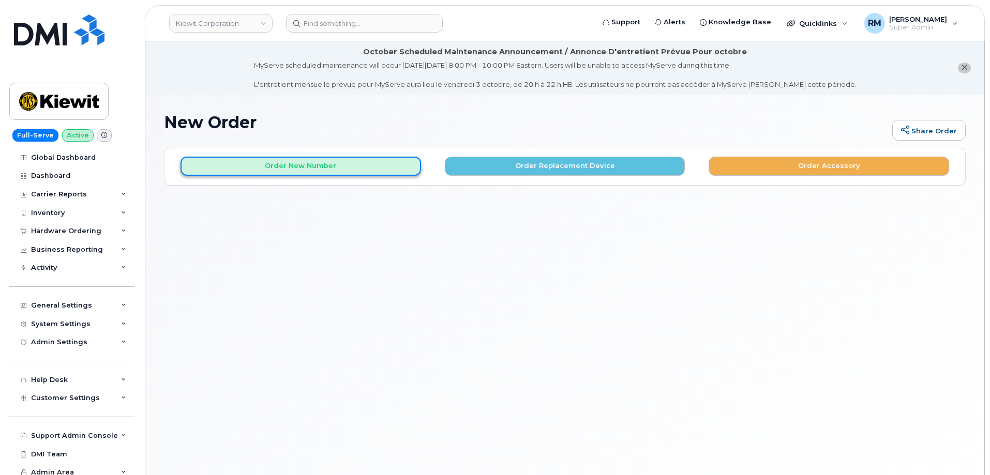
click at [264, 162] on button "Order New Number" at bounding box center [301, 166] width 241 height 19
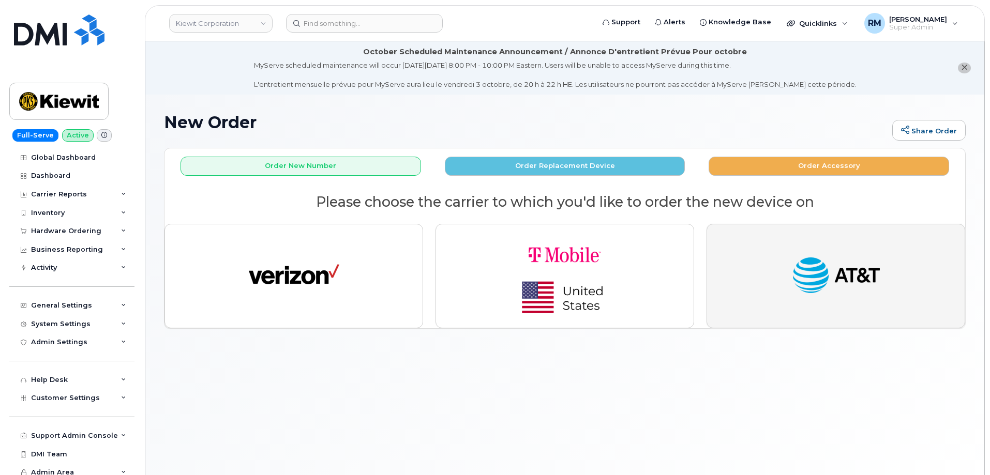
click at [945, 272] on button "button" at bounding box center [836, 276] width 259 height 105
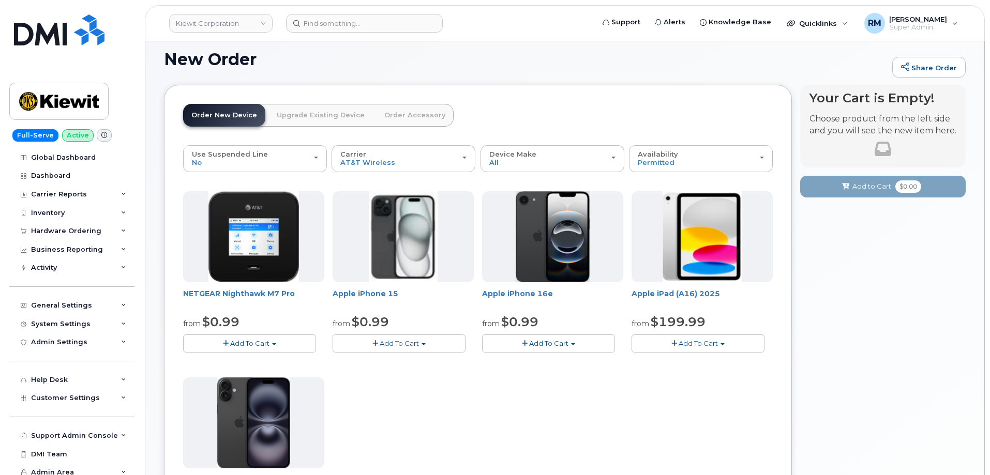
scroll to position [52, 0]
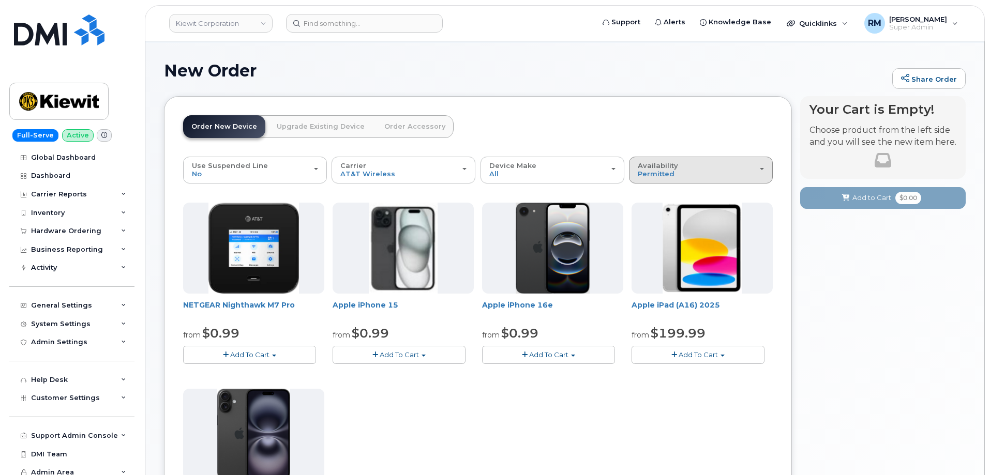
click at [683, 166] on div "Availability Permitted All" at bounding box center [701, 170] width 126 height 16
click at [646, 209] on label "All" at bounding box center [643, 211] width 22 height 12
click at [0, 0] on input "All" at bounding box center [0, 0] width 0 height 0
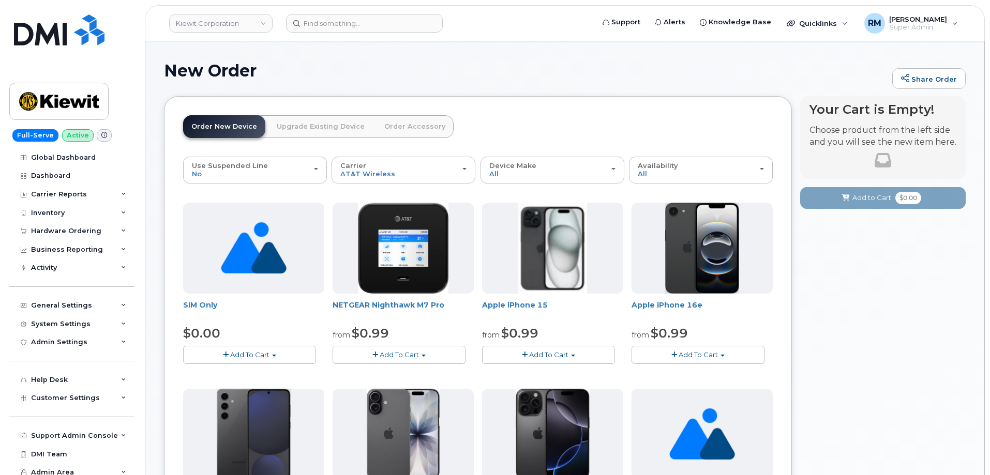
scroll to position [0, 0]
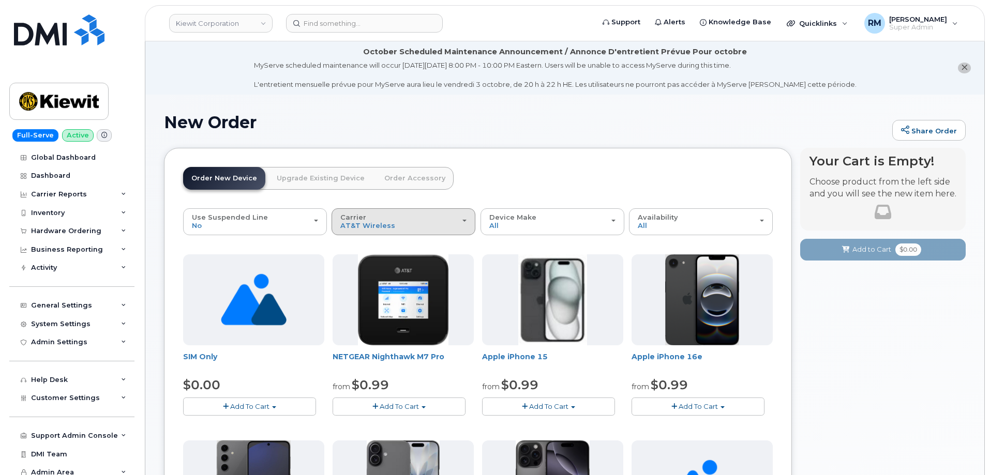
click at [383, 220] on div "Carrier Verizon Wireless T-Mobile AT&T Wireless" at bounding box center [403, 222] width 126 height 16
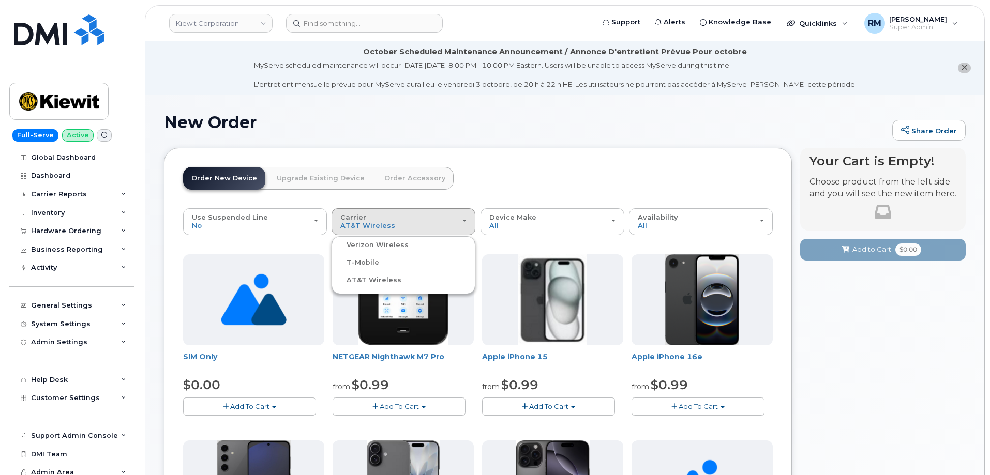
click at [383, 244] on label "Verizon Wireless" at bounding box center [371, 245] width 75 height 12
click at [0, 0] on input "Verizon Wireless" at bounding box center [0, 0] width 0 height 0
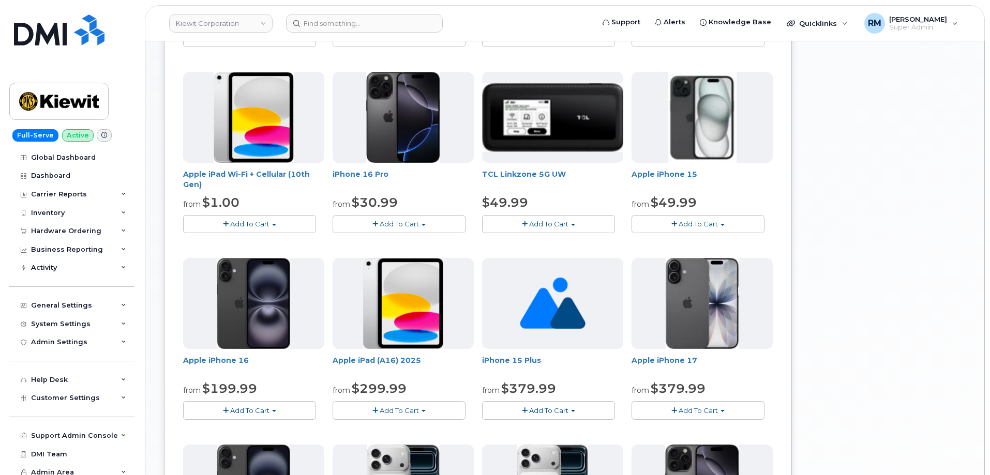
scroll to position [245, 0]
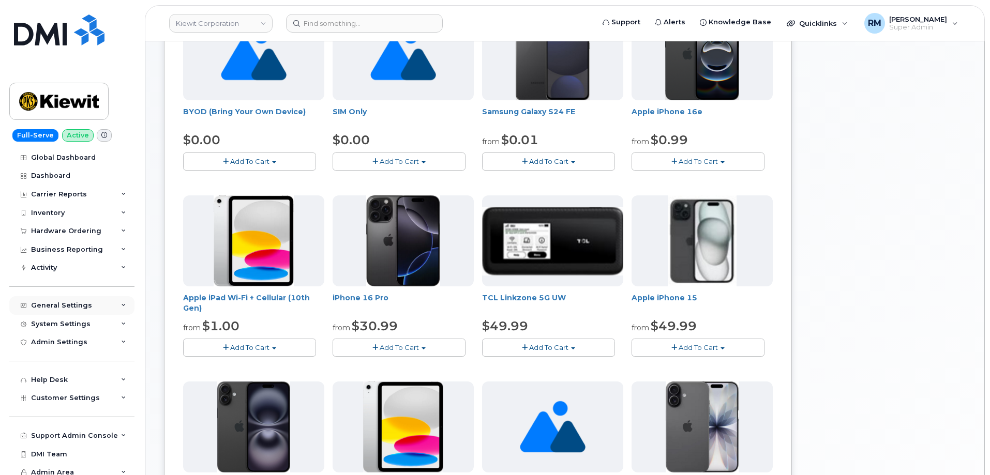
click at [69, 307] on div "General Settings" at bounding box center [61, 306] width 61 height 8
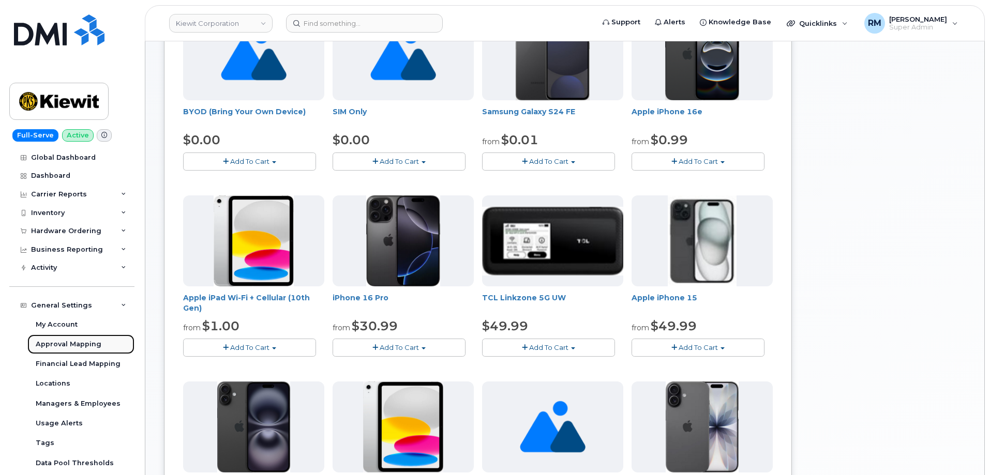
click at [69, 345] on div "Approval Mapping" at bounding box center [69, 344] width 66 height 9
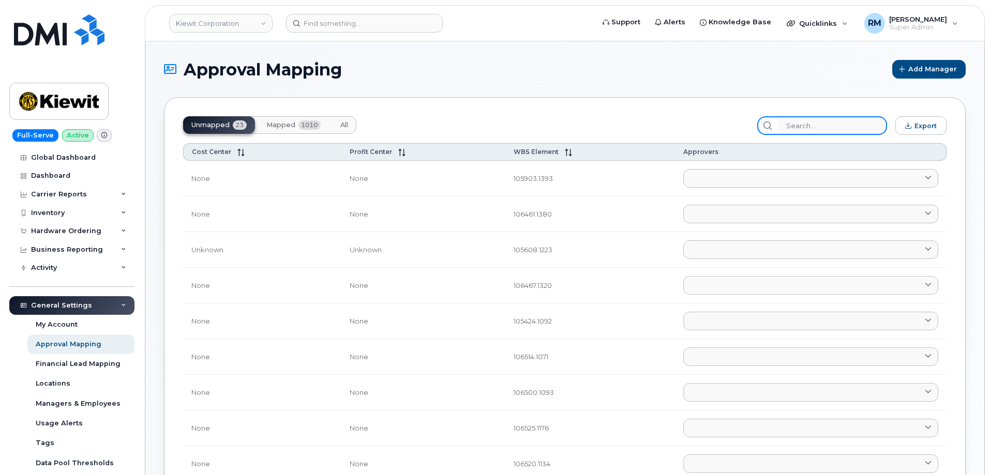
click at [821, 123] on input "search" at bounding box center [832, 125] width 110 height 19
paste input "105876"
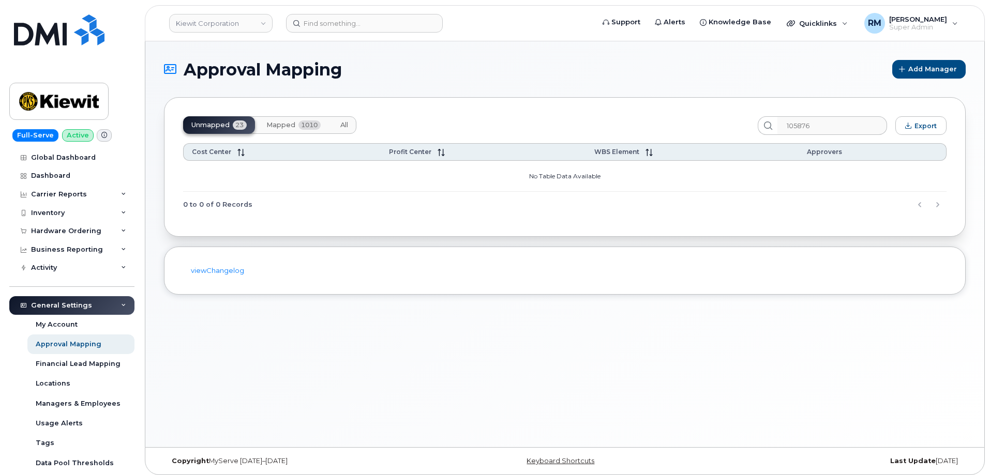
click at [284, 125] on span "Mapped" at bounding box center [280, 125] width 29 height 8
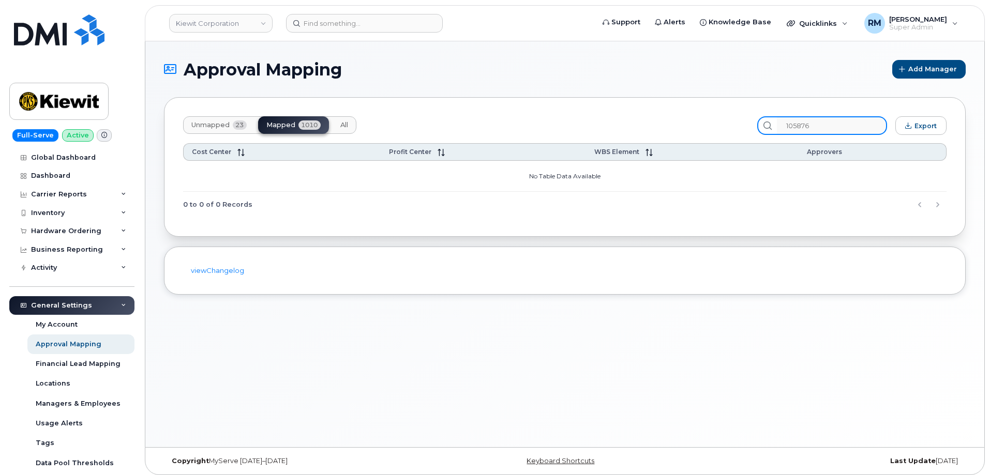
click at [821, 128] on input "105876" at bounding box center [832, 125] width 110 height 19
click at [827, 125] on input "105876" at bounding box center [832, 125] width 110 height 19
click at [813, 125] on input "105876" at bounding box center [832, 125] width 110 height 19
drag, startPoint x: 797, startPoint y: 124, endPoint x: 764, endPoint y: 132, distance: 33.5
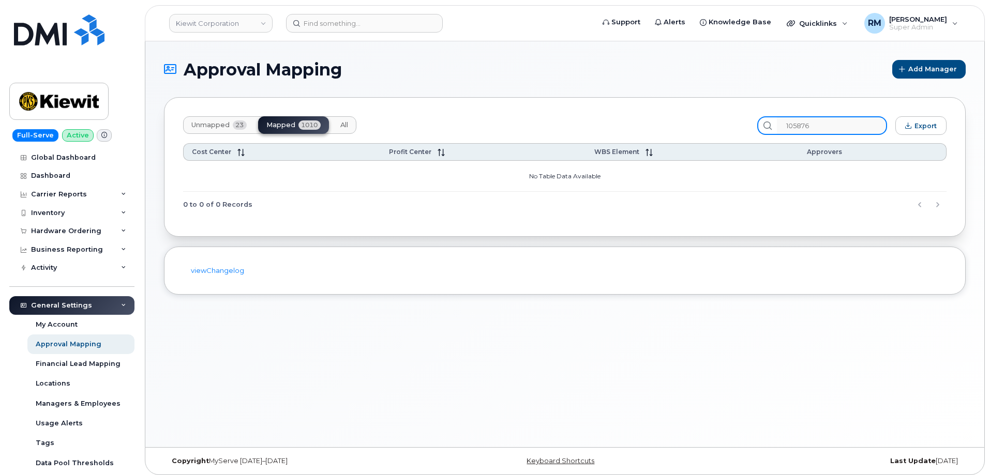
click at [764, 132] on div "Unmapped 23 Mapped 1010 All 105876 Export" at bounding box center [565, 125] width 764 height 19
drag, startPoint x: 852, startPoint y: 126, endPoint x: 730, endPoint y: 136, distance: 122.5
click at [730, 136] on div "Unmapped 23 Mapped 1010 All 105876 Export Cost Center Profit Center WBS Element…" at bounding box center [565, 167] width 802 height 140
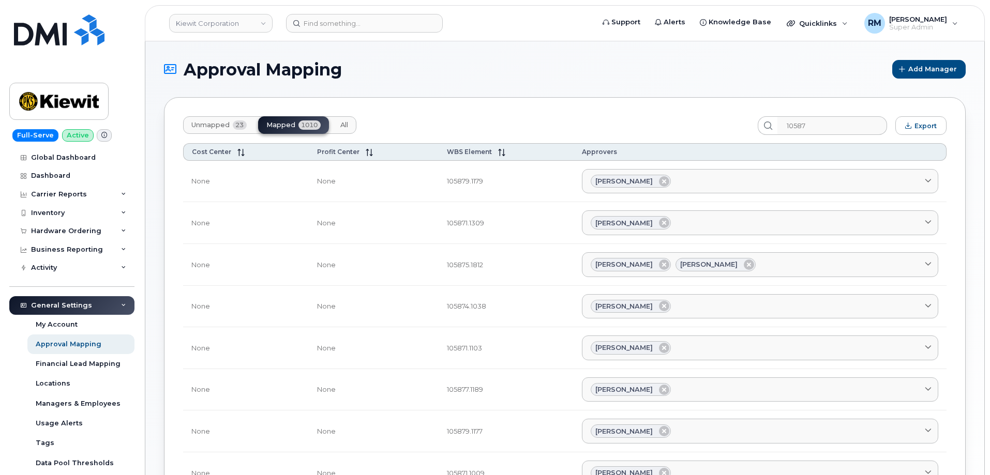
click at [725, 91] on section "Approval Mapping Add Manager Unmapped 23 Mapped 1010 All 10587 Export Cost Cent…" at bounding box center [565, 328] width 802 height 537
click at [823, 126] on input "10587" at bounding box center [832, 125] width 110 height 19
type input "105876"
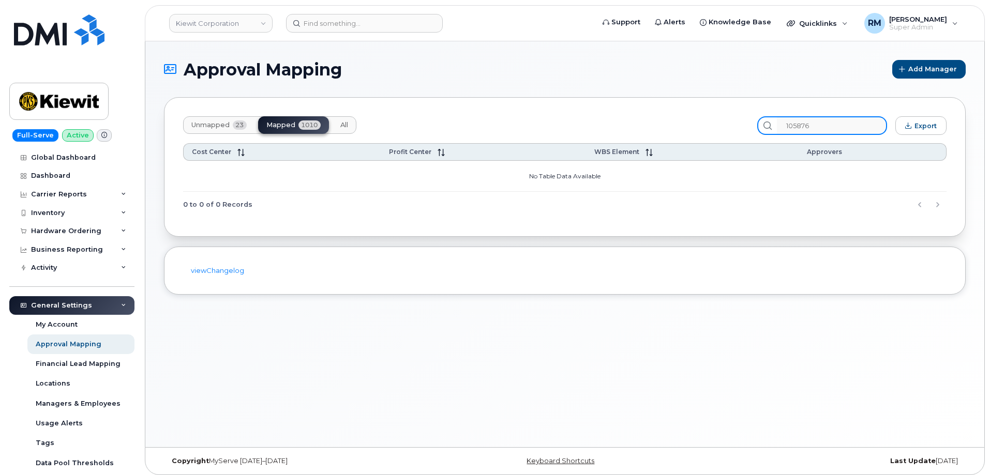
drag, startPoint x: 823, startPoint y: 126, endPoint x: 759, endPoint y: 131, distance: 63.9
click at [759, 131] on div "Unmapped 23 Mapped 1010 All 105876 Export" at bounding box center [565, 125] width 764 height 19
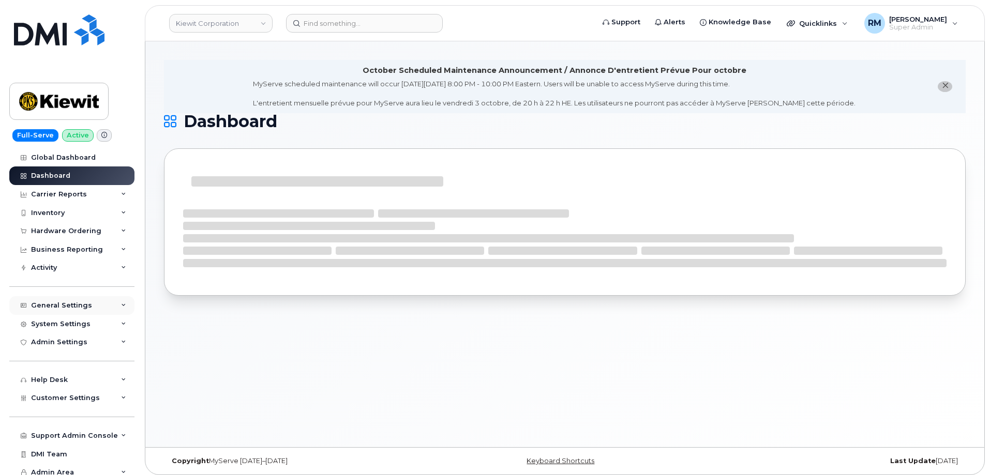
click at [71, 307] on div "General Settings" at bounding box center [61, 306] width 61 height 8
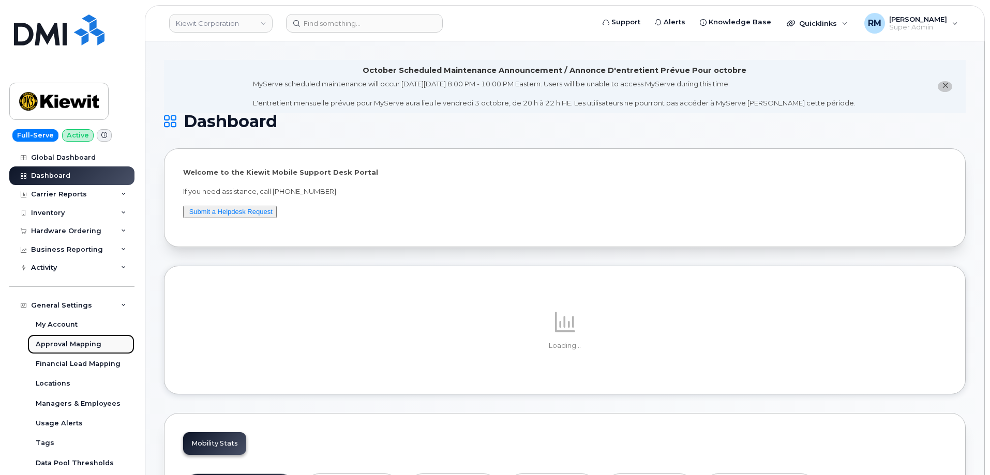
click at [67, 345] on div "Approval Mapping" at bounding box center [69, 344] width 66 height 9
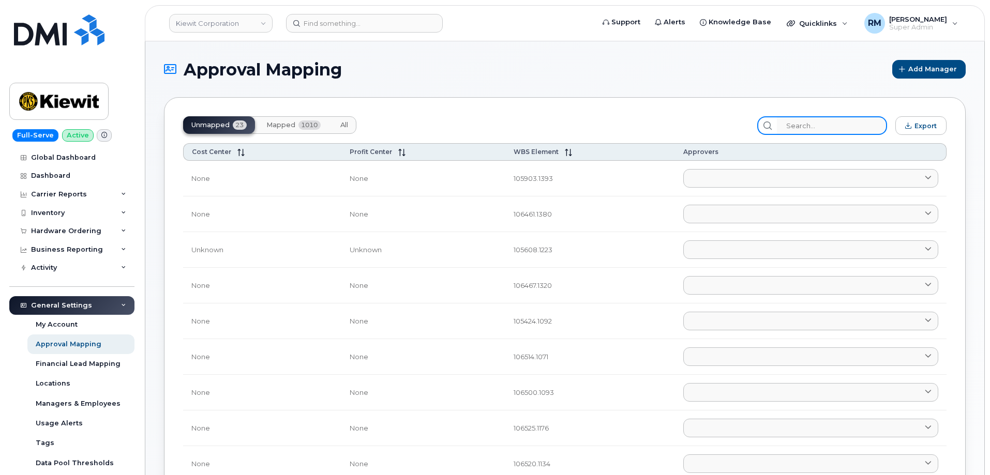
click at [810, 126] on input "search" at bounding box center [832, 125] width 110 height 19
paste input "105876"
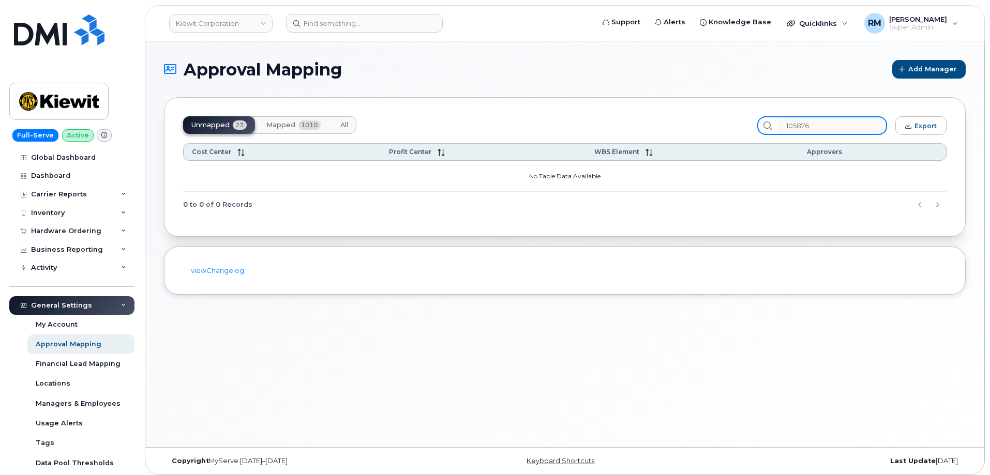
type input "105876"
click at [276, 121] on span "Mapped" at bounding box center [280, 125] width 29 height 8
drag, startPoint x: 833, startPoint y: 126, endPoint x: 749, endPoint y: 131, distance: 84.5
click at [749, 131] on div "Unmapped 23 Mapped 1010 All 105876 Export" at bounding box center [565, 125] width 764 height 19
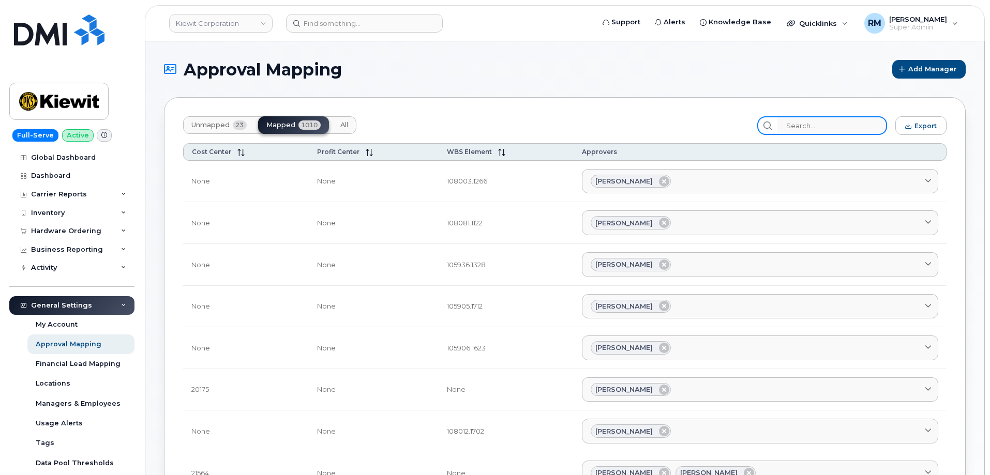
paste input "105876"
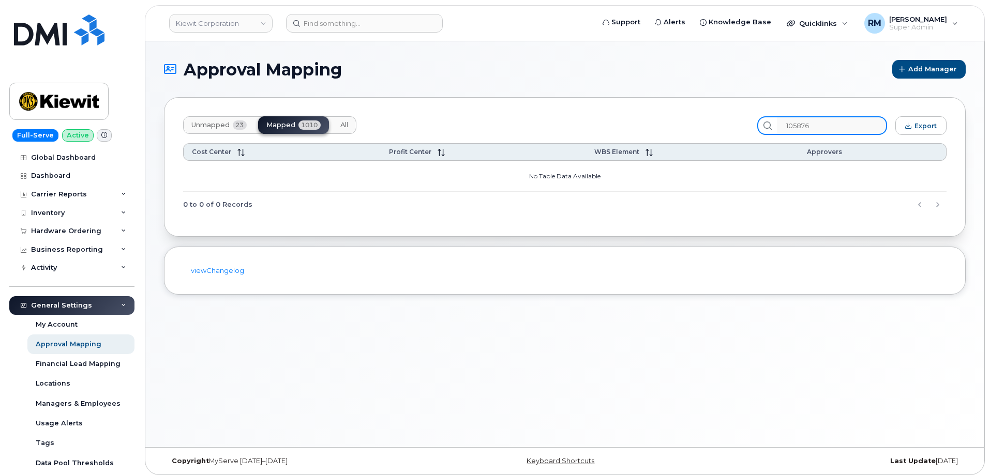
click at [809, 122] on input "105876" at bounding box center [832, 125] width 110 height 19
paste input "65"
type input "105865"
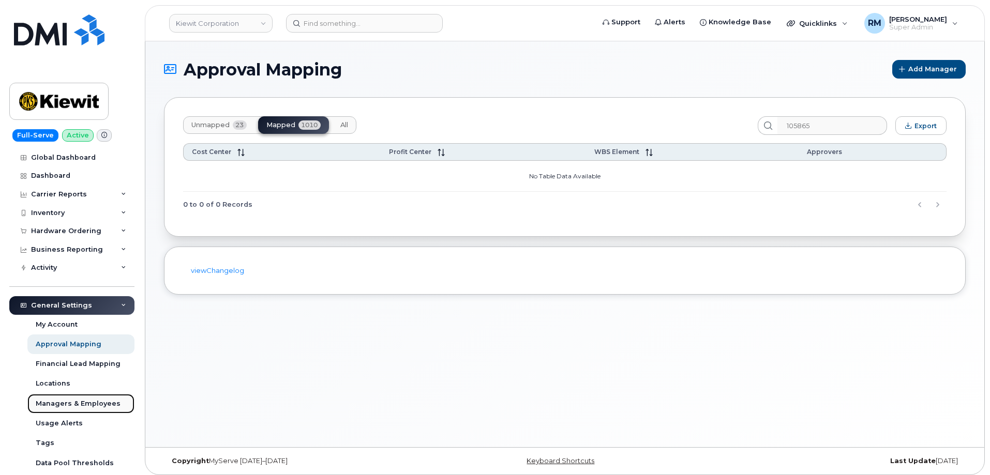
click at [75, 400] on div "Managers & Employees" at bounding box center [78, 403] width 85 height 9
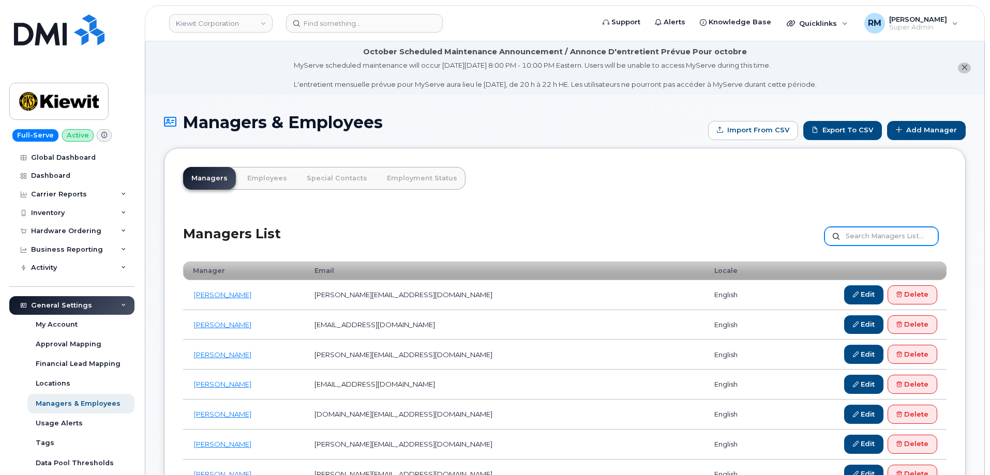
click at [872, 240] on input "text" at bounding box center [882, 236] width 114 height 19
paste input "Justin.Giacomin@kiewit.com"
type input "[PERSON_NAME].[PERSON_NAME]"
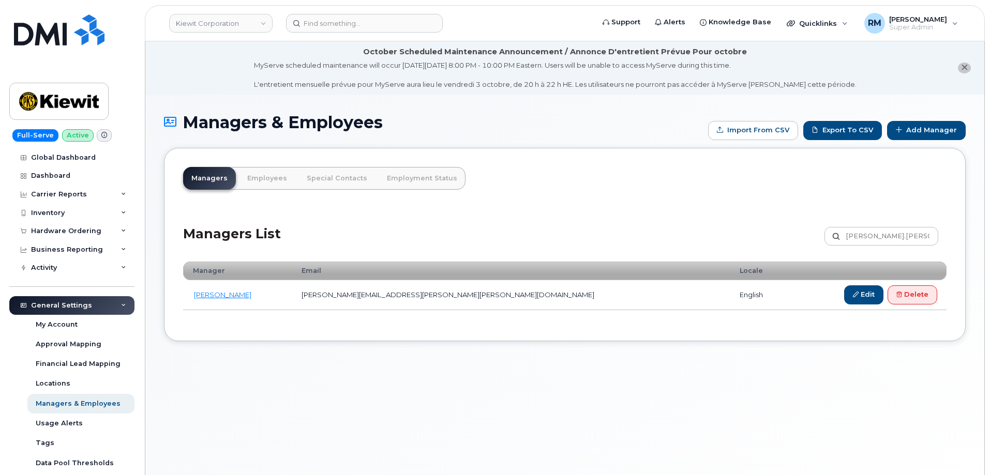
click at [336, 372] on div "Managers & Employees Import from CSV Export to CSV Add Manager Managers Employe…" at bounding box center [564, 298] width 839 height 406
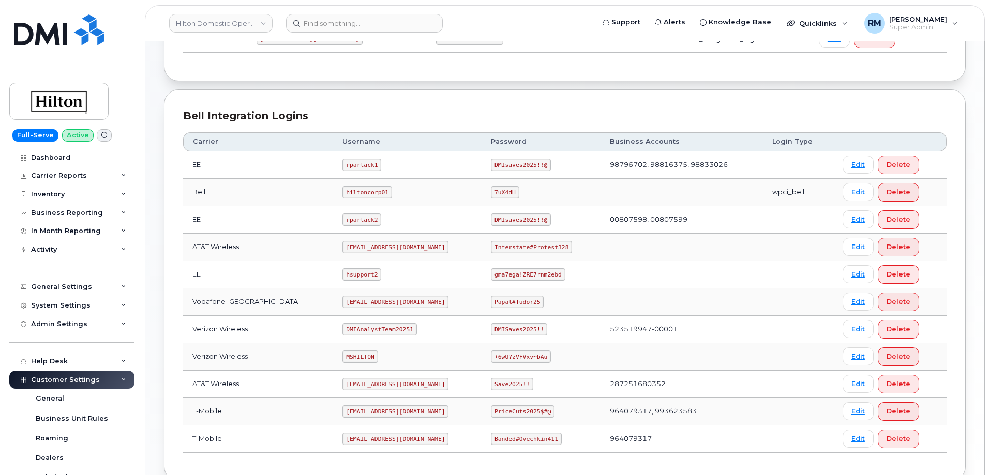
scroll to position [259, 0]
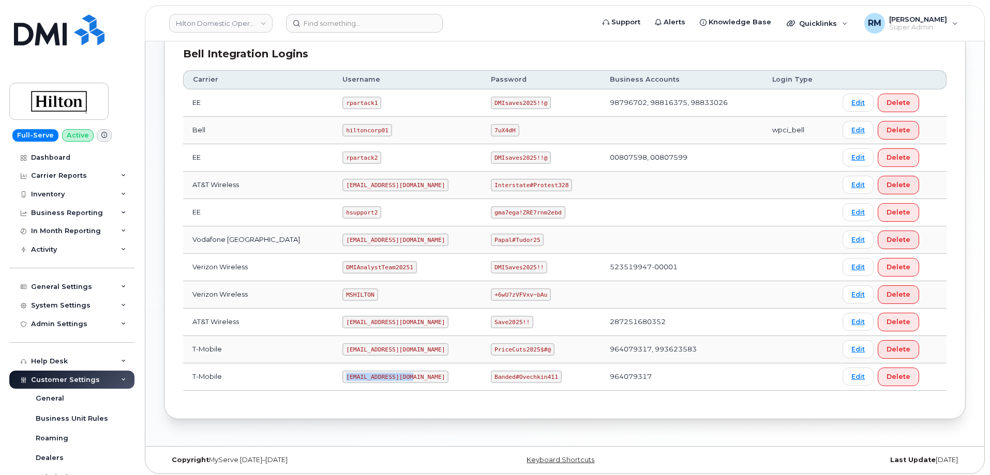
drag, startPoint x: 331, startPoint y: 377, endPoint x: 395, endPoint y: 375, distance: 63.7
click at [395, 375] on code "ms-hilton@dminc.com" at bounding box center [396, 377] width 106 height 12
copy code "ms-hilton@dminc.com"
drag, startPoint x: 484, startPoint y: 377, endPoint x: 548, endPoint y: 375, distance: 64.2
click at [548, 375] on td "Banded#Ovechkin411" at bounding box center [541, 377] width 119 height 27
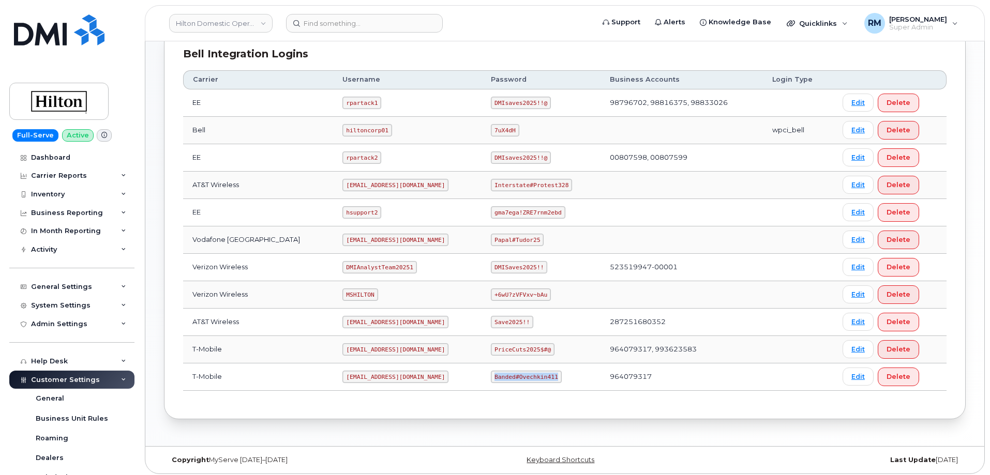
copy code "Banded#Ovechkin411"
drag, startPoint x: 484, startPoint y: 185, endPoint x: 555, endPoint y: 185, distance: 70.9
click at [555, 185] on code "Interstate#Protest328" at bounding box center [531, 185] width 81 height 12
copy code "Interstate#Protest328"
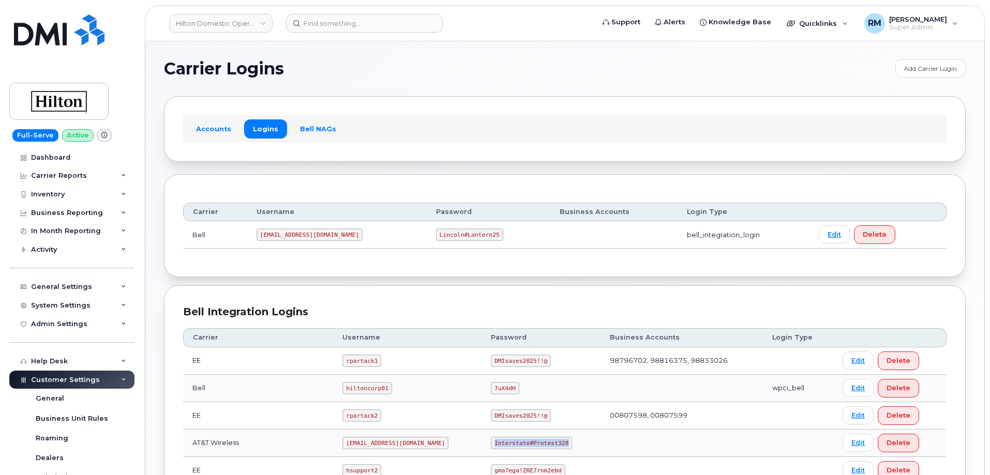
scroll to position [0, 0]
click at [211, 133] on link "Accounts" at bounding box center [213, 129] width 53 height 19
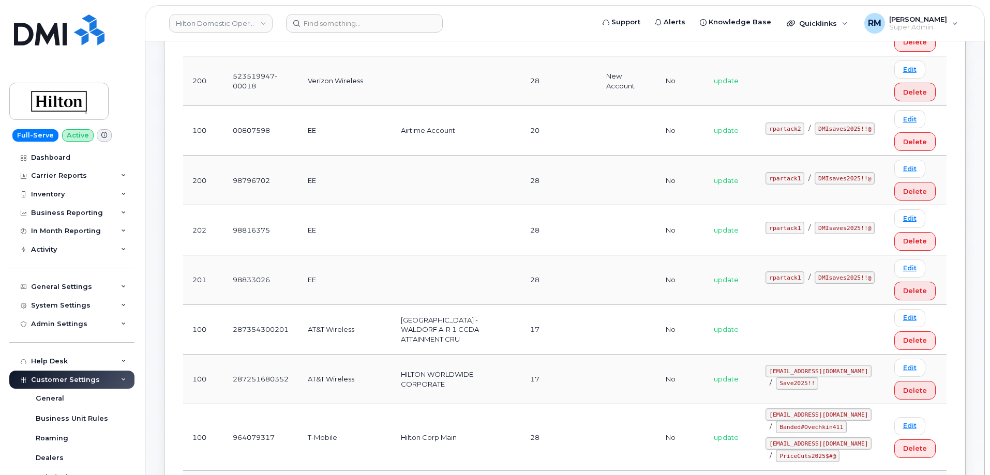
scroll to position [466, 0]
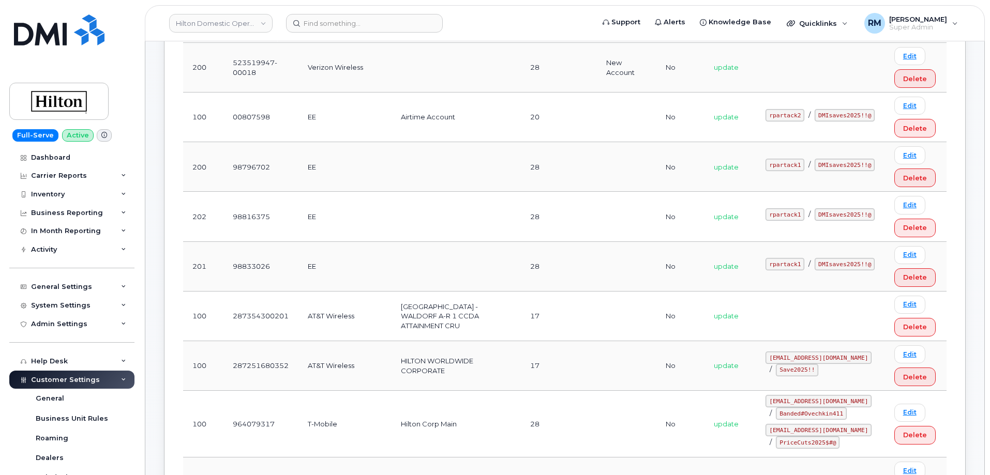
click at [253, 349] on td "287251680352" at bounding box center [261, 366] width 75 height 50
copy td "287251680352"
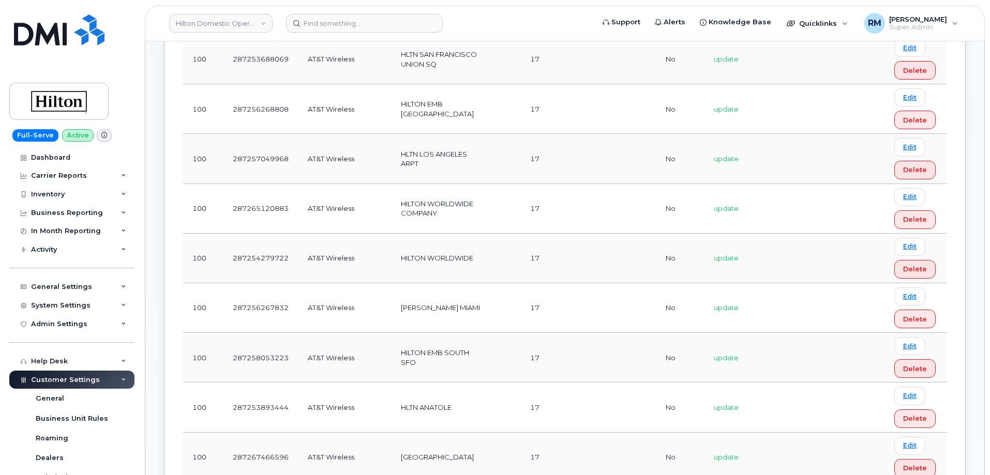
scroll to position [1293, 0]
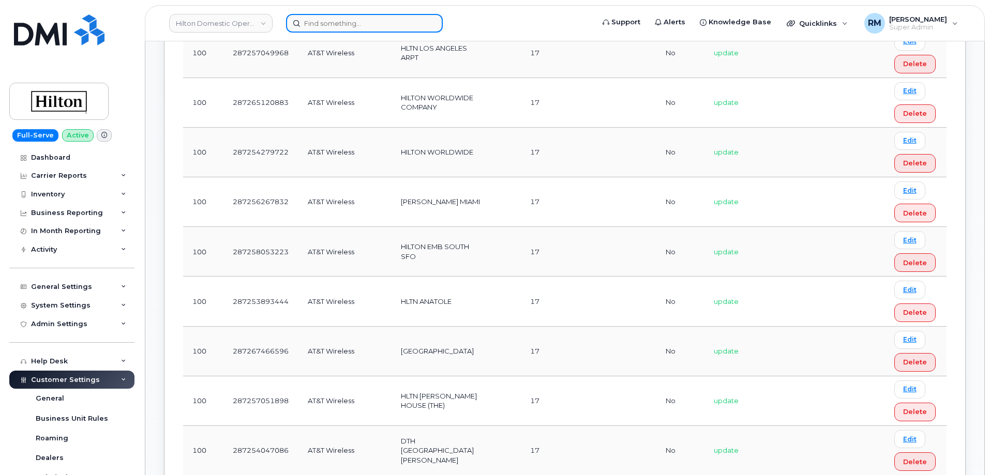
click at [344, 24] on input at bounding box center [364, 23] width 157 height 19
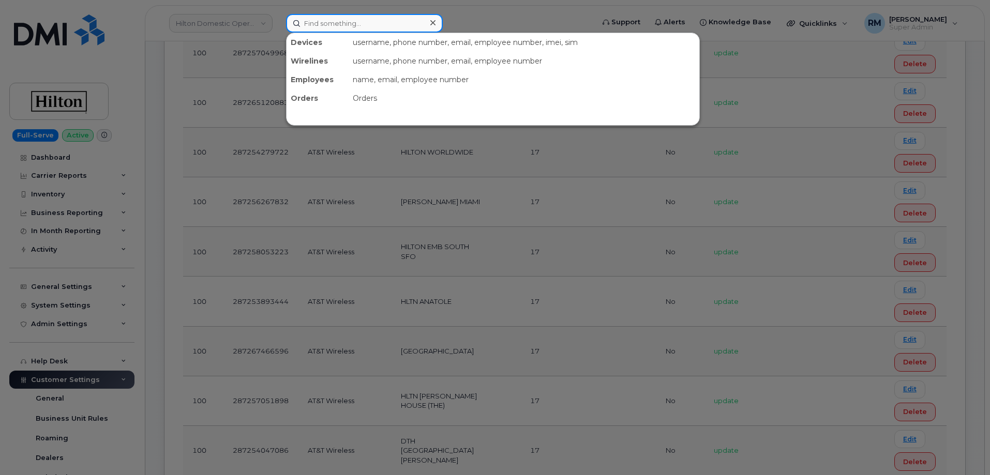
paste input "617-470-8764"
type input "617-470-8764"
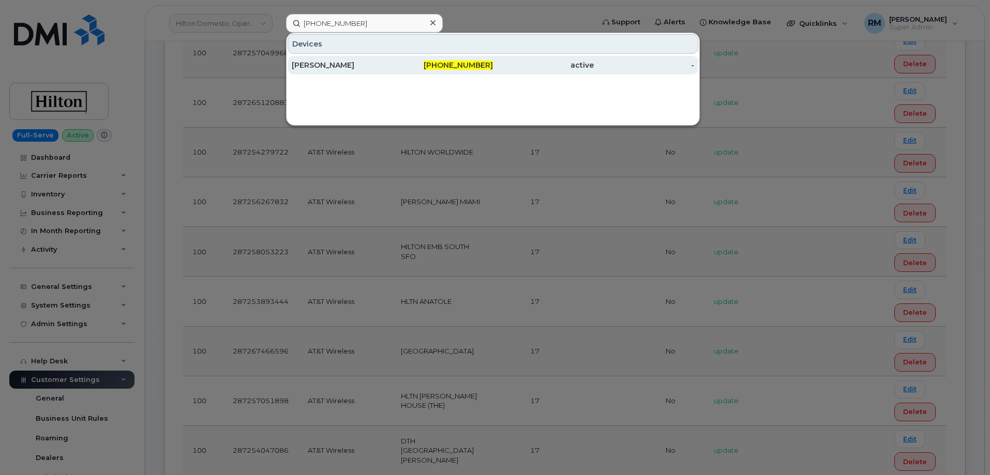
click at [346, 59] on div "[PERSON_NAME]" at bounding box center [342, 65] width 101 height 19
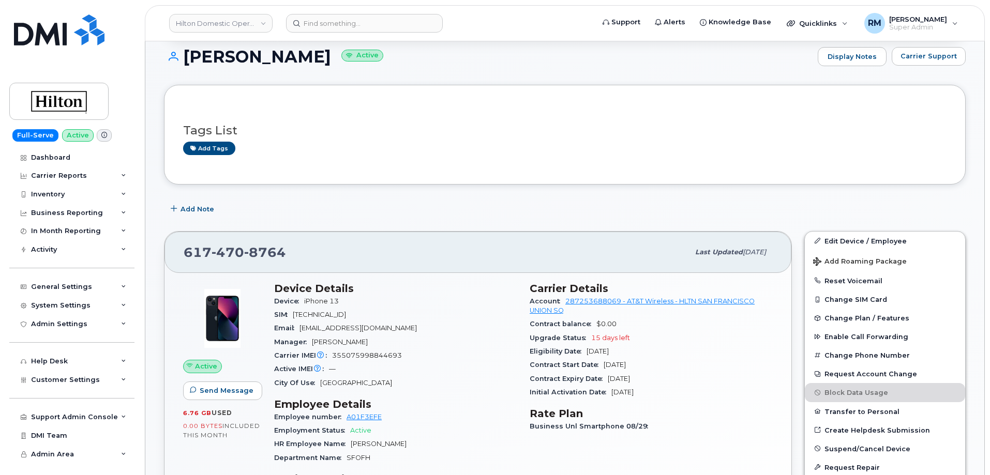
scroll to position [155, 0]
drag, startPoint x: 303, startPoint y: 252, endPoint x: 173, endPoint y: 256, distance: 129.9
click at [173, 256] on div "617 470 8764 Last updated Sep 19, 2025" at bounding box center [478, 251] width 627 height 41
copy span "617 470 8764"
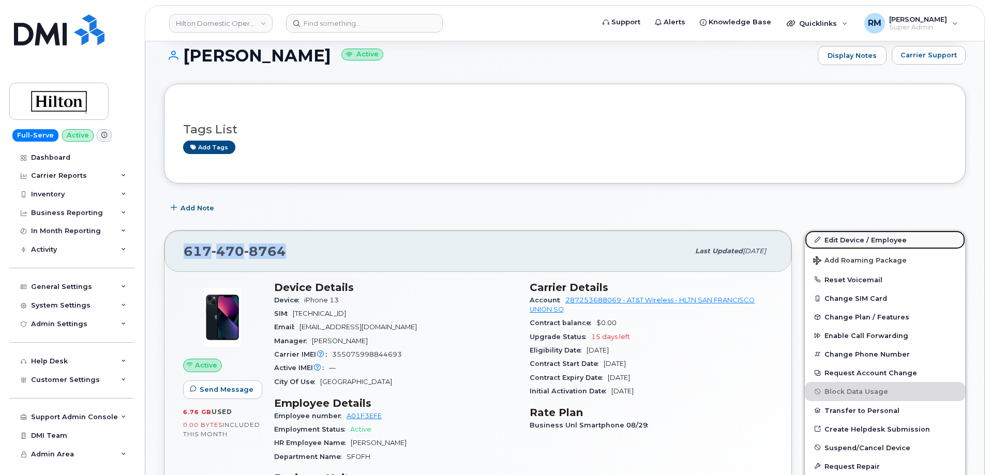
click at [846, 236] on link "Edit Device / Employee" at bounding box center [885, 240] width 160 height 19
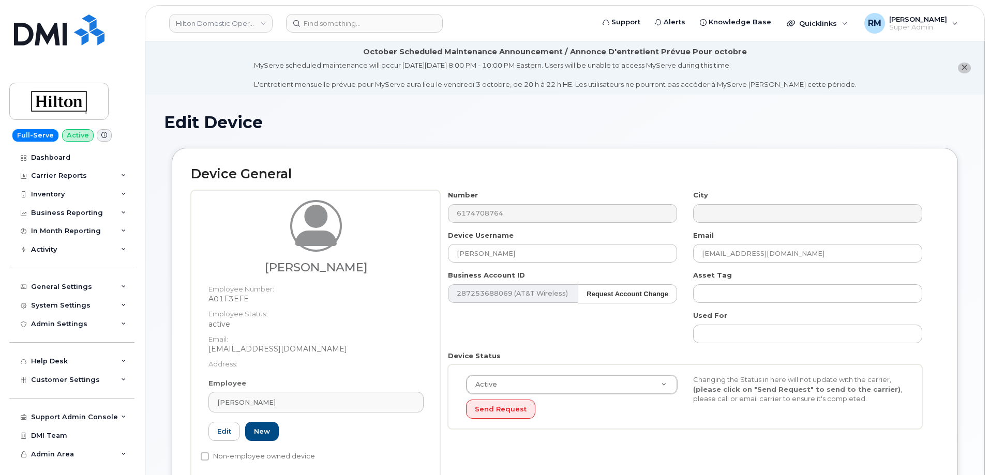
select select "34080331"
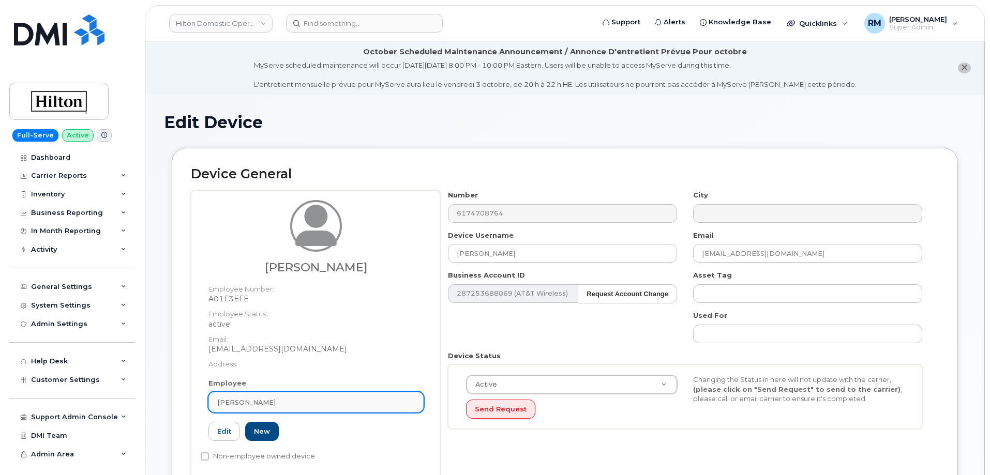
click at [291, 408] on link "Ceren Olgunman" at bounding box center [316, 402] width 215 height 21
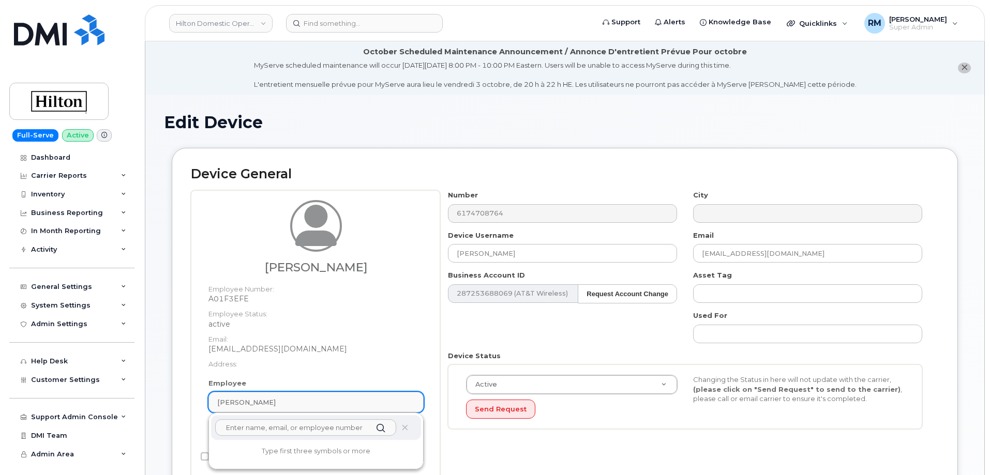
paste input "Ceren Olgunman"
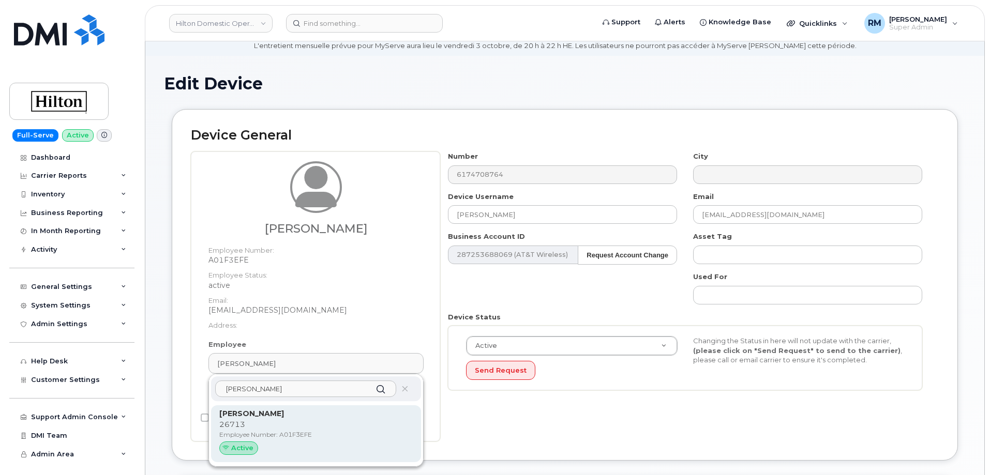
scroll to position [103, 0]
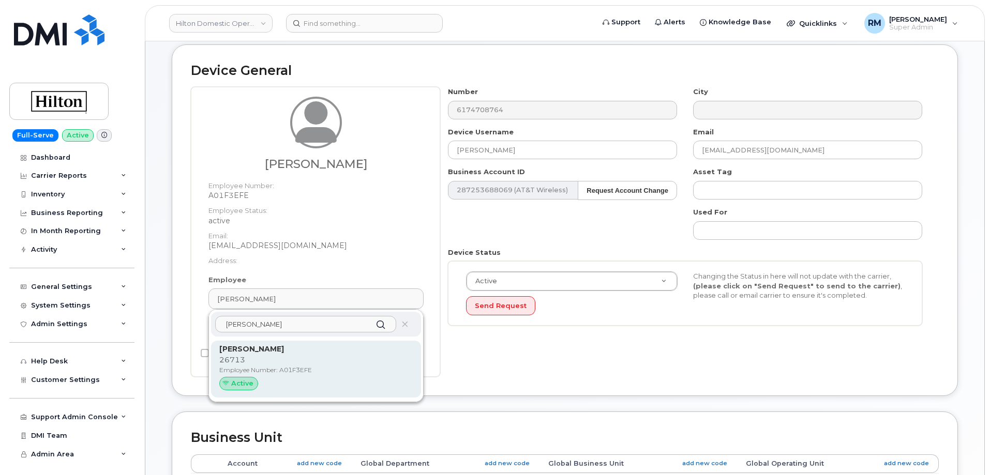
type input "Ceren Olgunman"
click at [275, 365] on p "26713" at bounding box center [316, 360] width 194 height 11
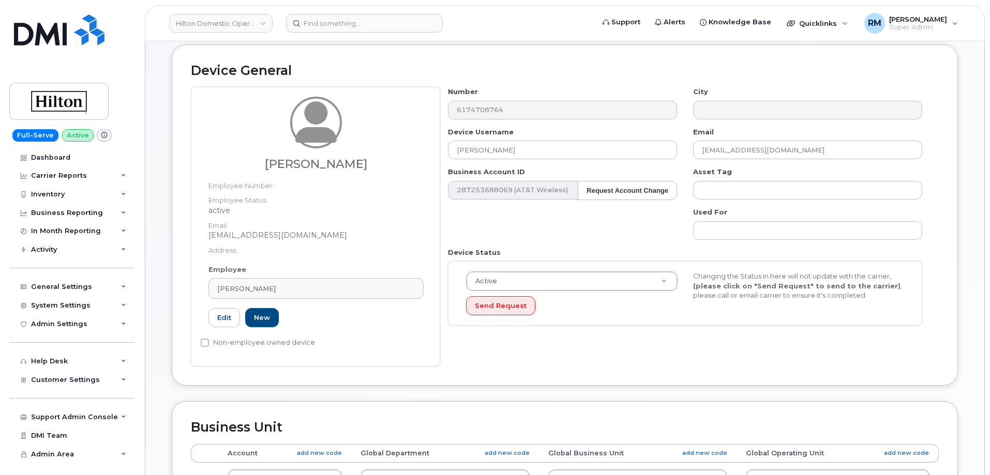
type input "[PERSON_NAME]"
type input "[EMAIL_ADDRESS][DOMAIN_NAME]"
type input "34542459"
type input "34541973"
type input "34542185"
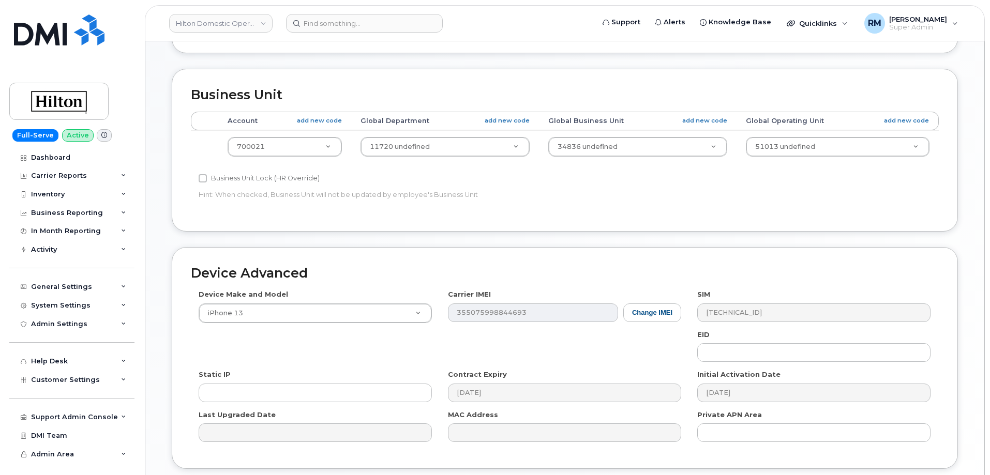
scroll to position [516, 0]
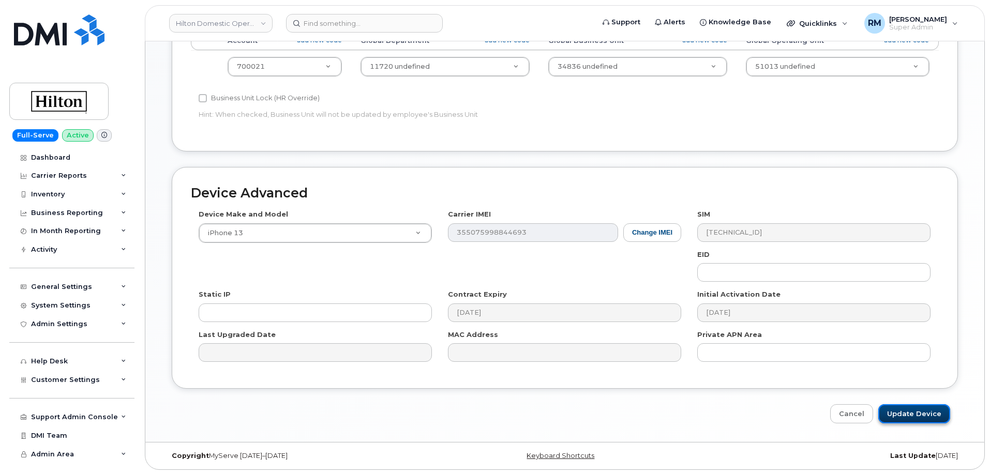
click at [923, 413] on input "Update Device" at bounding box center [915, 414] width 72 height 19
type input "Saving..."
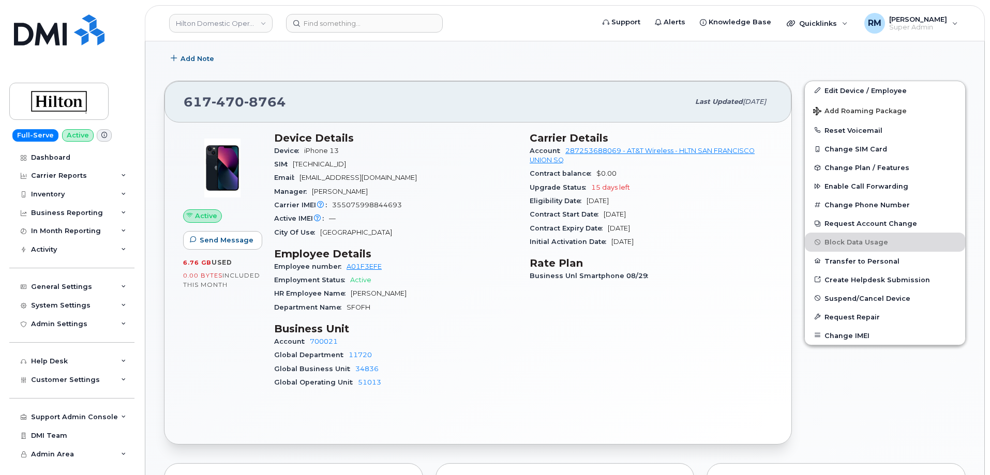
scroll to position [155, 0]
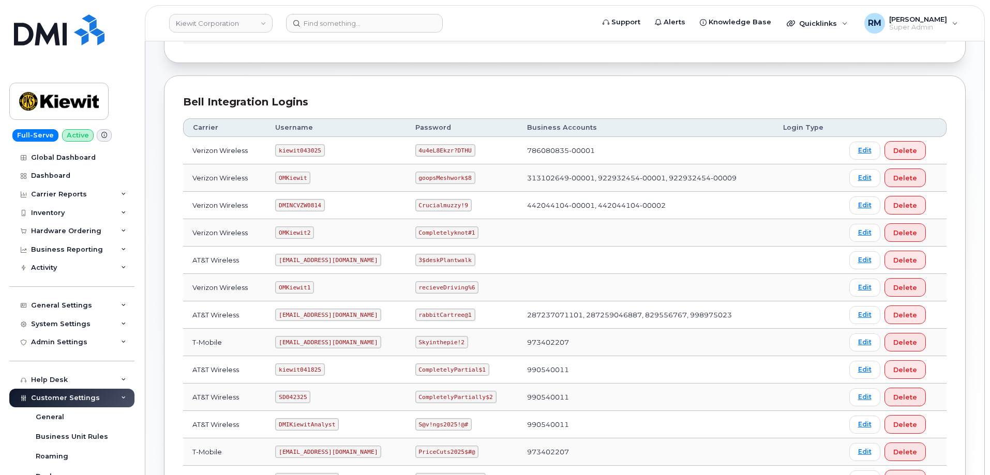
scroll to position [155, 0]
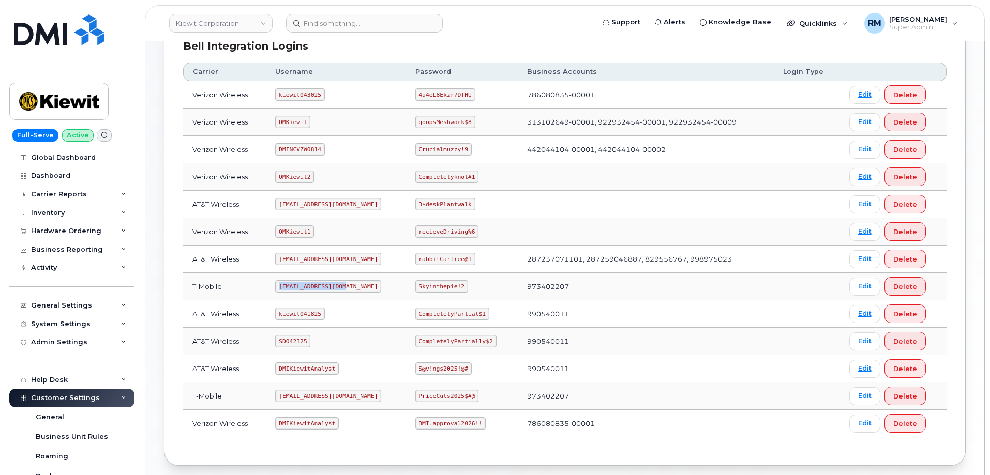
drag, startPoint x: 279, startPoint y: 287, endPoint x: 357, endPoint y: 285, distance: 77.6
click at [357, 285] on td "[EMAIL_ADDRESS][DOMAIN_NAME]" at bounding box center [336, 286] width 140 height 27
copy code "[EMAIL_ADDRESS][DOMAIN_NAME]"
drag, startPoint x: 419, startPoint y: 287, endPoint x: 474, endPoint y: 289, distance: 55.4
click at [474, 289] on td "Skyinthepie!2" at bounding box center [462, 286] width 112 height 27
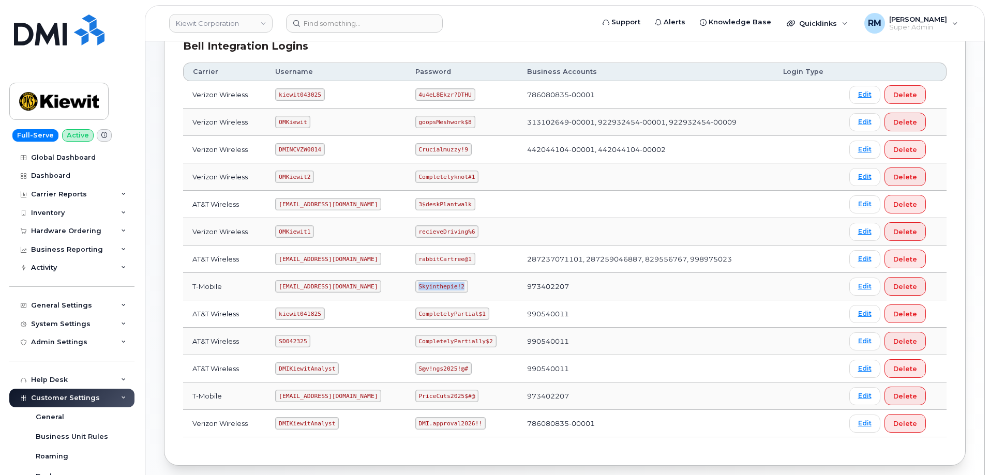
copy code "Skyinthepie!2"
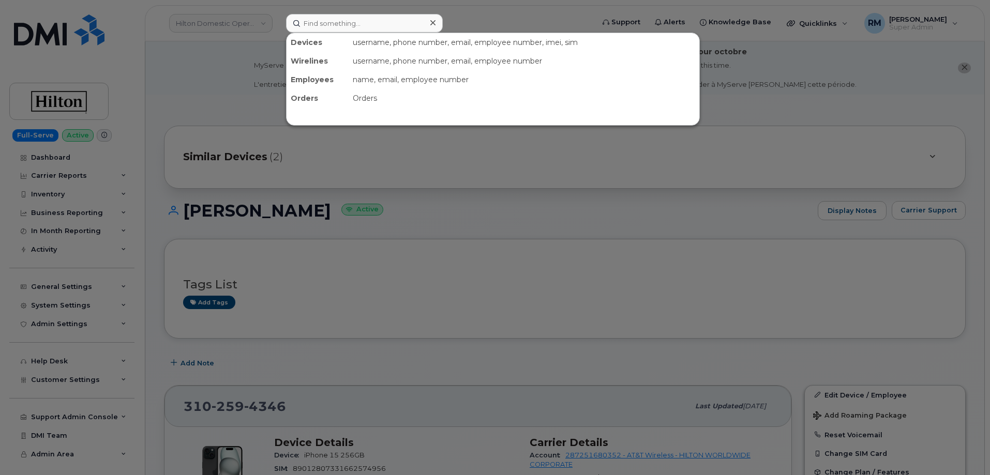
click at [346, 23] on input at bounding box center [364, 23] width 157 height 19
type input "203.482.8215"
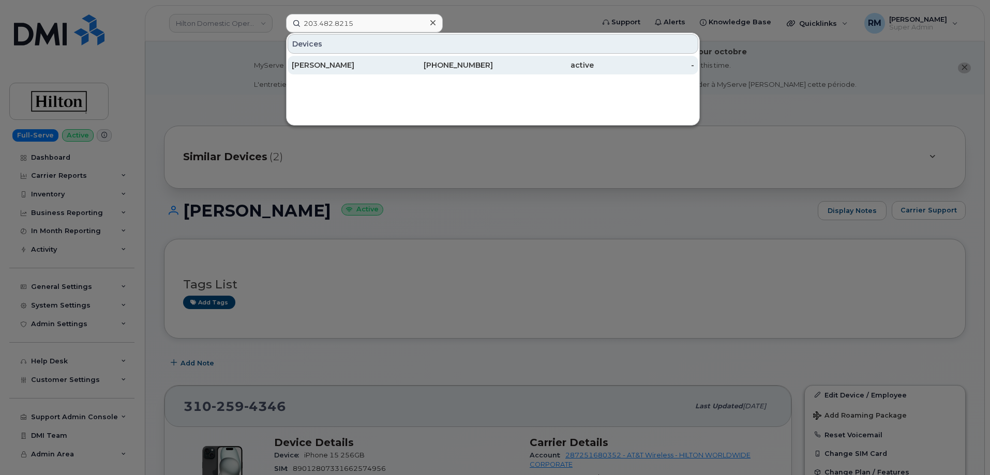
click at [481, 65] on div "203-482-8215" at bounding box center [443, 65] width 101 height 10
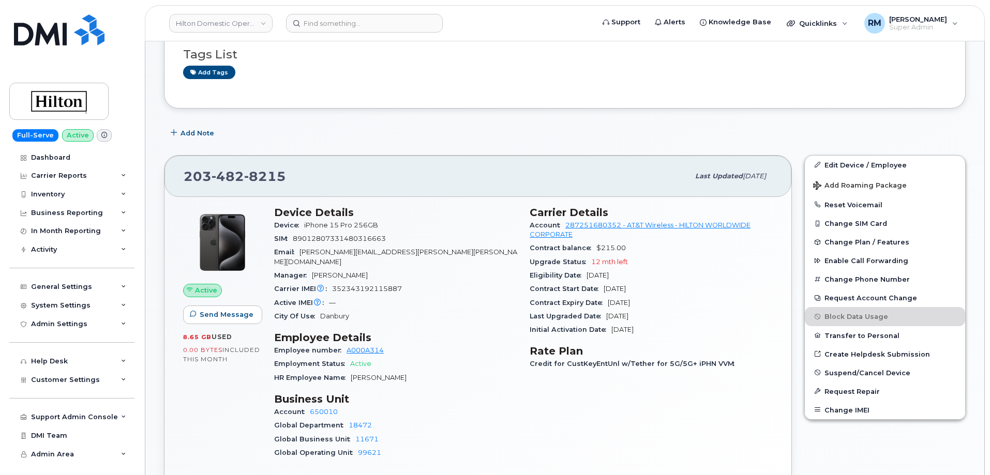
scroll to position [155, 0]
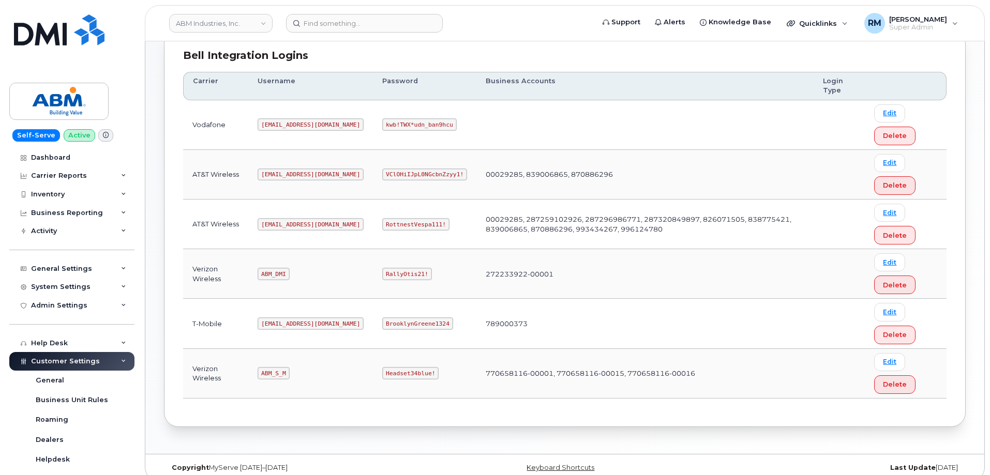
scroll to position [158, 0]
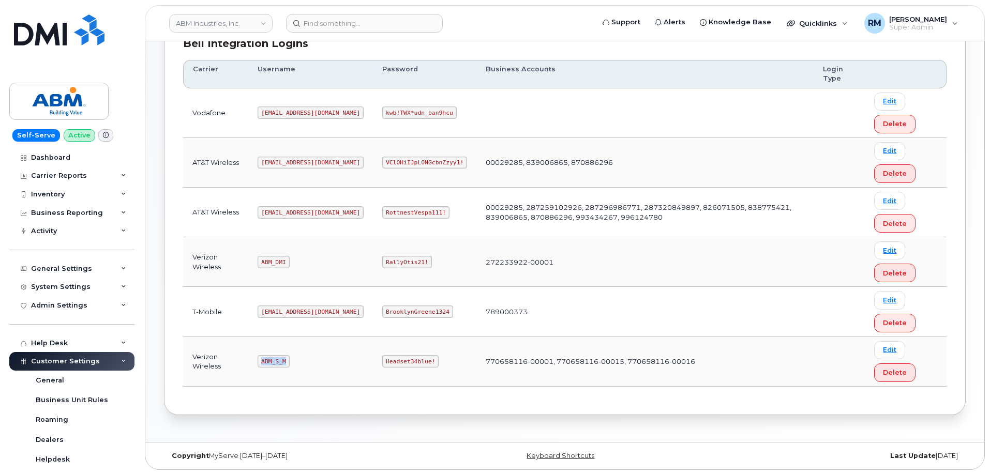
drag, startPoint x: 266, startPoint y: 362, endPoint x: 319, endPoint y: 356, distance: 53.0
click at [317, 362] on td "ABM_S_M" at bounding box center [310, 362] width 125 height 50
copy code "ABM_S_M"
click at [382, 364] on code "Headset34blue!" at bounding box center [410, 361] width 56 height 12
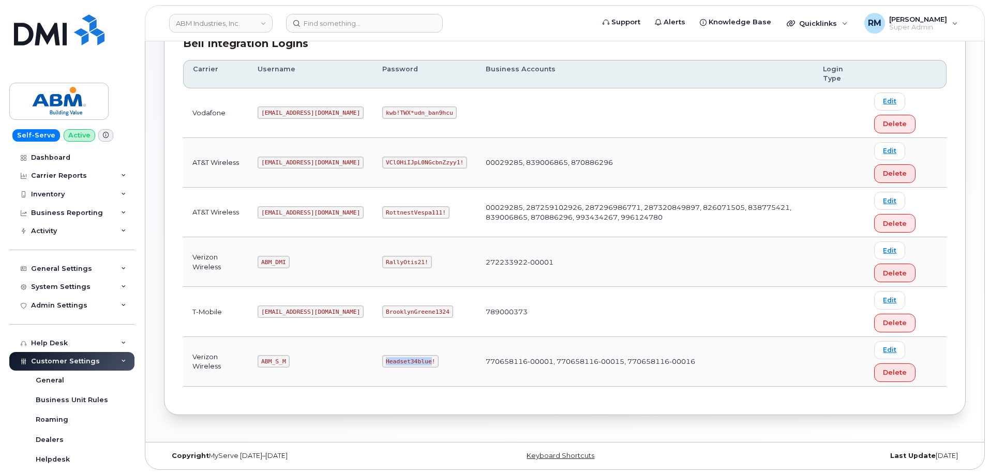
copy code "Headset34blue"
drag, startPoint x: 265, startPoint y: 213, endPoint x: 329, endPoint y: 212, distance: 63.1
click at [329, 212] on td "[EMAIL_ADDRESS][DOMAIN_NAME]" at bounding box center [310, 213] width 125 height 50
drag, startPoint x: 262, startPoint y: 213, endPoint x: 322, endPoint y: 209, distance: 60.2
click at [321, 210] on td "abm@dminc.com" at bounding box center [310, 213] width 125 height 50
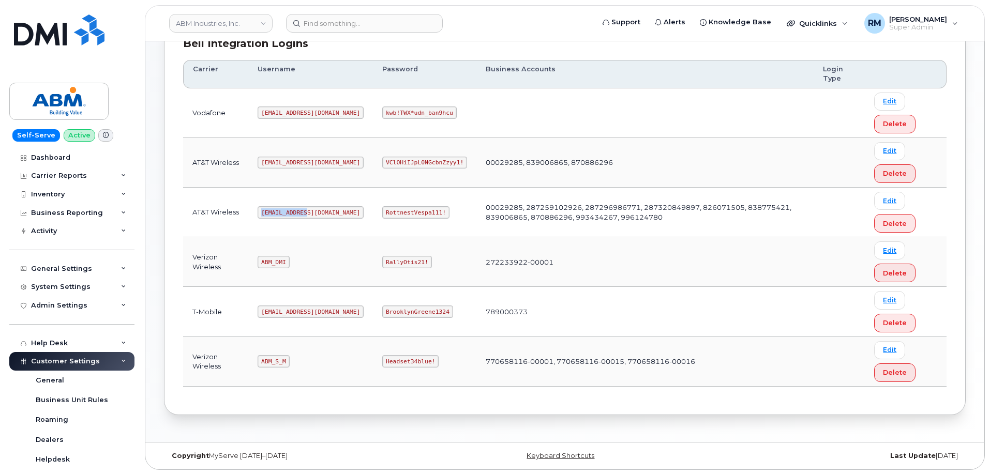
copy code "abm@dminc.com"
click at [382, 210] on code "RottnestVespa111!" at bounding box center [415, 212] width 67 height 12
copy code "RottnestVespa111"
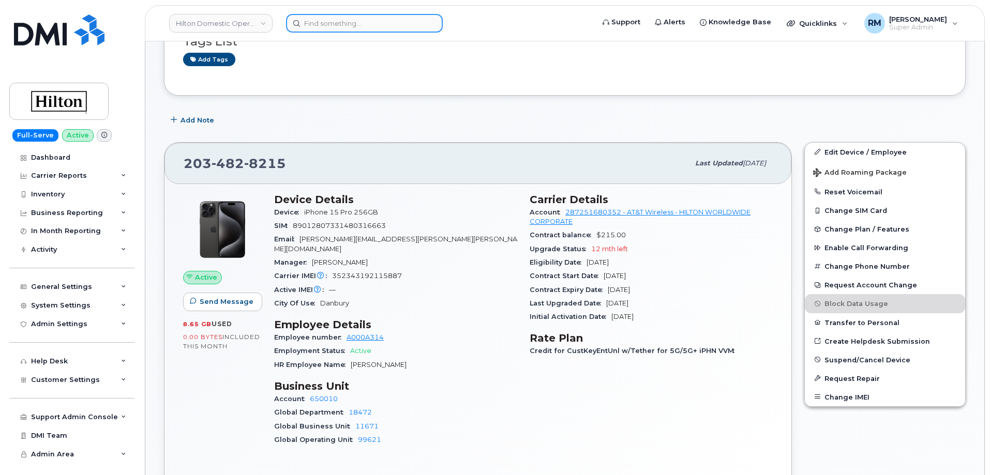
click at [332, 27] on input at bounding box center [364, 23] width 157 height 19
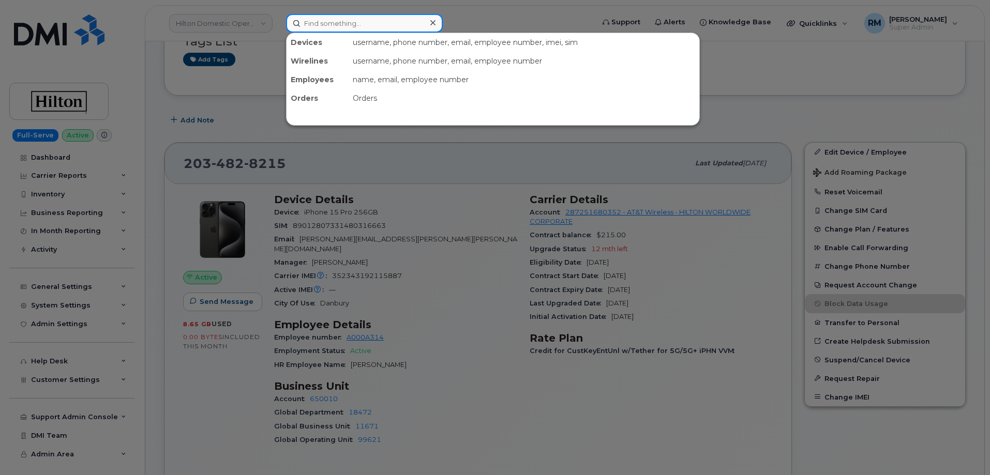
paste input "6876"
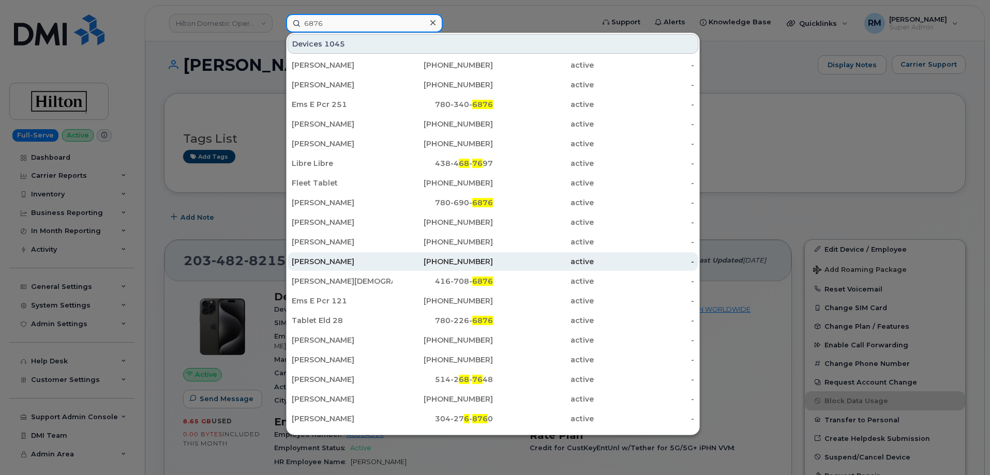
scroll to position [52, 0]
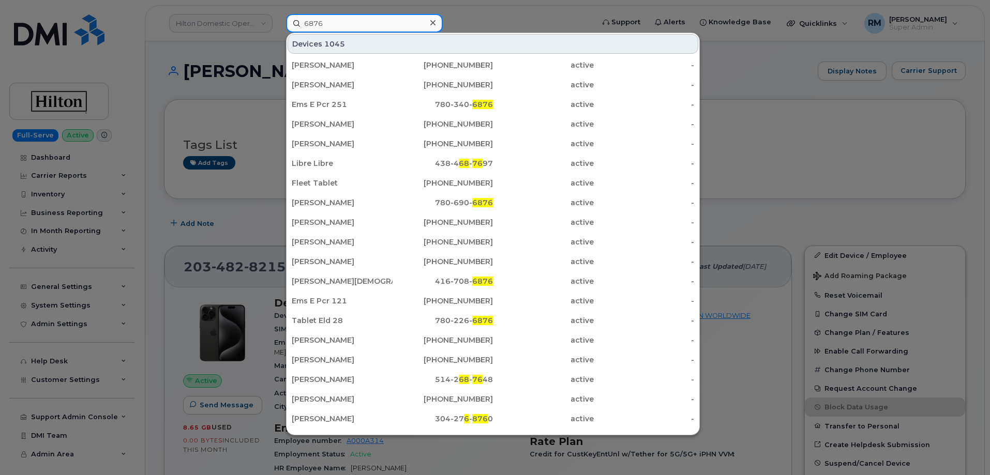
click at [314, 22] on input "6876" at bounding box center [364, 23] width 157 height 19
paste input "LORNE CALEY"
type input "LORNE CALEY"
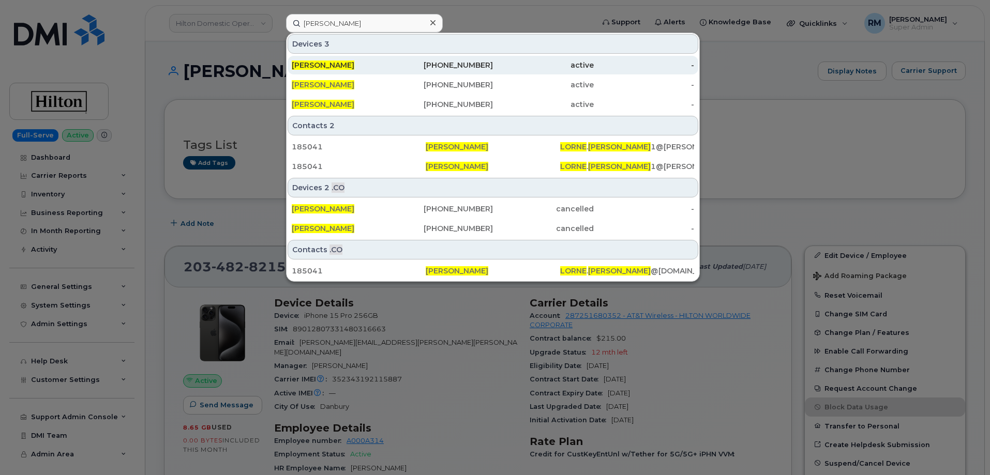
click at [345, 65] on div "LORNE CALEY" at bounding box center [342, 65] width 101 height 10
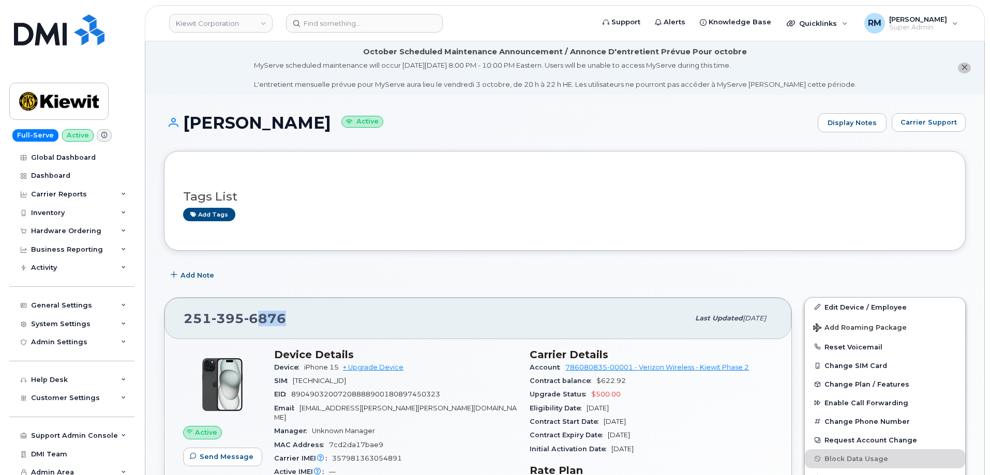
drag, startPoint x: 255, startPoint y: 320, endPoint x: 297, endPoint y: 323, distance: 42.0
click at [299, 321] on div "[PHONE_NUMBER]" at bounding box center [436, 319] width 505 height 22
click at [301, 322] on div "[PHONE_NUMBER]" at bounding box center [436, 319] width 505 height 22
drag, startPoint x: 206, startPoint y: 320, endPoint x: 187, endPoint y: 323, distance: 19.8
click at [203, 322] on span "251 395 6876" at bounding box center [235, 319] width 102 height 16
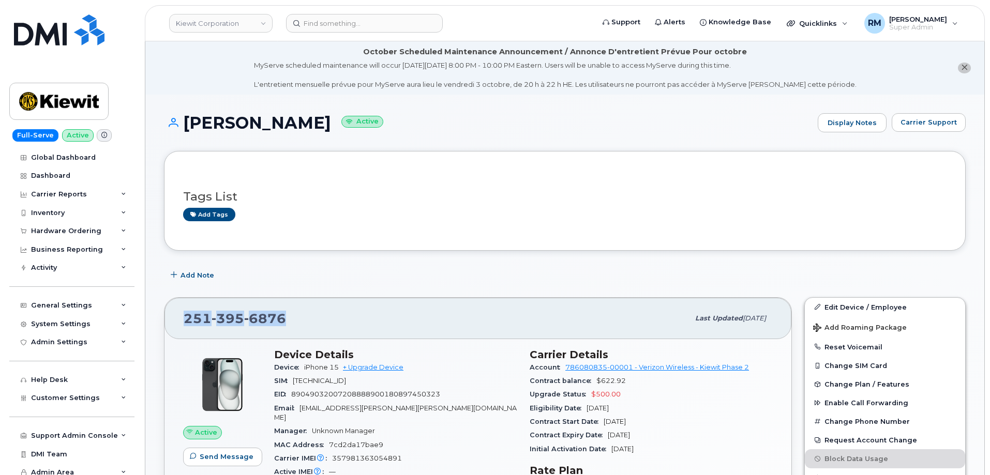
drag, startPoint x: 187, startPoint y: 320, endPoint x: 319, endPoint y: 320, distance: 131.9
click at [319, 320] on div "251 395 6876" at bounding box center [436, 319] width 505 height 22
copy span "251 395 6876"
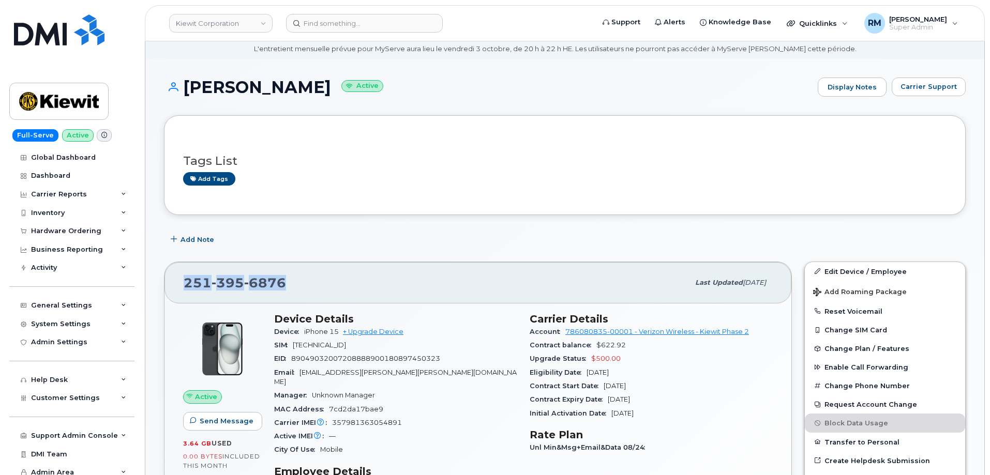
scroll to position [52, 0]
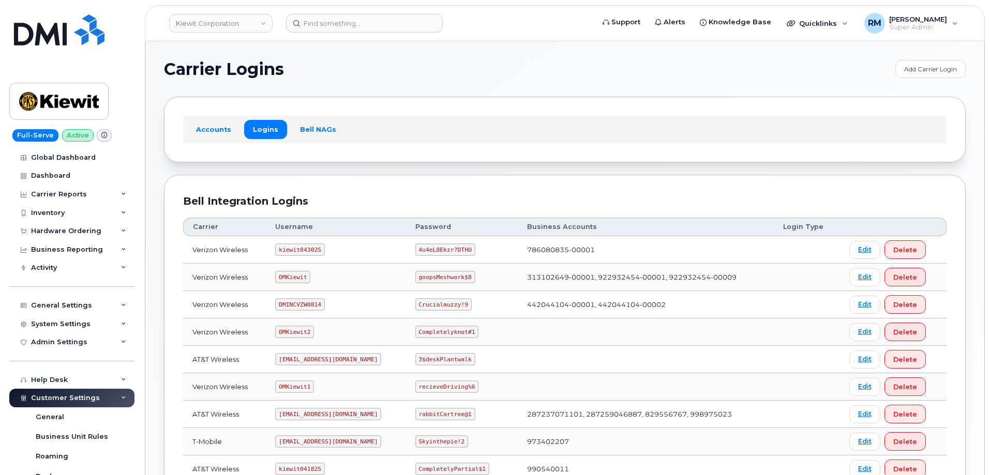
scroll to position [155, 0]
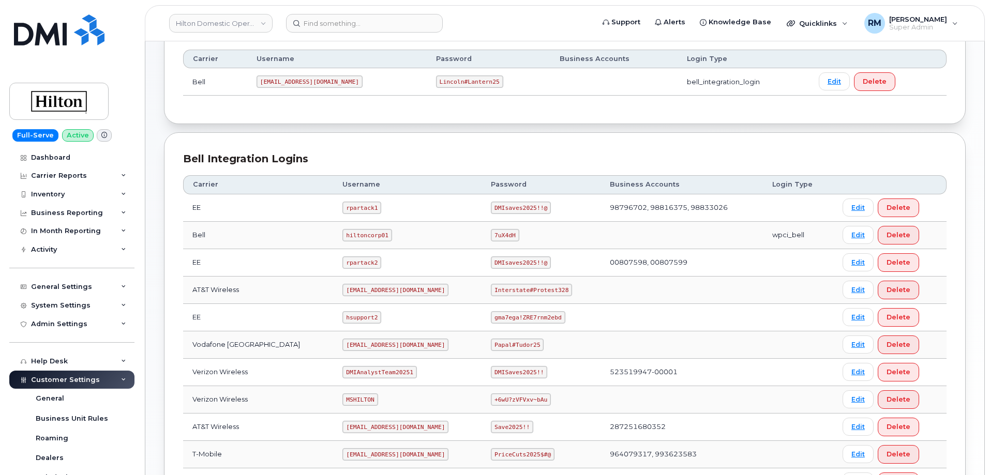
scroll to position [155, 0]
drag, startPoint x: 332, startPoint y: 287, endPoint x: 424, endPoint y: 281, distance: 92.3
click at [424, 281] on td "[EMAIL_ADDRESS][DOMAIN_NAME]" at bounding box center [407, 288] width 148 height 27
copy code "ms-hilton@dminc.com"
drag, startPoint x: 486, startPoint y: 290, endPoint x: 566, endPoint y: 286, distance: 79.8
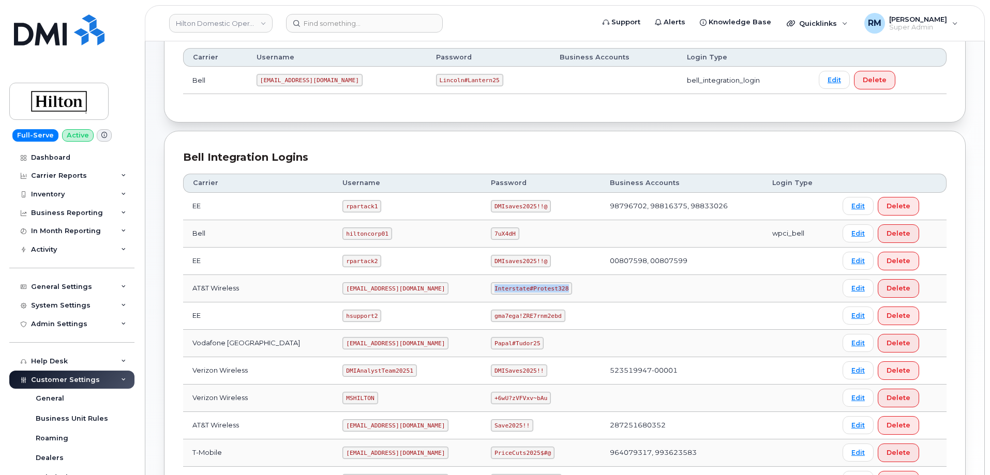
click at [566, 286] on td "Interstate#Protest328" at bounding box center [541, 288] width 119 height 27
copy code "Interstate#Protest328"
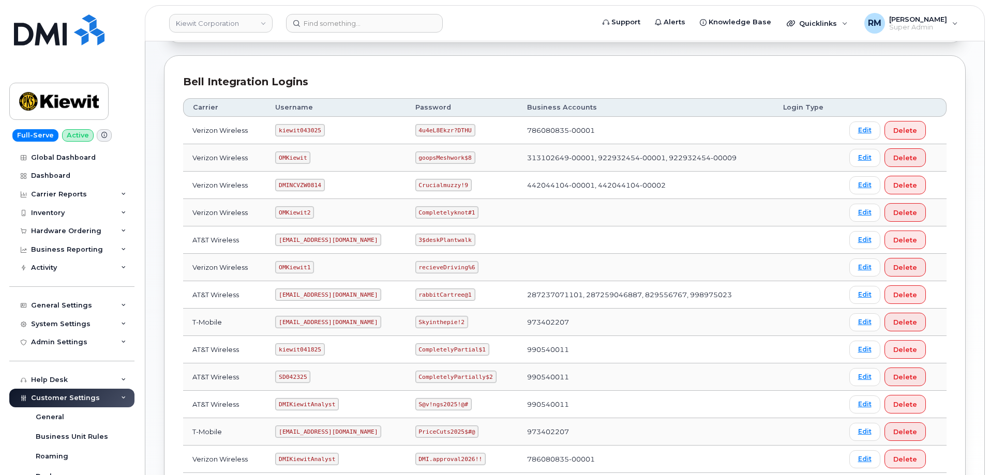
scroll to position [155, 0]
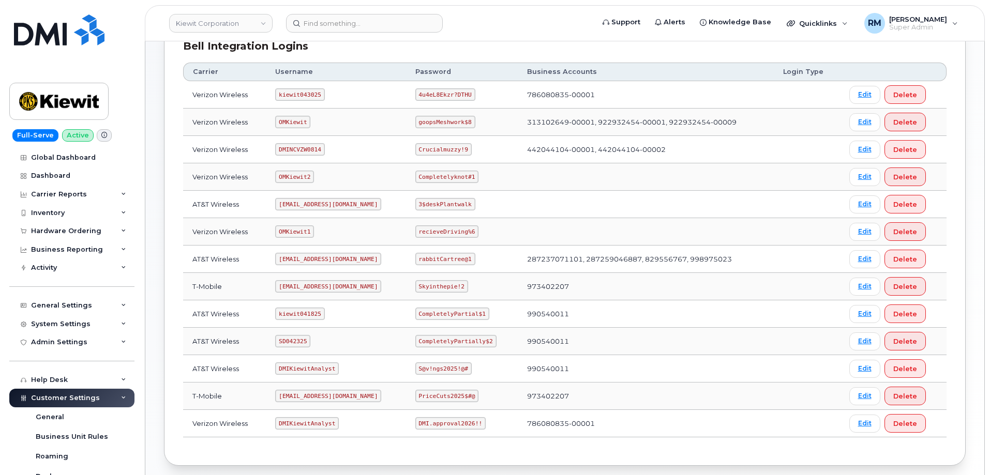
click at [298, 341] on code "SD042325" at bounding box center [292, 341] width 35 height 12
copy code "SD042325"
drag, startPoint x: 420, startPoint y: 343, endPoint x: 512, endPoint y: 345, distance: 91.6
click at [512, 345] on td "CompletelyPartially$2" at bounding box center [462, 341] width 112 height 27
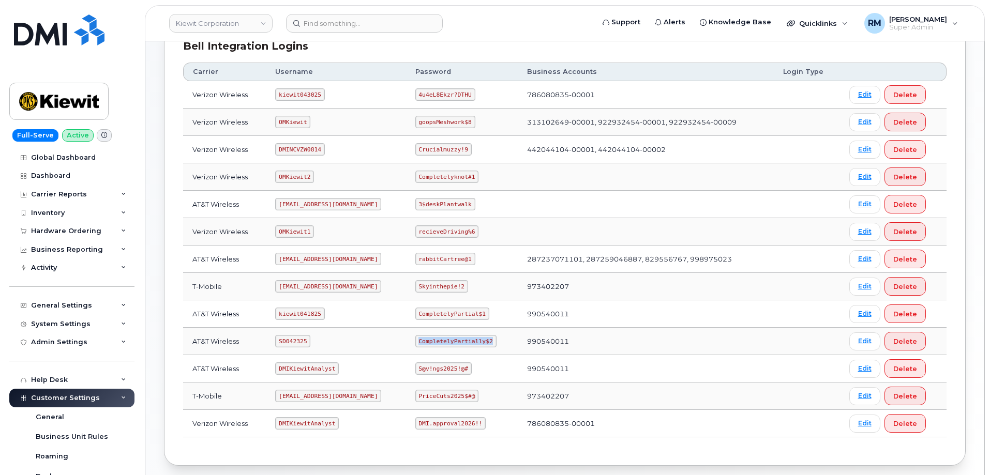
copy code "CompletelyPartially$2"
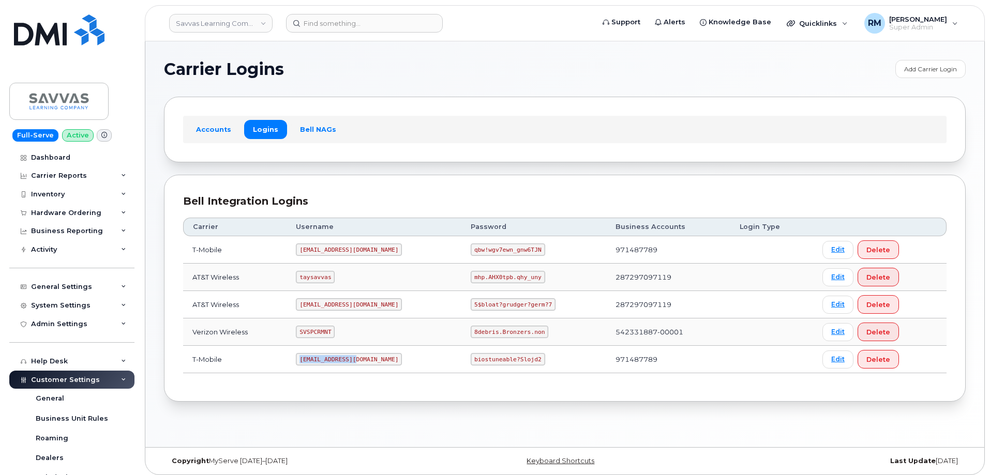
drag, startPoint x: 310, startPoint y: 362, endPoint x: 393, endPoint y: 358, distance: 82.4
click at [391, 361] on td "[EMAIL_ADDRESS][DOMAIN_NAME]" at bounding box center [374, 359] width 175 height 27
copy code "[EMAIL_ADDRESS][DOMAIN_NAME]"
drag, startPoint x: 444, startPoint y: 361, endPoint x: 511, endPoint y: 360, distance: 67.3
click at [511, 360] on td "biostuneable?Slojd2" at bounding box center [534, 359] width 145 height 27
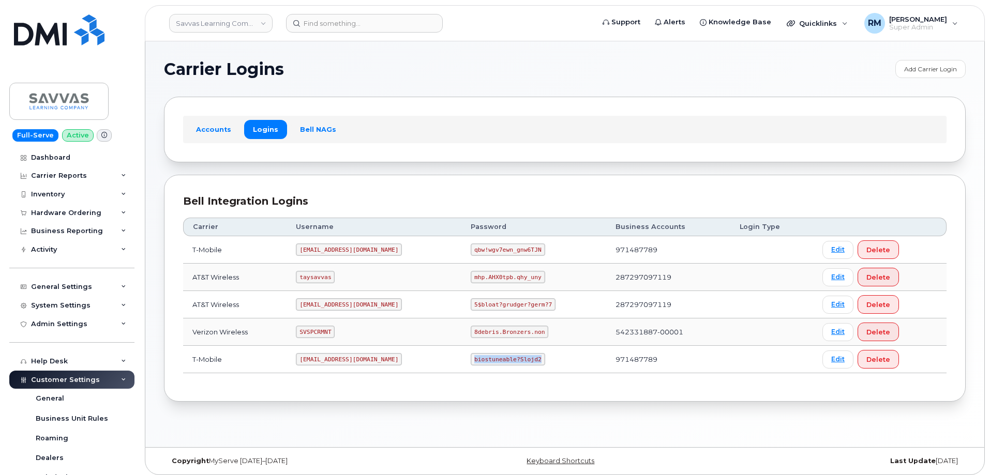
copy code "biostuneable?Slojd2"
drag, startPoint x: 309, startPoint y: 306, endPoint x: 370, endPoint y: 265, distance: 73.8
click at [391, 305] on td "[EMAIL_ADDRESS][DOMAIN_NAME]" at bounding box center [374, 304] width 175 height 27
copy code "[EMAIL_ADDRESS][DOMAIN_NAME]"
drag, startPoint x: 443, startPoint y: 304, endPoint x: 566, endPoint y: 304, distance: 122.1
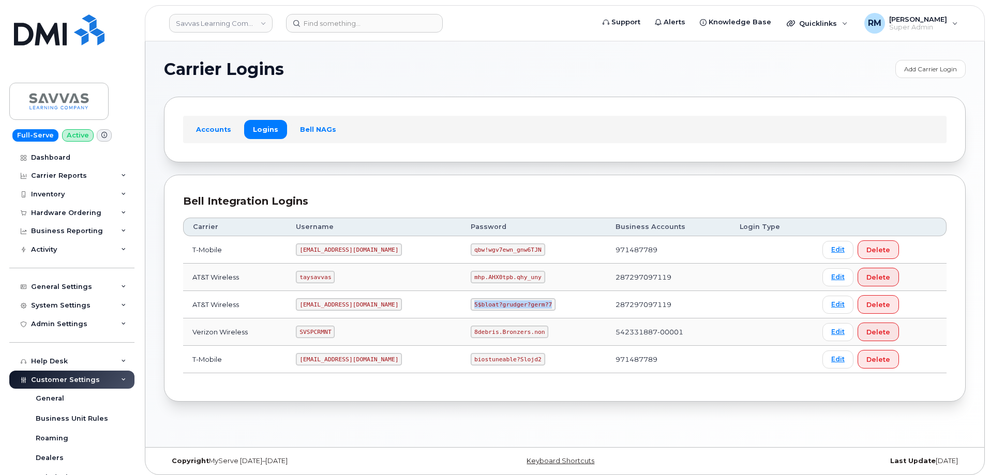
click at [566, 304] on td "5$bloat?grudger?germ?7" at bounding box center [534, 304] width 145 height 27
copy code "5$bloat?grudger?germ?7"
